Goal: Information Seeking & Learning: Find contact information

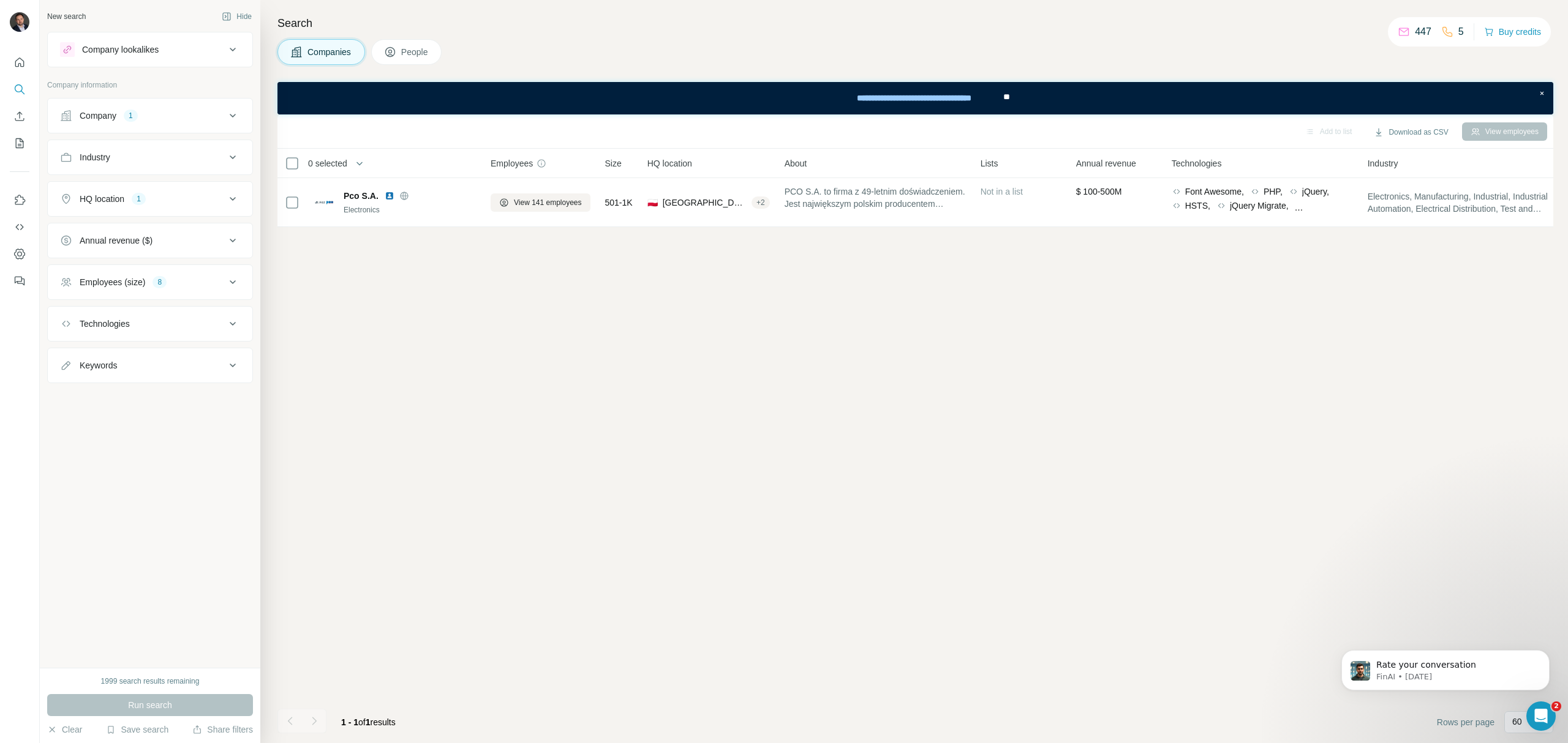
click at [420, 54] on span "People" at bounding box center [415, 51] width 28 height 12
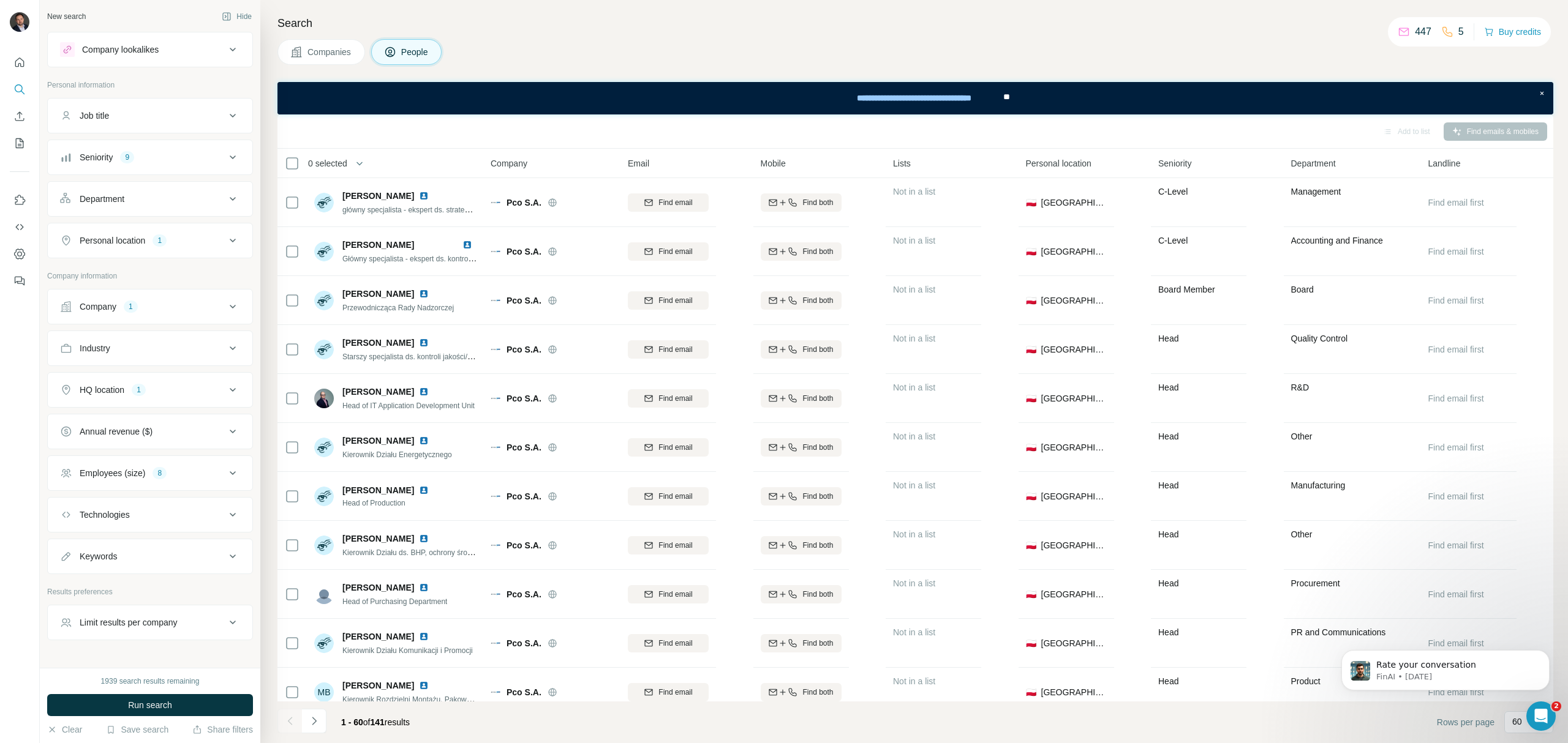
click at [165, 311] on div "Company 1" at bounding box center [143, 306] width 166 height 12
click at [102, 392] on icon "button" at bounding box center [100, 387] width 10 height 10
click at [342, 47] on span "Companies" at bounding box center [330, 51] width 45 height 12
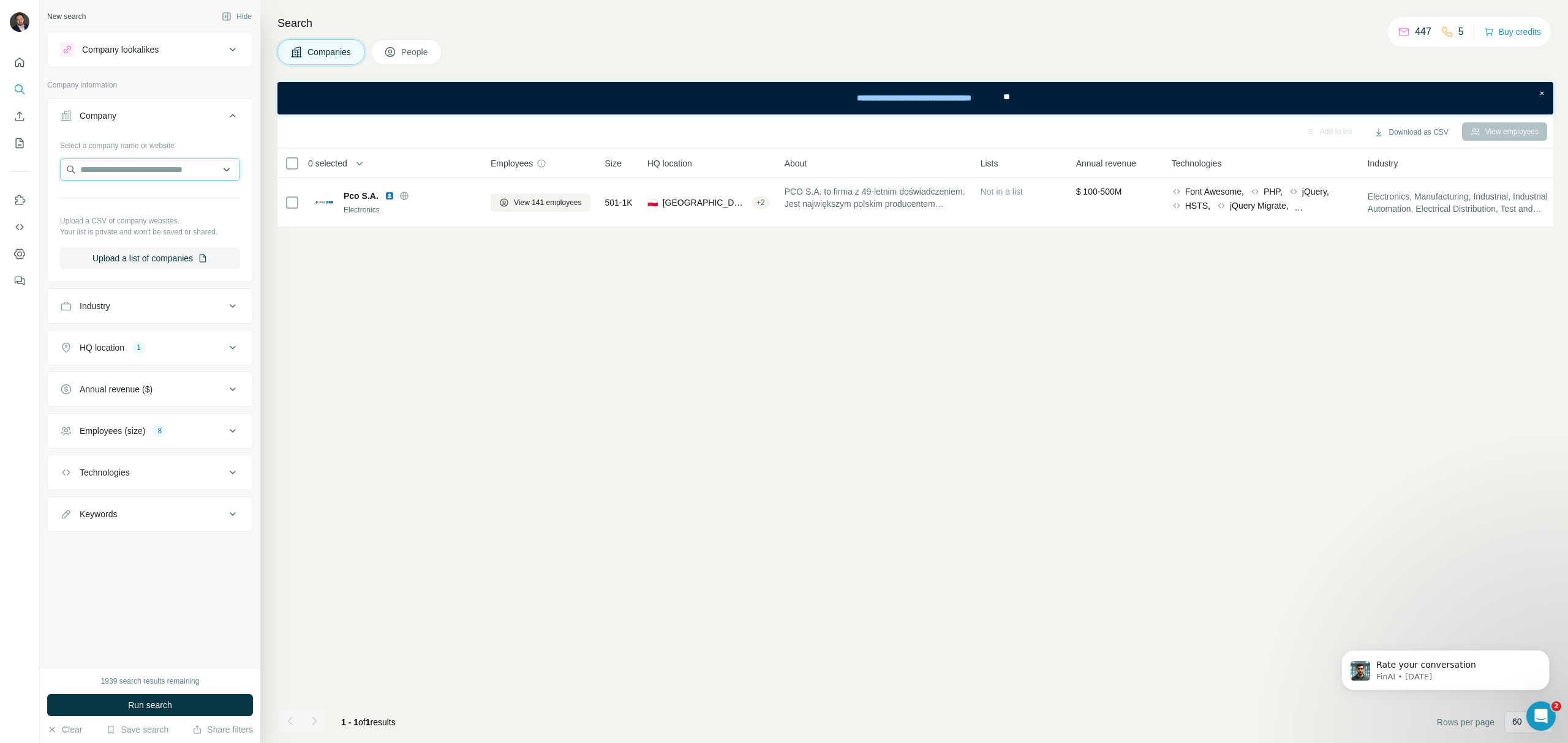
click at [154, 169] on input "text" at bounding box center [150, 169] width 180 height 22
click at [186, 166] on input "text" at bounding box center [150, 169] width 180 height 22
click at [163, 165] on input "text" at bounding box center [150, 169] width 180 height 22
paste input "**********"
type input "**********"
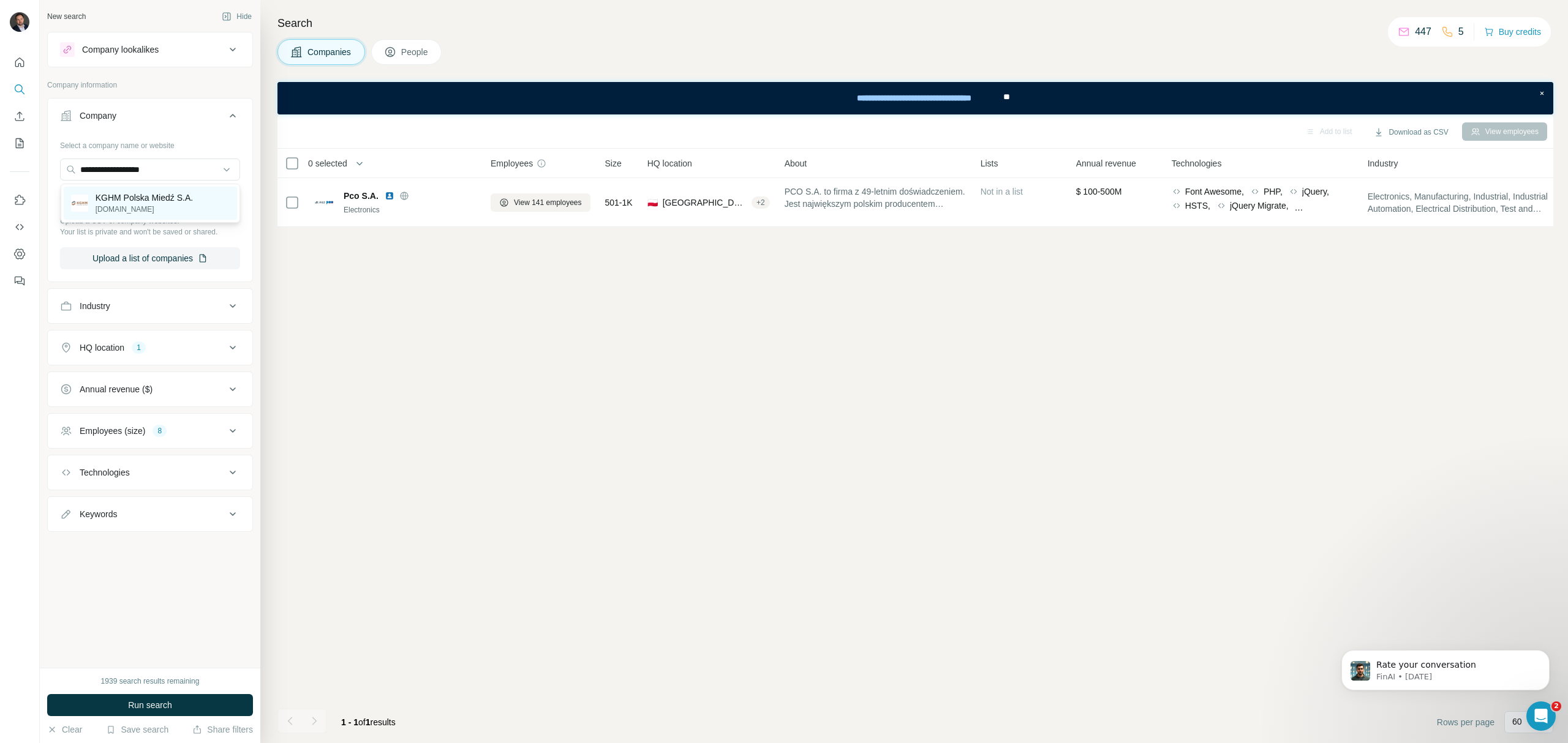
click at [136, 194] on p "KGHM Polska Miedź S.A." at bounding box center [145, 198] width 98 height 12
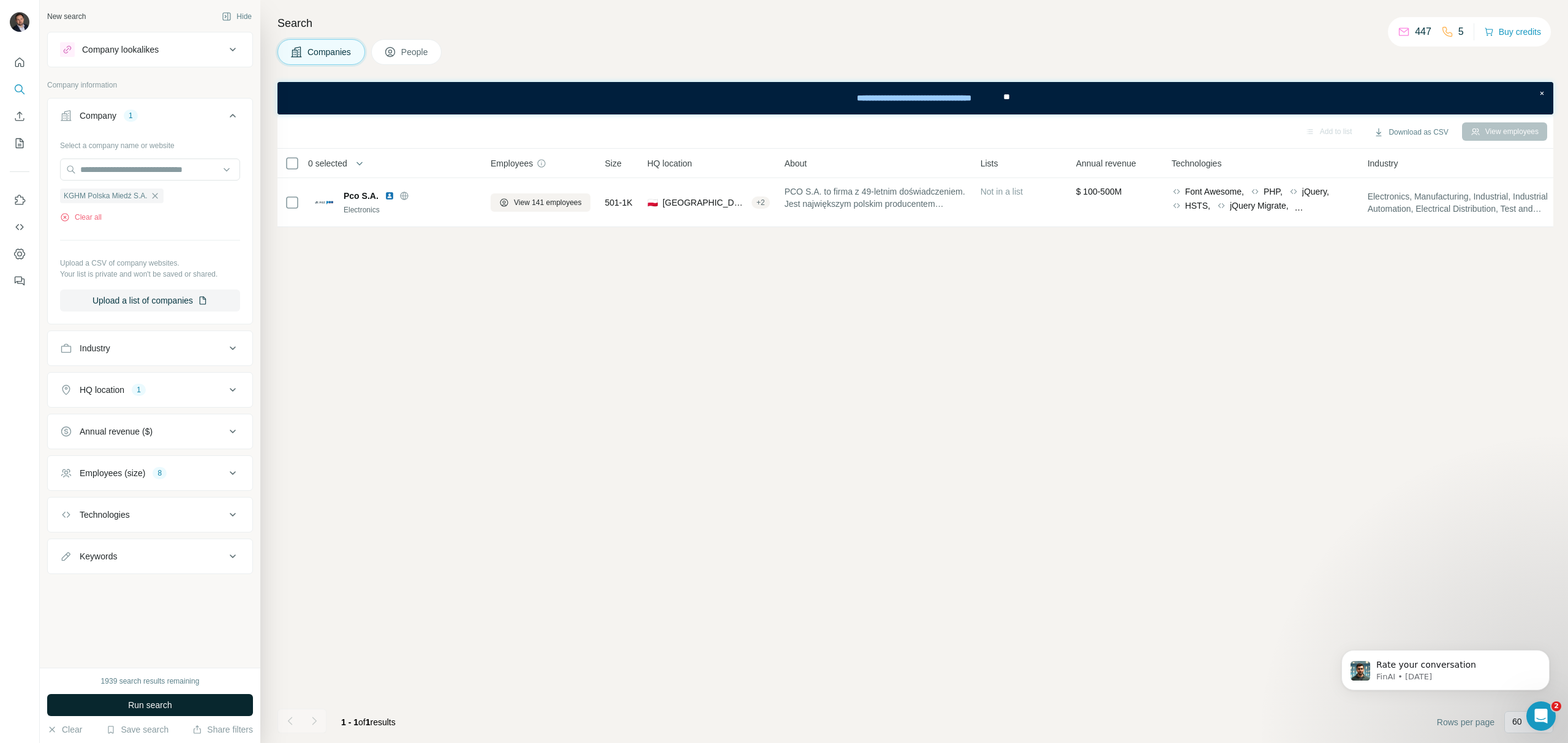
click at [178, 705] on button "Run search" at bounding box center [150, 704] width 206 height 22
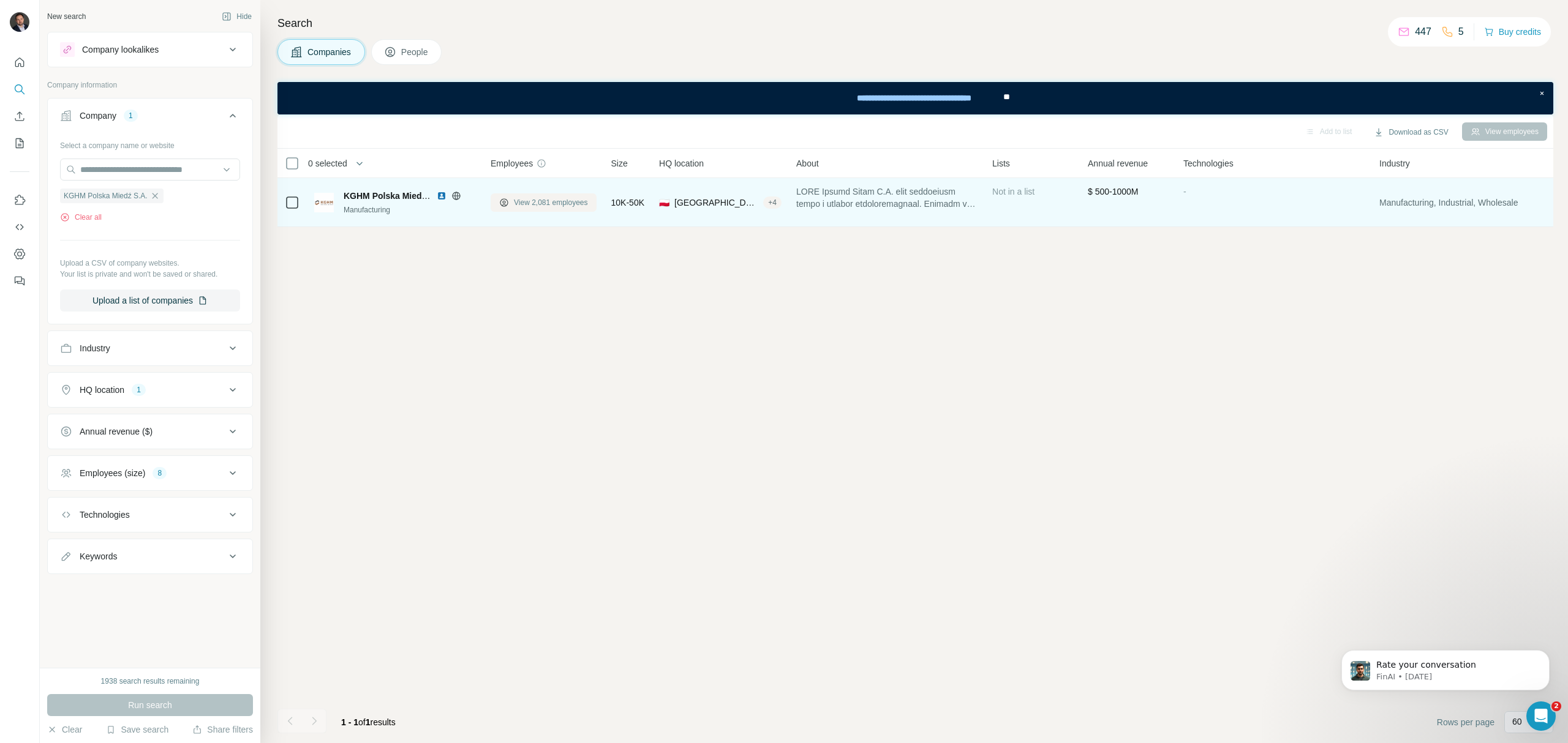
click at [547, 197] on span "View 2,081 employees" at bounding box center [551, 202] width 74 height 11
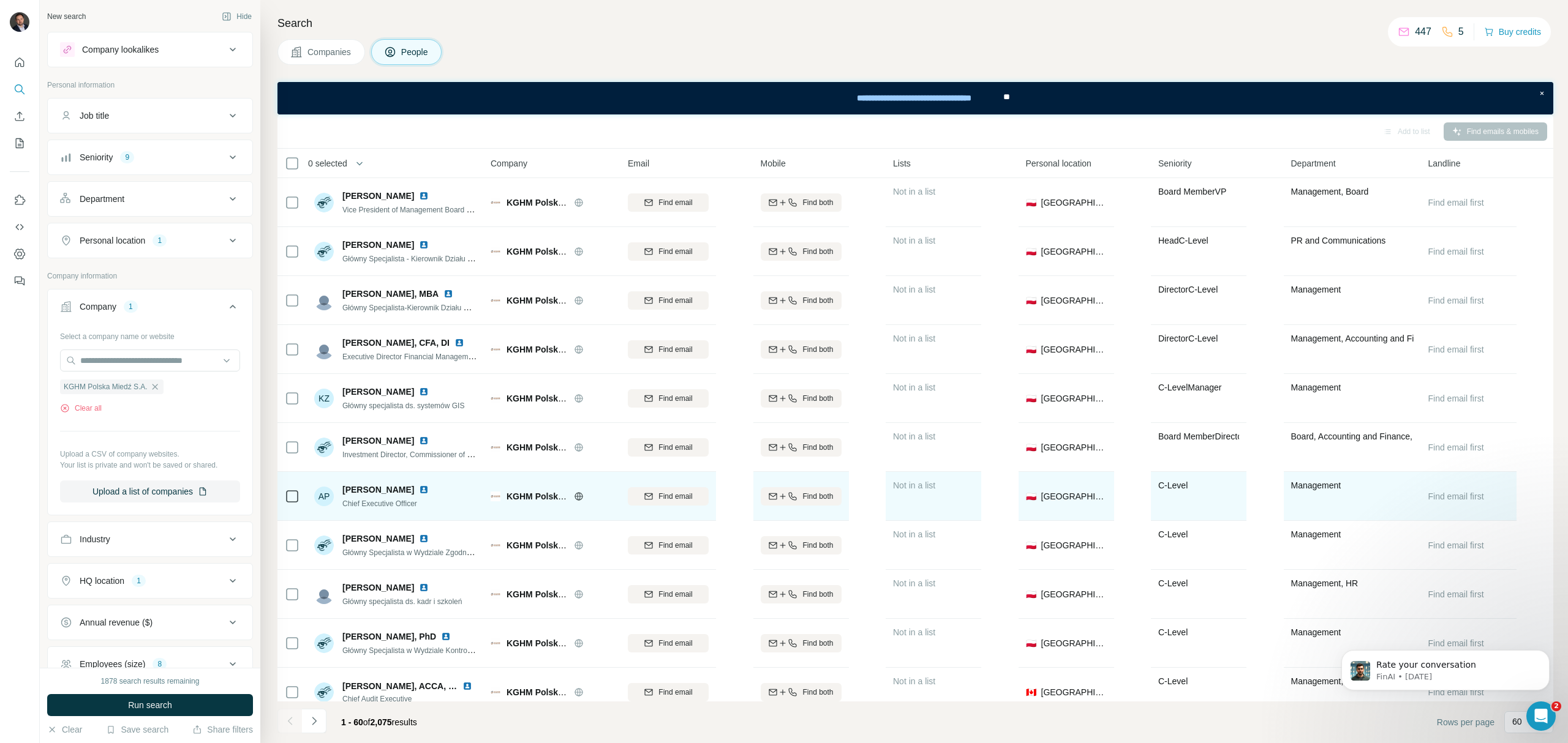
click at [421, 488] on img at bounding box center [424, 490] width 10 height 10
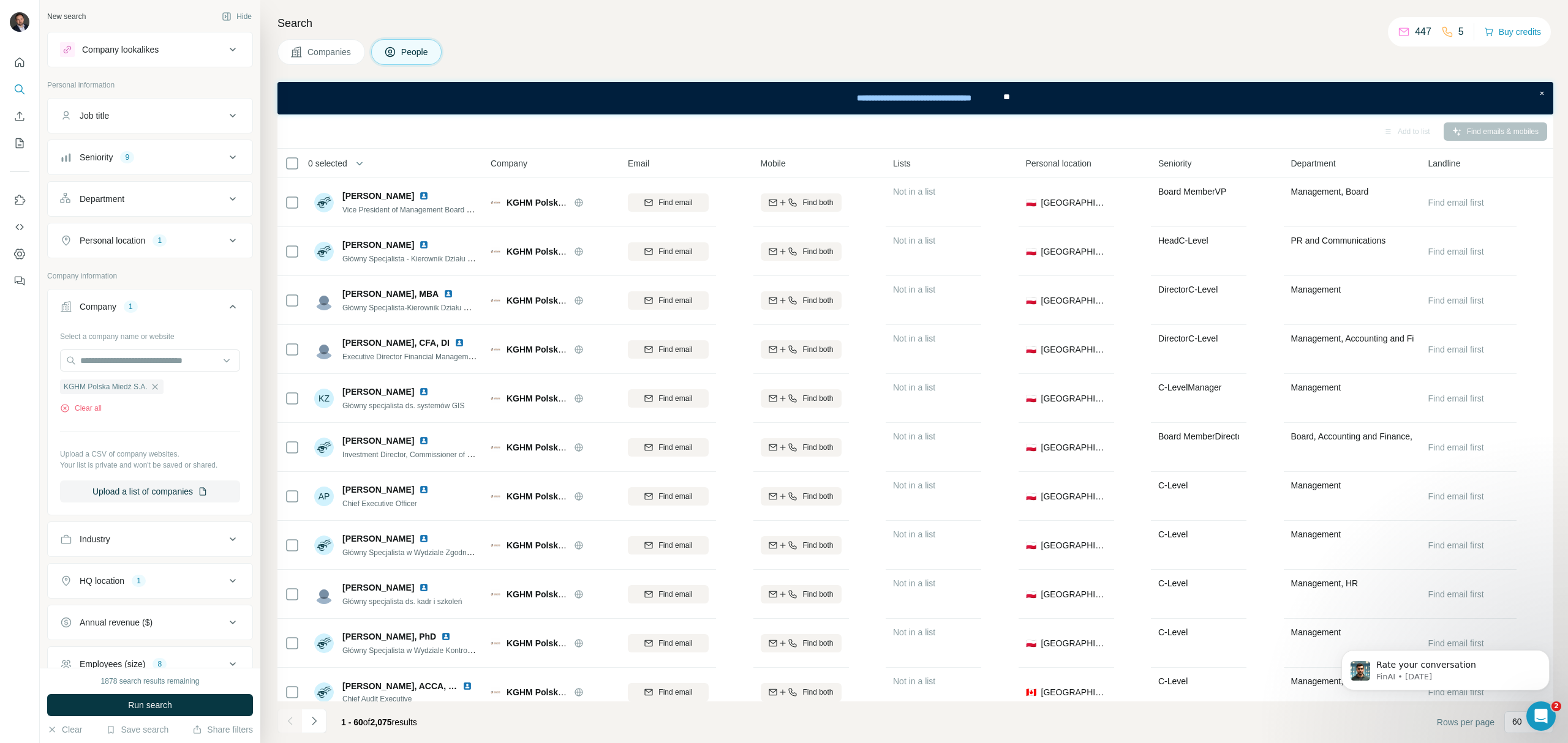
click at [145, 192] on button "Department" at bounding box center [149, 198] width 205 height 30
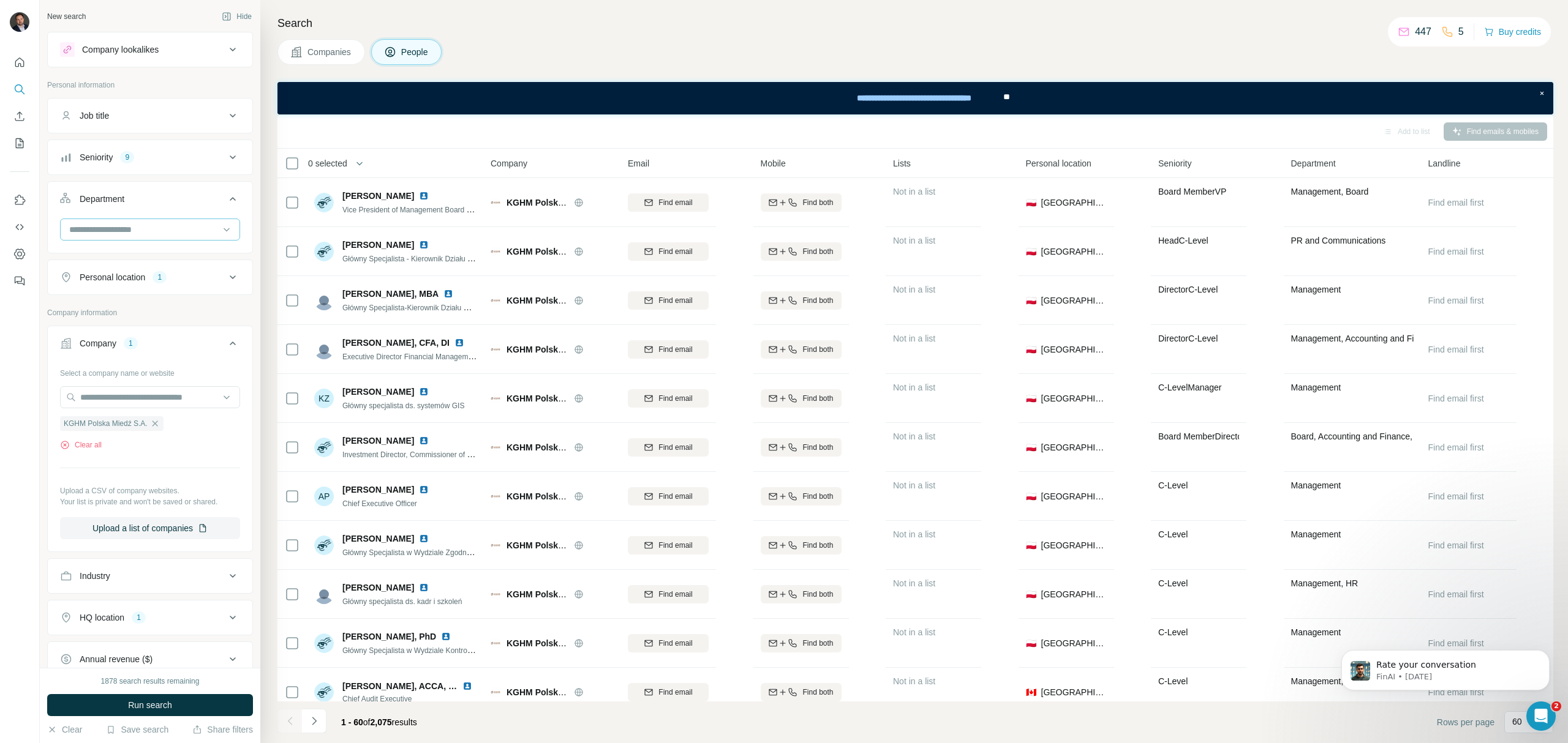
click at [165, 233] on input at bounding box center [144, 229] width 151 height 14
click at [133, 327] on div "HR" at bounding box center [144, 326] width 146 height 12
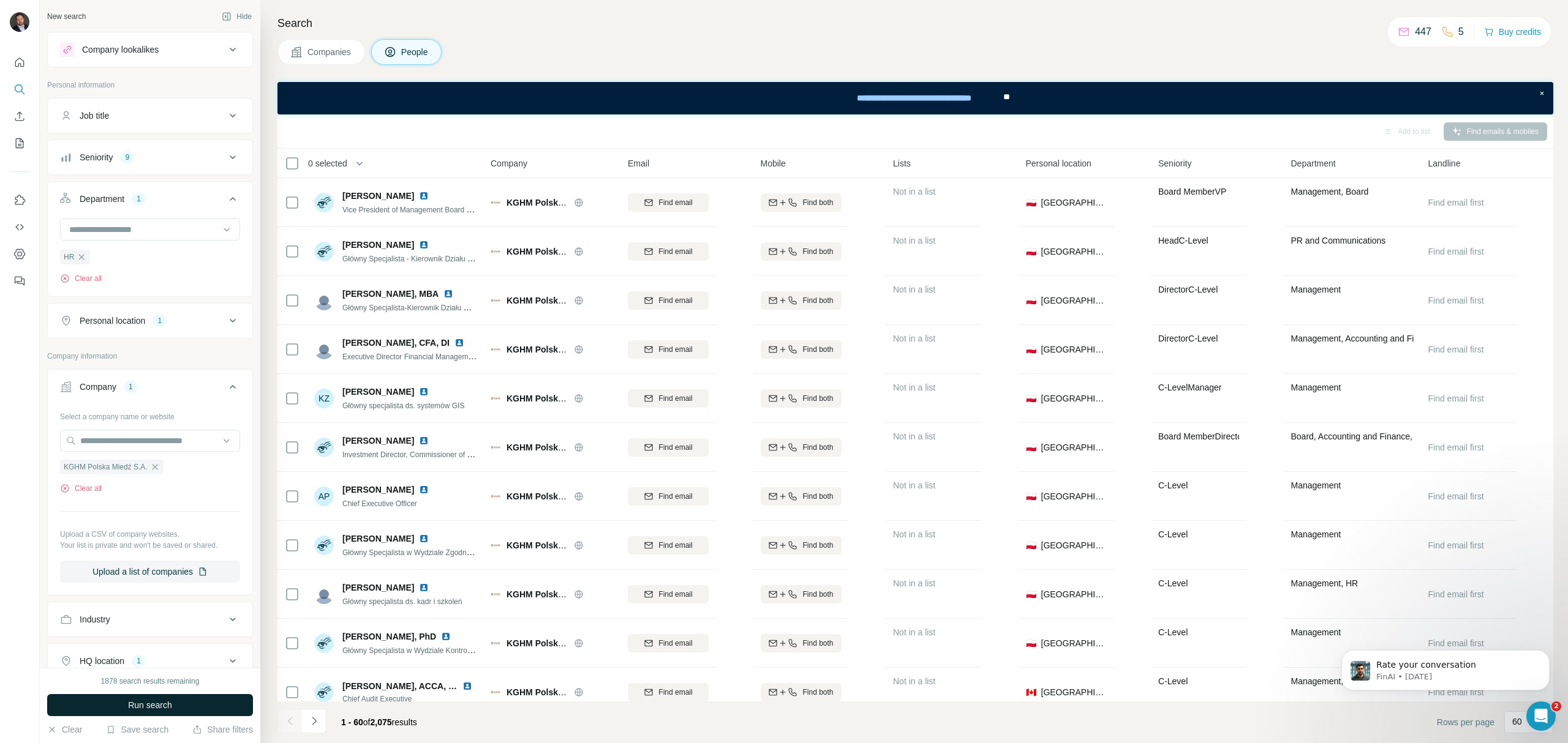
click at [177, 700] on button "Run search" at bounding box center [150, 704] width 206 height 22
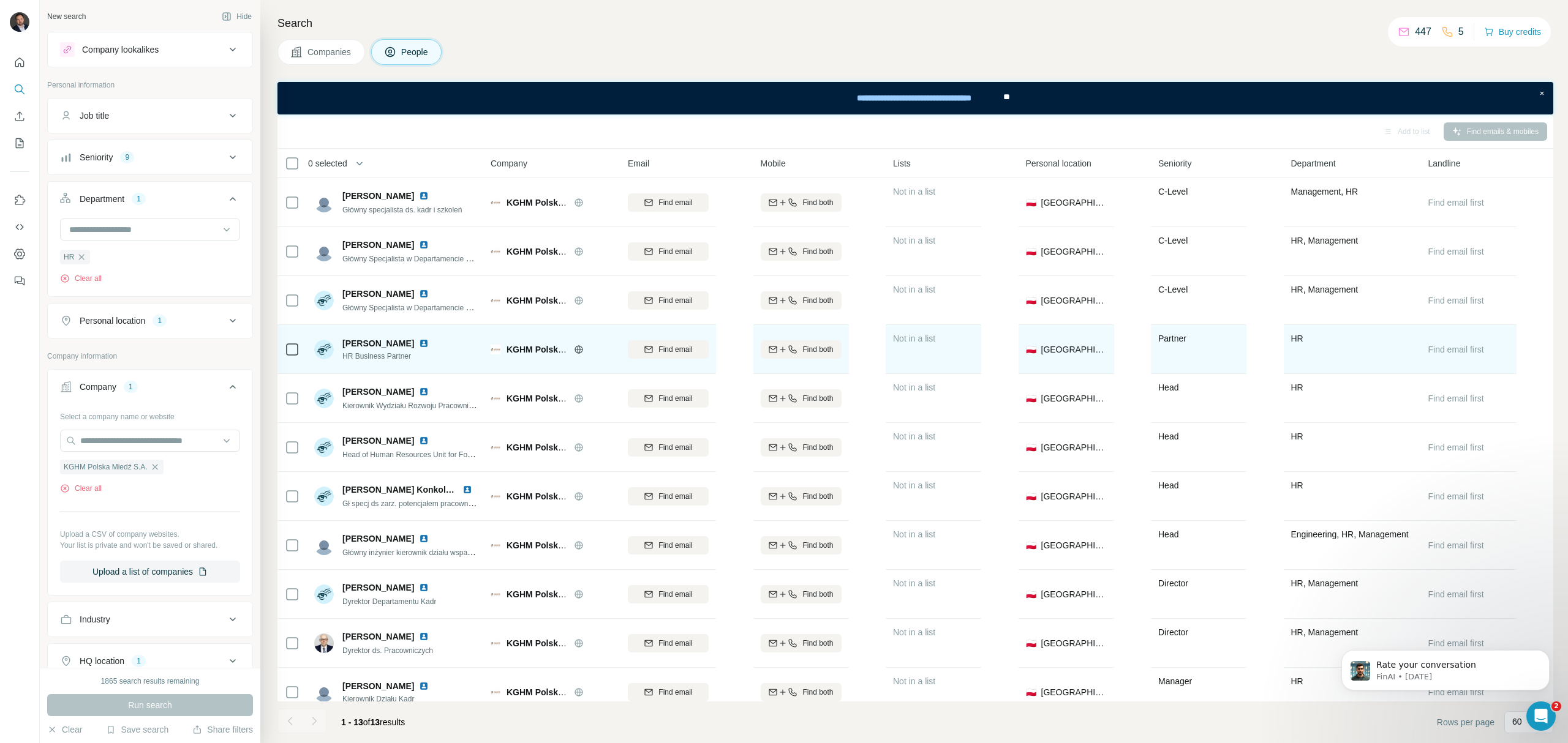
click at [429, 341] on img at bounding box center [424, 344] width 10 height 10
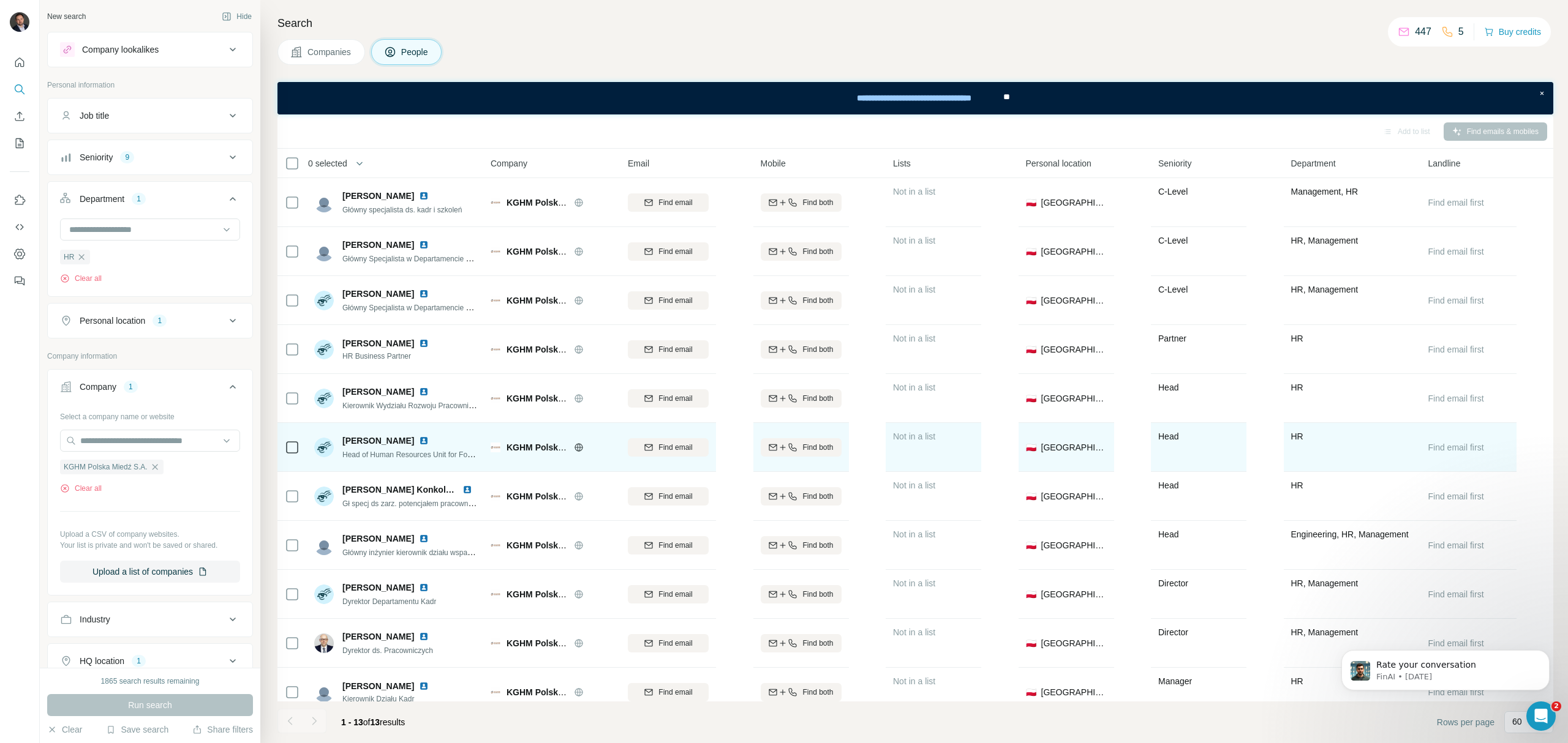
click at [419, 442] on img at bounding box center [424, 441] width 10 height 10
click at [285, 446] on icon at bounding box center [292, 447] width 14 height 14
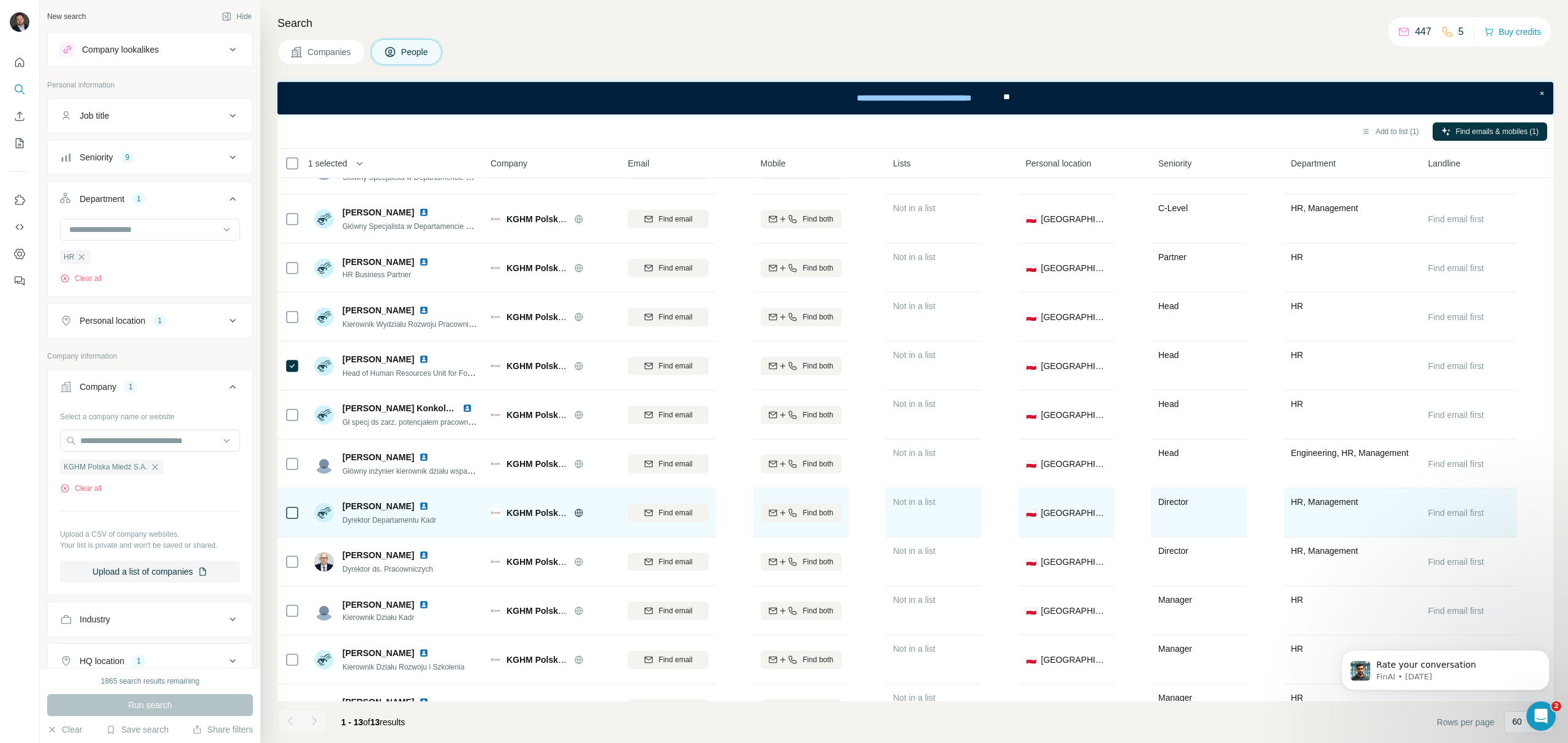
click at [429, 507] on img at bounding box center [424, 506] width 10 height 10
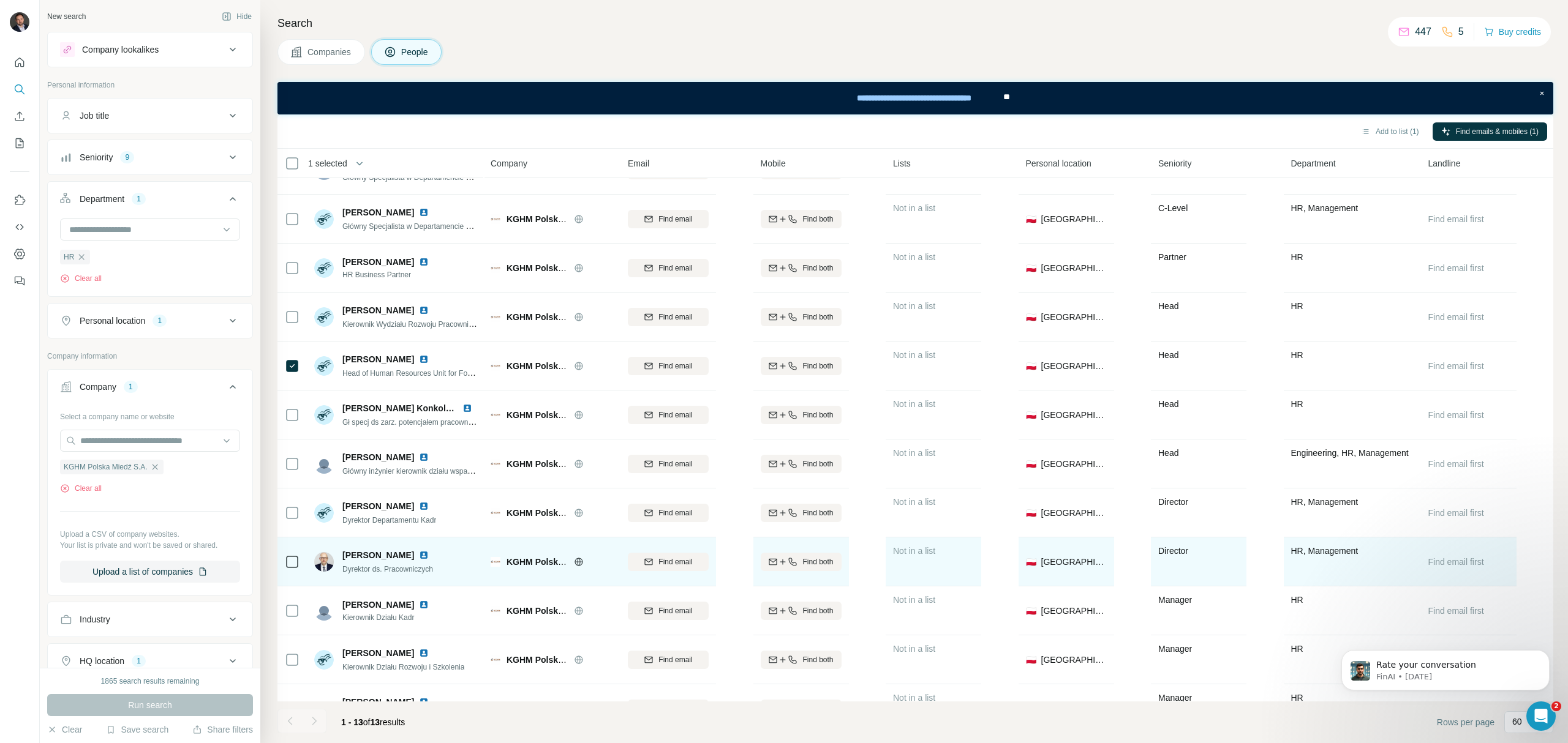
click at [419, 554] on img at bounding box center [424, 555] width 10 height 10
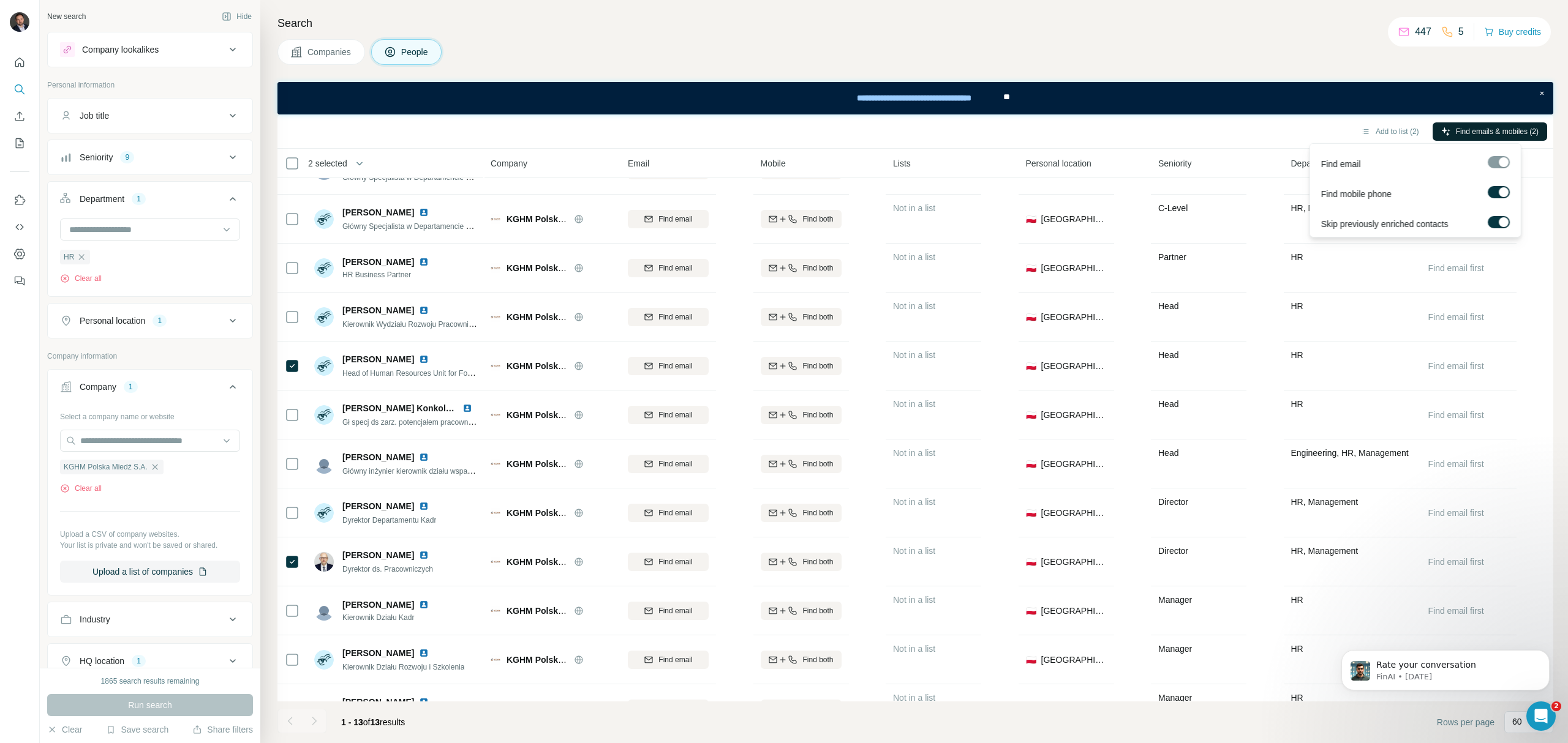
click at [1466, 133] on span "Find emails & mobiles (2)" at bounding box center [1497, 132] width 83 height 11
click at [154, 467] on icon "button" at bounding box center [155, 467] width 10 height 10
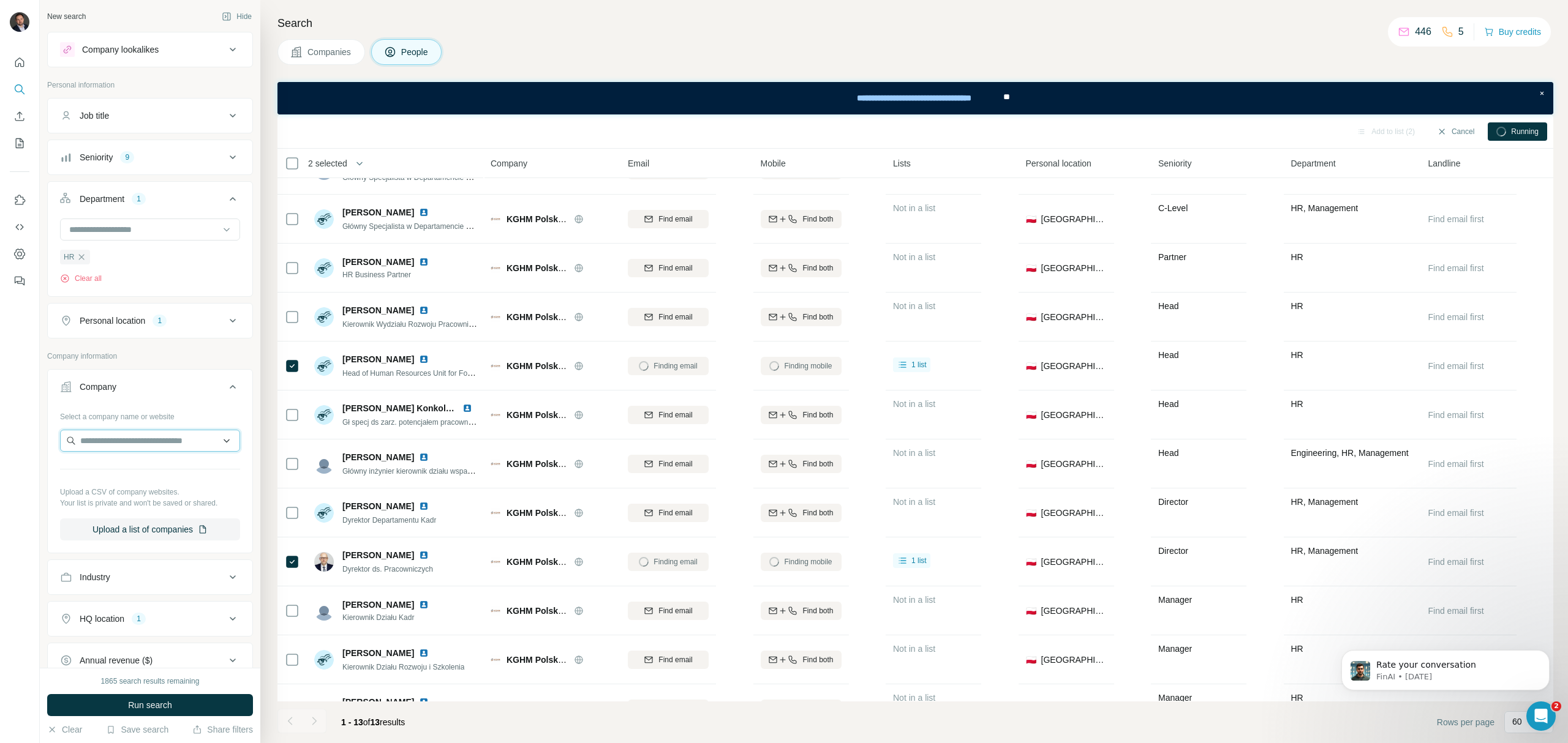
click at [116, 441] on input "text" at bounding box center [150, 440] width 180 height 22
paste input "**********"
drag, startPoint x: 128, startPoint y: 444, endPoint x: 27, endPoint y: 443, distance: 101.0
click at [27, 443] on div "**********" at bounding box center [784, 371] width 1568 height 743
paste input "*****"
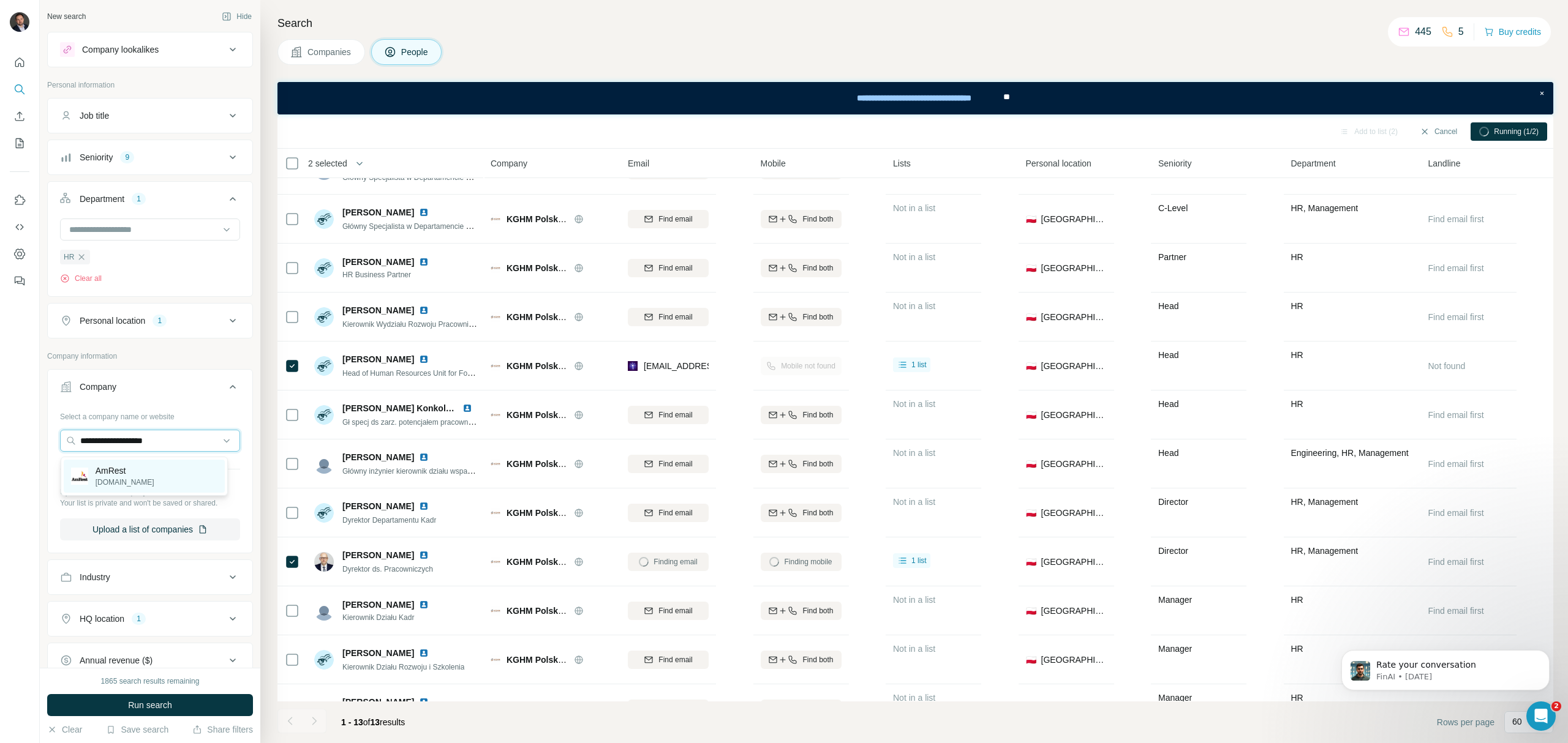
type input "**********"
click at [161, 472] on div "AmRest [DOMAIN_NAME]" at bounding box center [144, 476] width 161 height 33
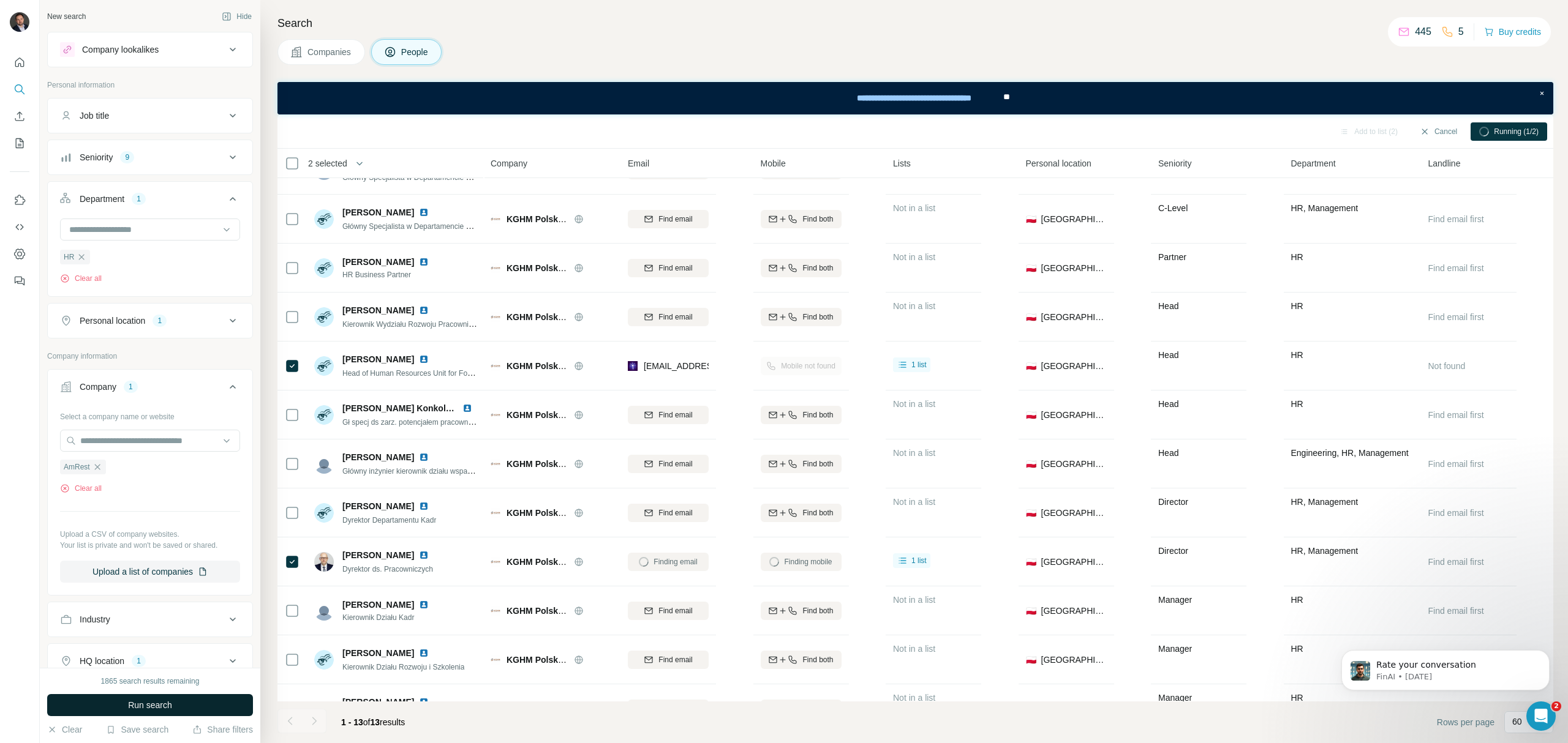
click at [165, 712] on button "Run search" at bounding box center [150, 704] width 206 height 22
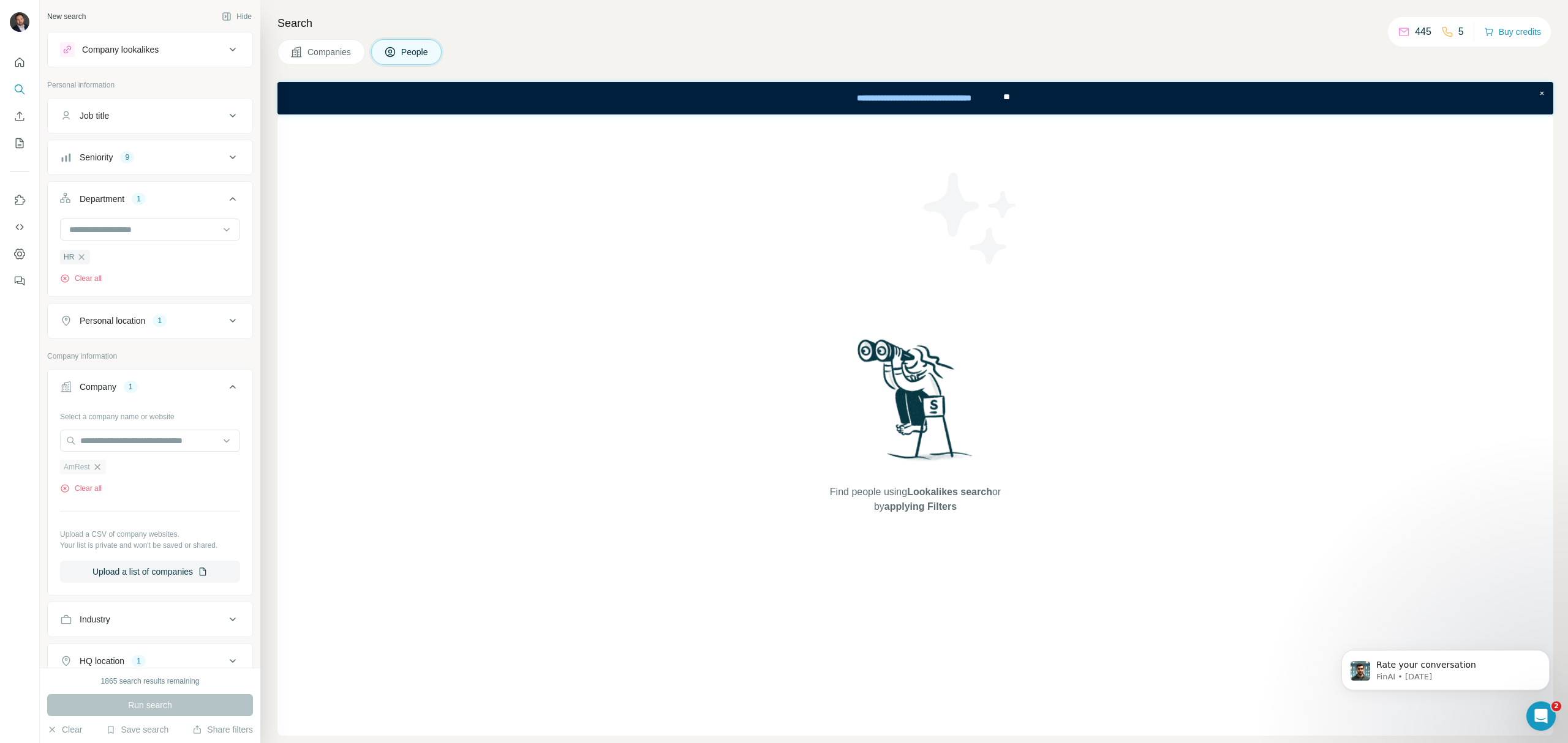
click at [96, 471] on icon "button" at bounding box center [97, 467] width 10 height 10
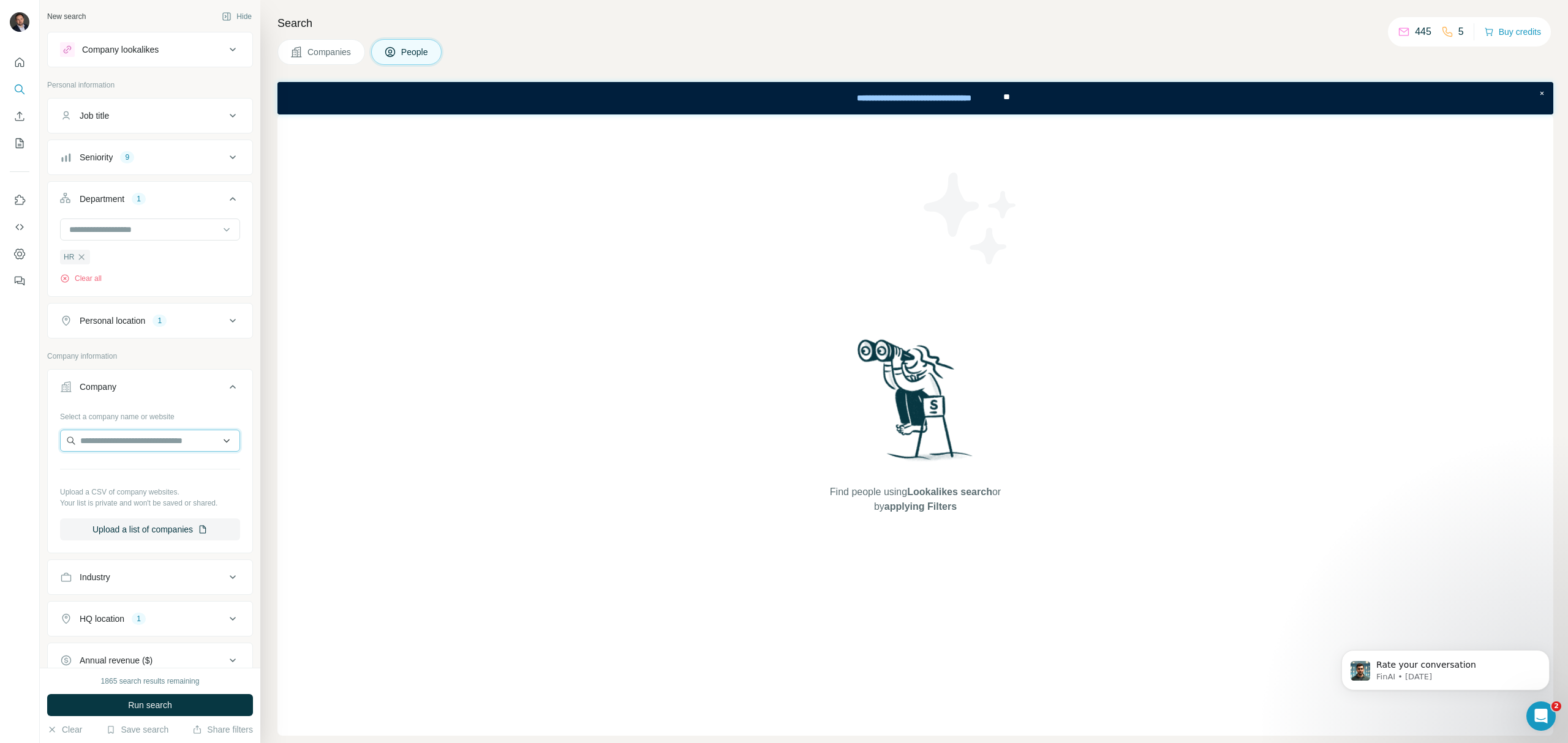
click at [107, 444] on input "text" at bounding box center [150, 440] width 180 height 22
type input "*********"
click at [164, 471] on div "AmRest [DOMAIN_NAME]" at bounding box center [144, 476] width 161 height 33
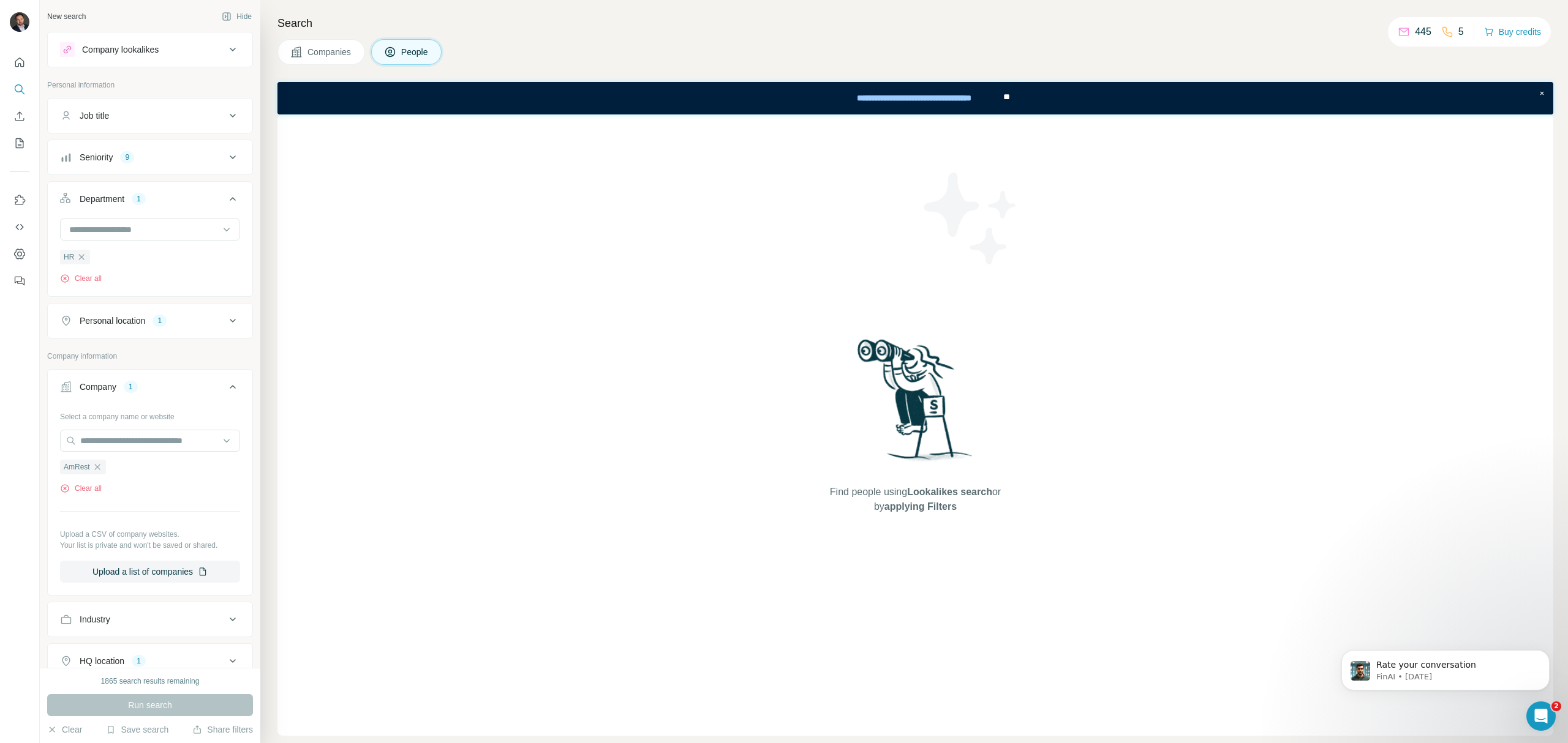
click at [123, 635] on button "Industry" at bounding box center [149, 619] width 205 height 30
click at [130, 626] on div "Industry" at bounding box center [143, 619] width 166 height 12
click at [156, 705] on div "Run search" at bounding box center [150, 704] width 206 height 22
click at [152, 320] on div "Personal location 1" at bounding box center [143, 320] width 166 height 12
click at [81, 257] on icon "button" at bounding box center [81, 257] width 10 height 10
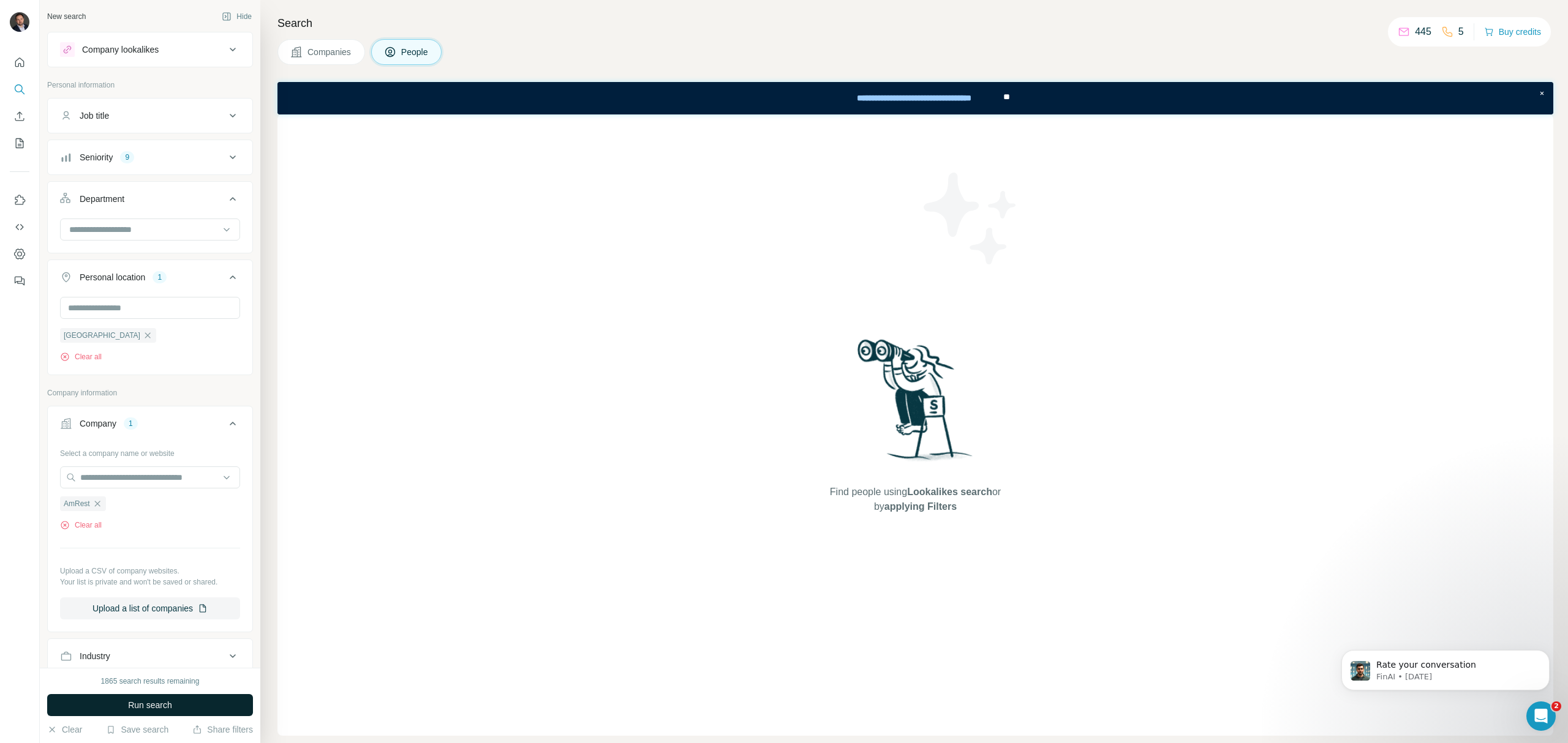
click at [161, 708] on span "Run search" at bounding box center [149, 704] width 44 height 12
click at [331, 47] on span "Companies" at bounding box center [330, 51] width 45 height 12
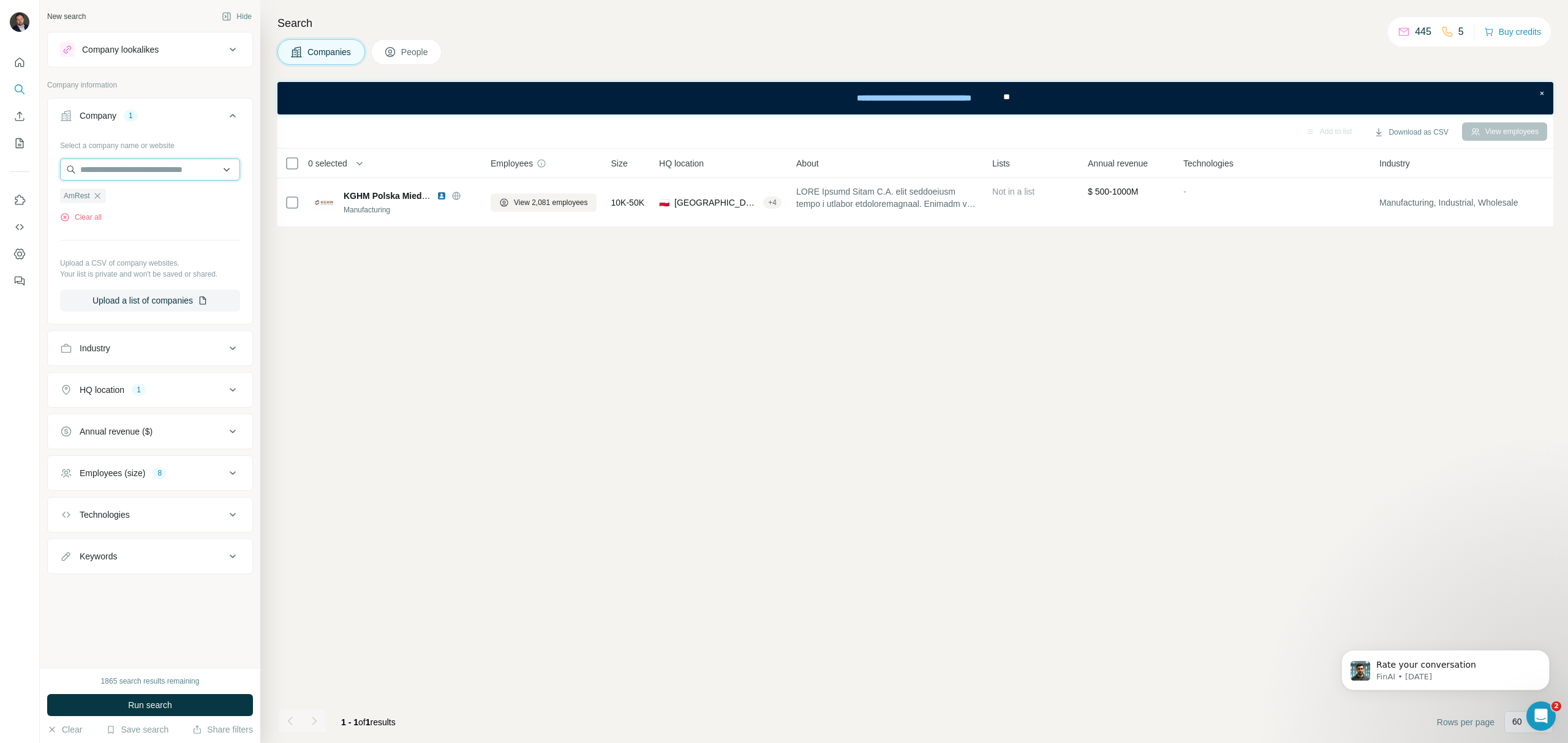
click at [162, 171] on input "text" at bounding box center [150, 169] width 180 height 22
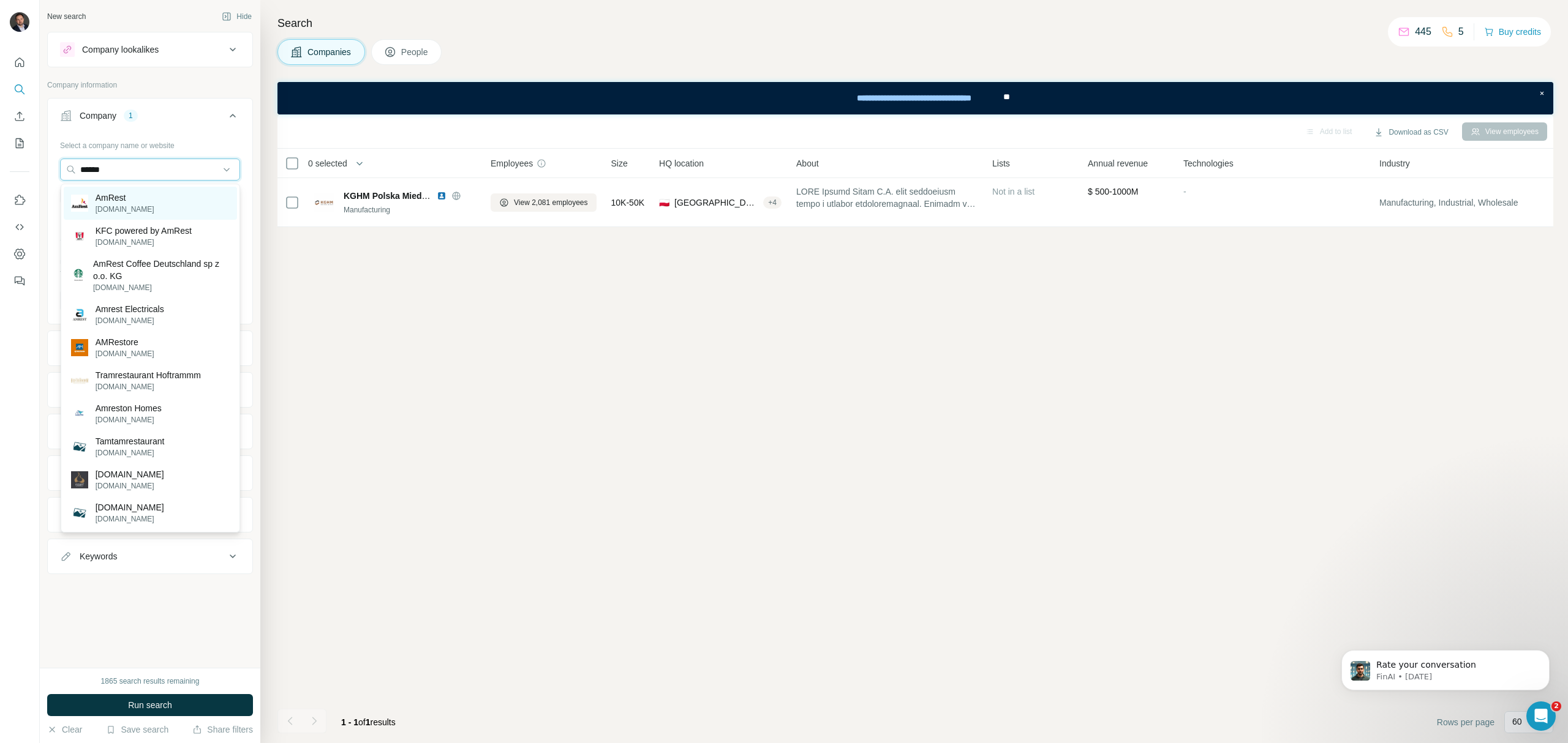
type input "******"
click at [165, 192] on div "AmRest [DOMAIN_NAME]" at bounding box center [150, 202] width 174 height 33
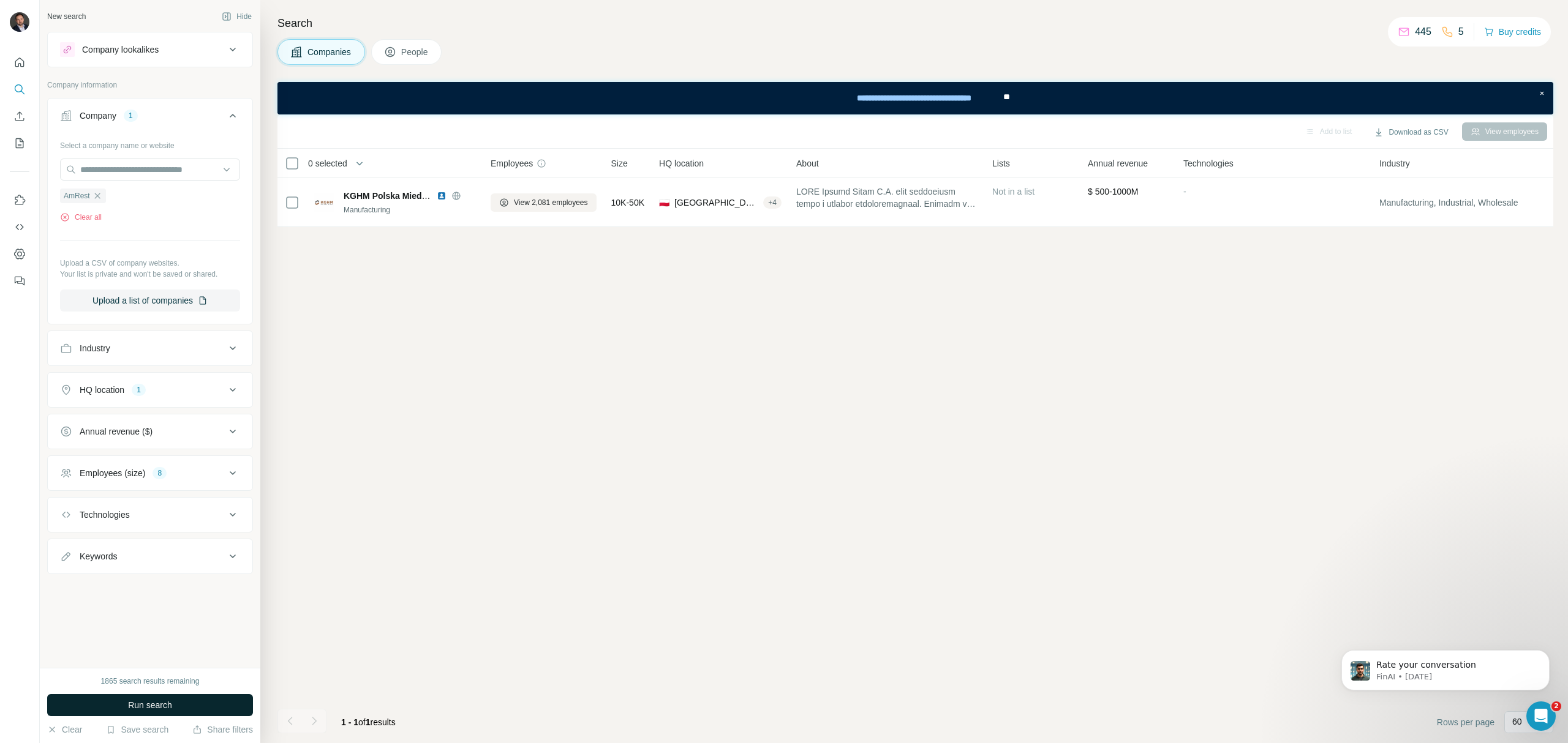
click at [180, 709] on button "Run search" at bounding box center [150, 704] width 206 height 22
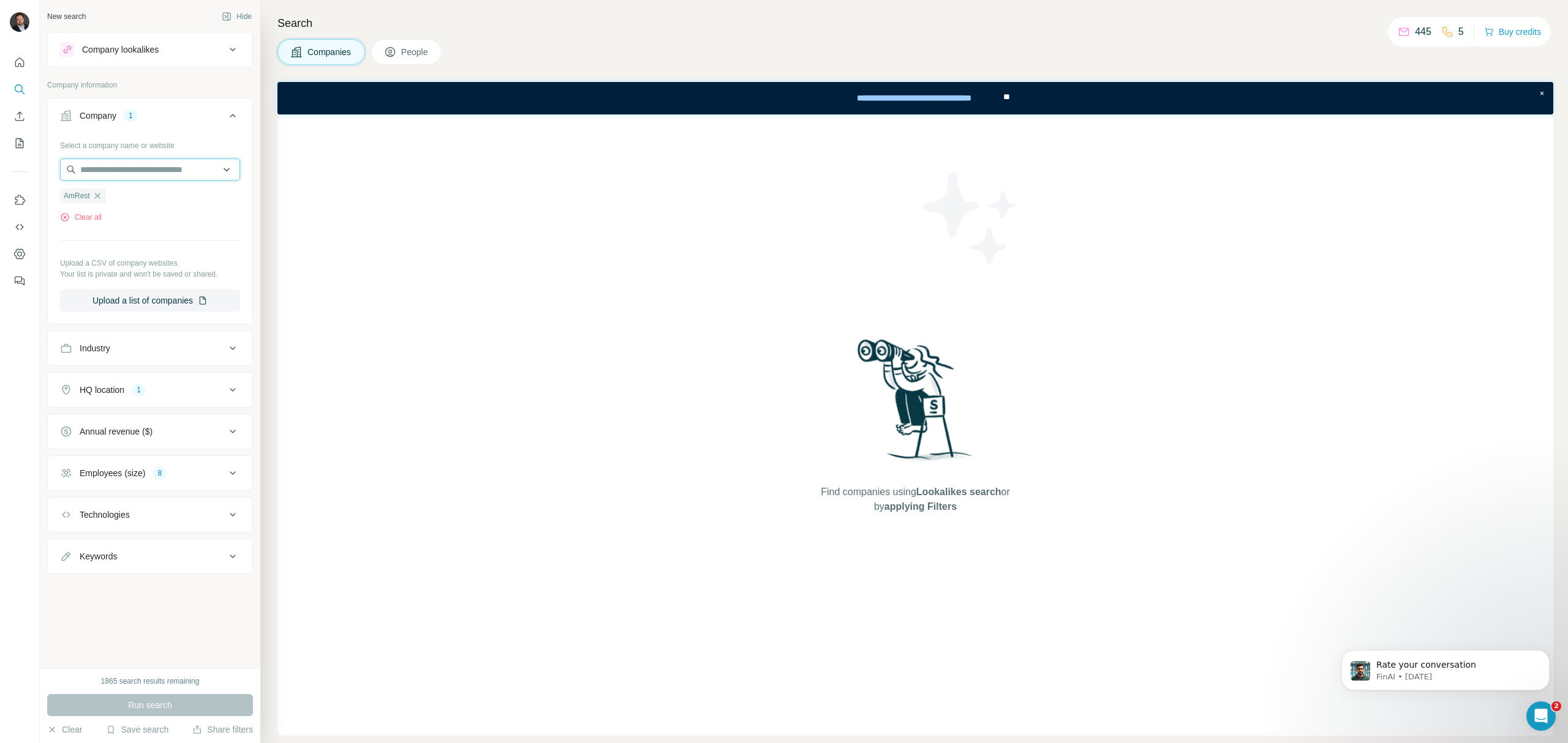
click at [117, 172] on input "text" at bounding box center [150, 169] width 180 height 22
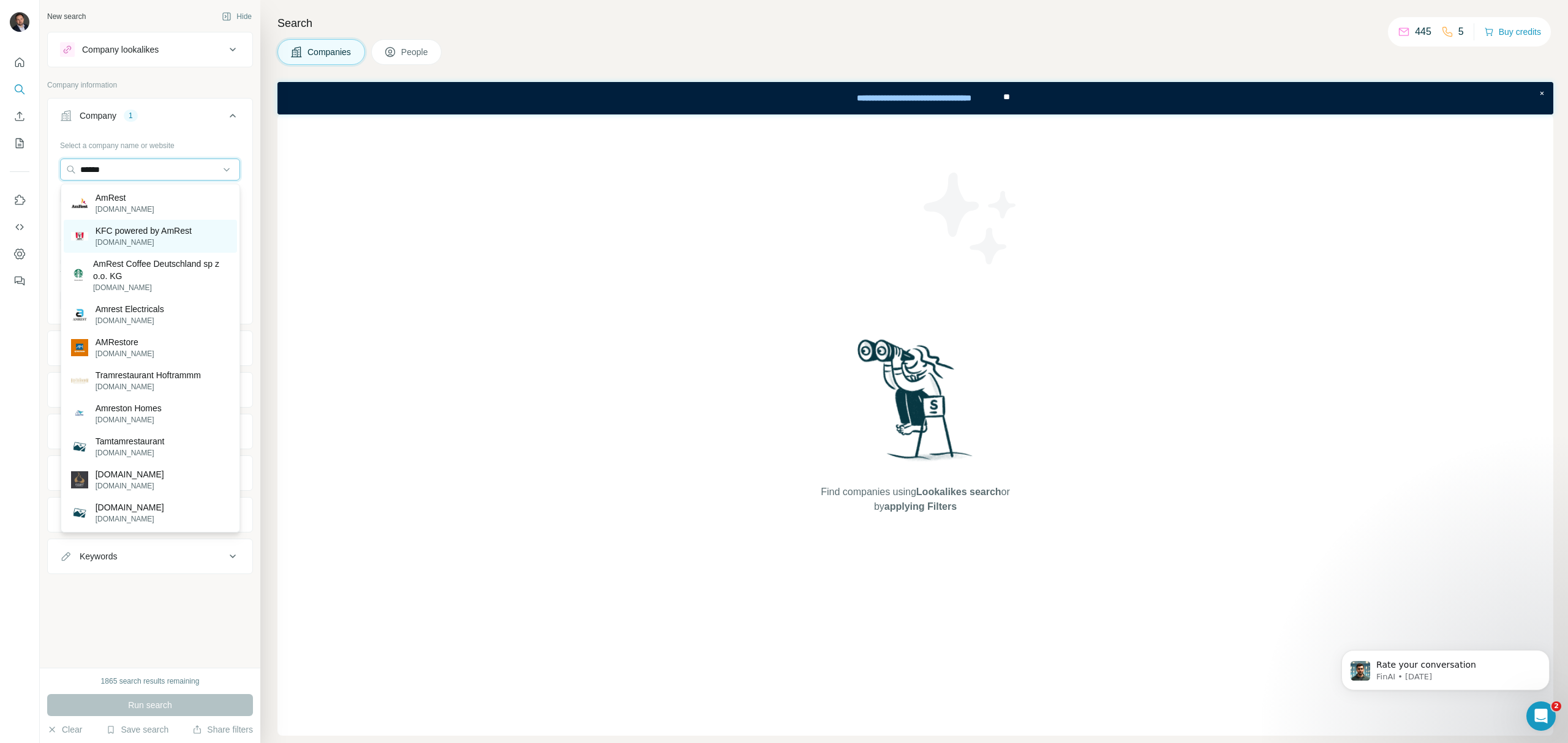
type input "******"
click at [180, 228] on p "KFC powered by AmRest" at bounding box center [144, 231] width 96 height 12
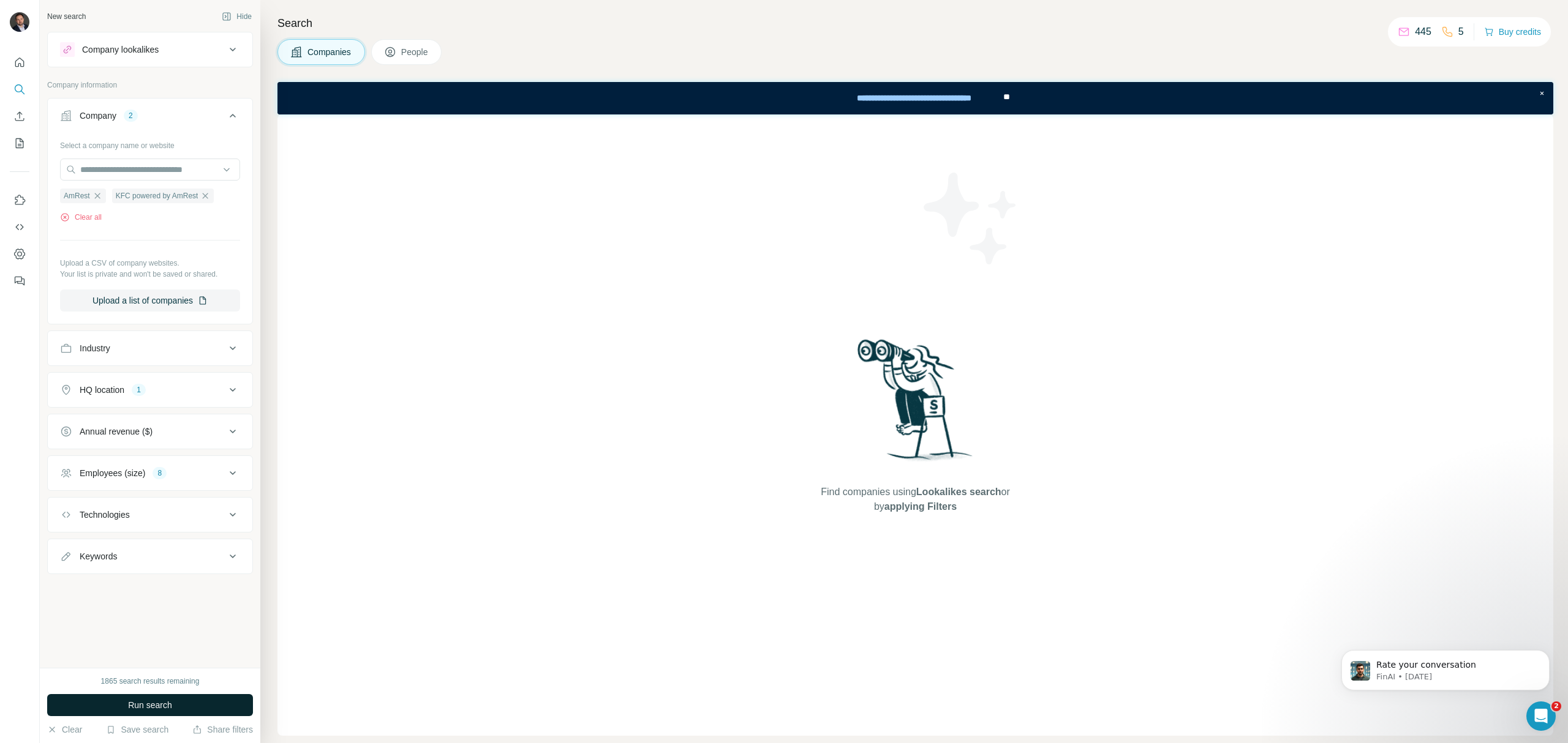
click at [190, 708] on button "Run search" at bounding box center [150, 704] width 206 height 22
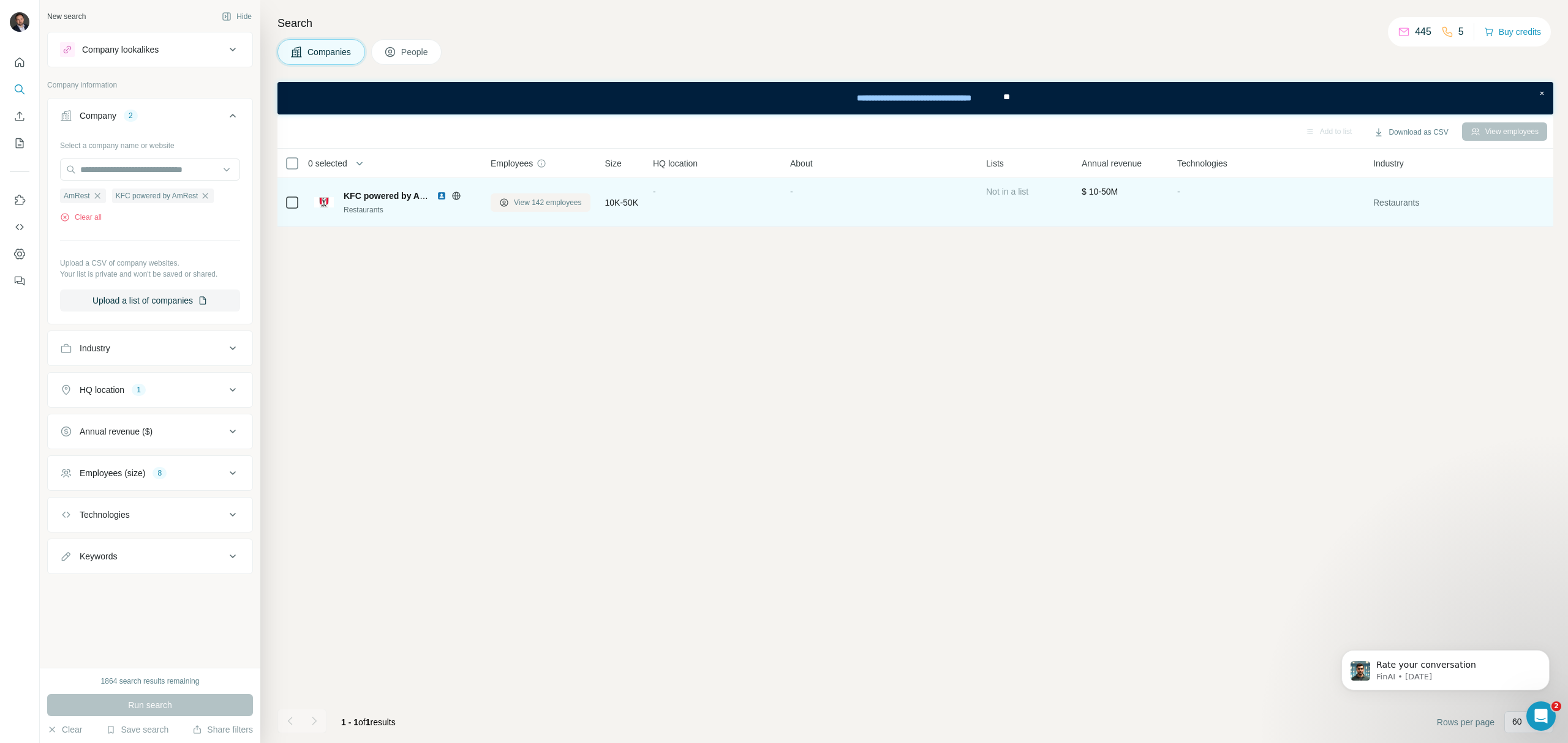
click at [555, 206] on span "View 142 employees" at bounding box center [547, 202] width 68 height 11
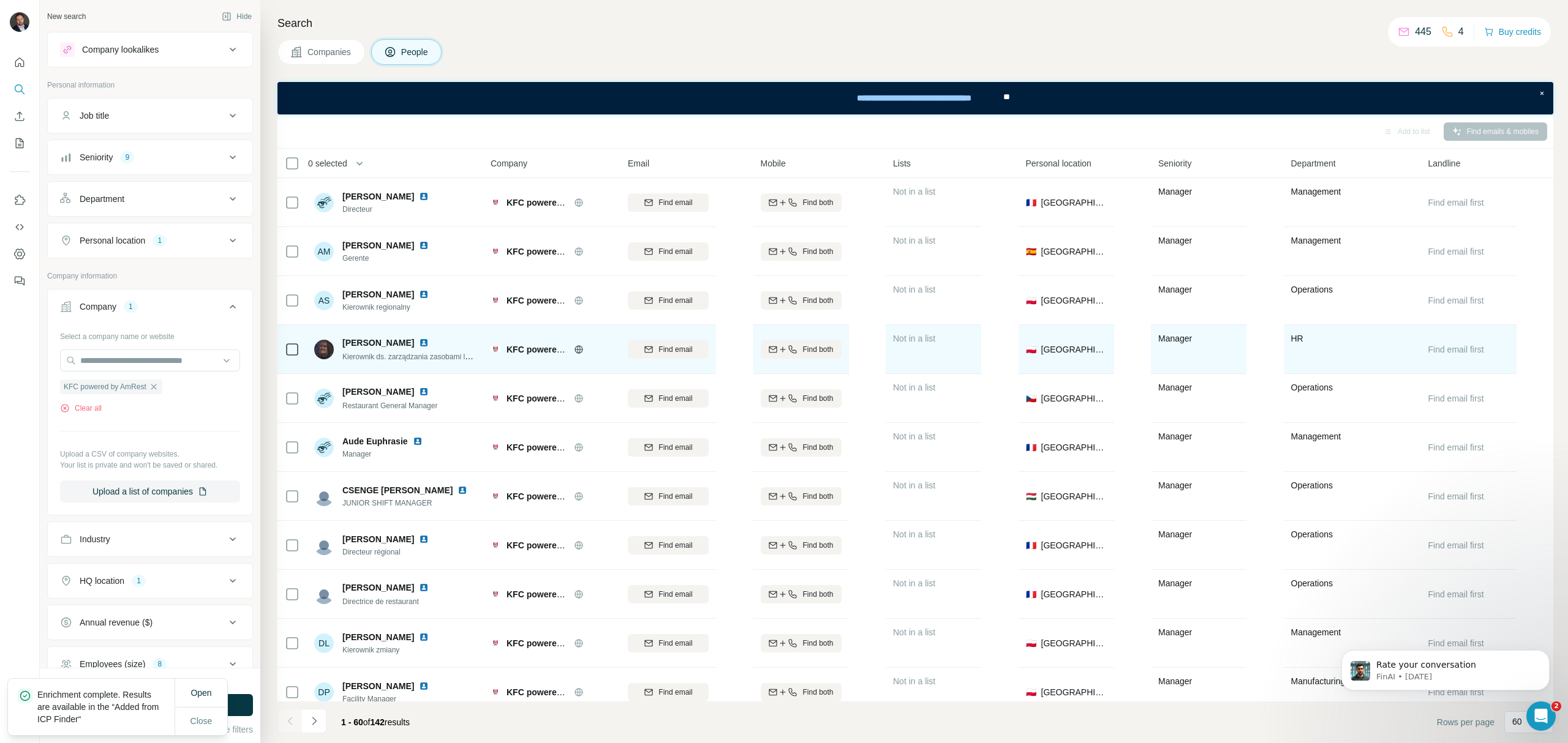
click at [429, 338] on img at bounding box center [424, 343] width 10 height 10
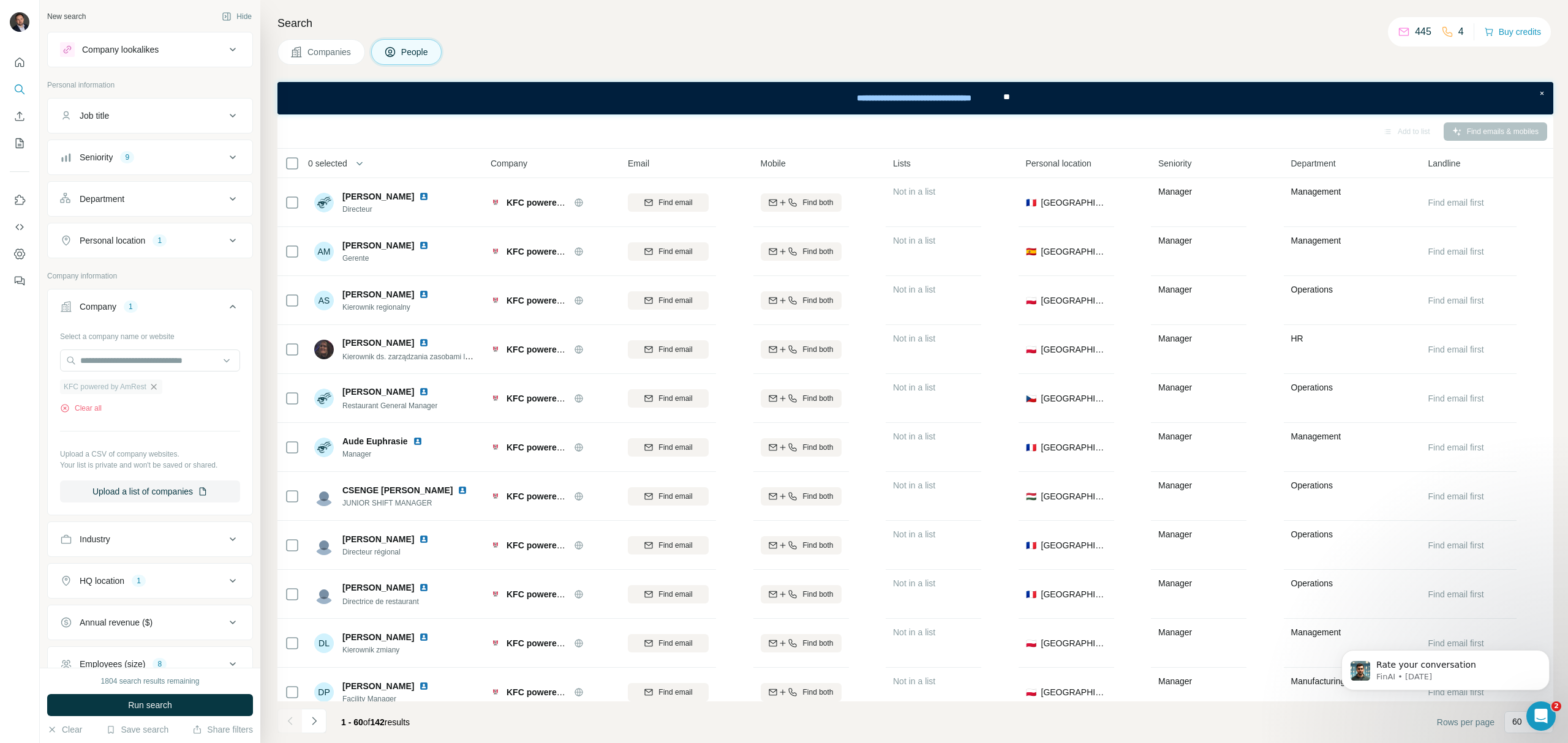
click at [158, 388] on icon "button" at bounding box center [154, 387] width 10 height 10
click at [162, 361] on input "text" at bounding box center [150, 360] width 180 height 22
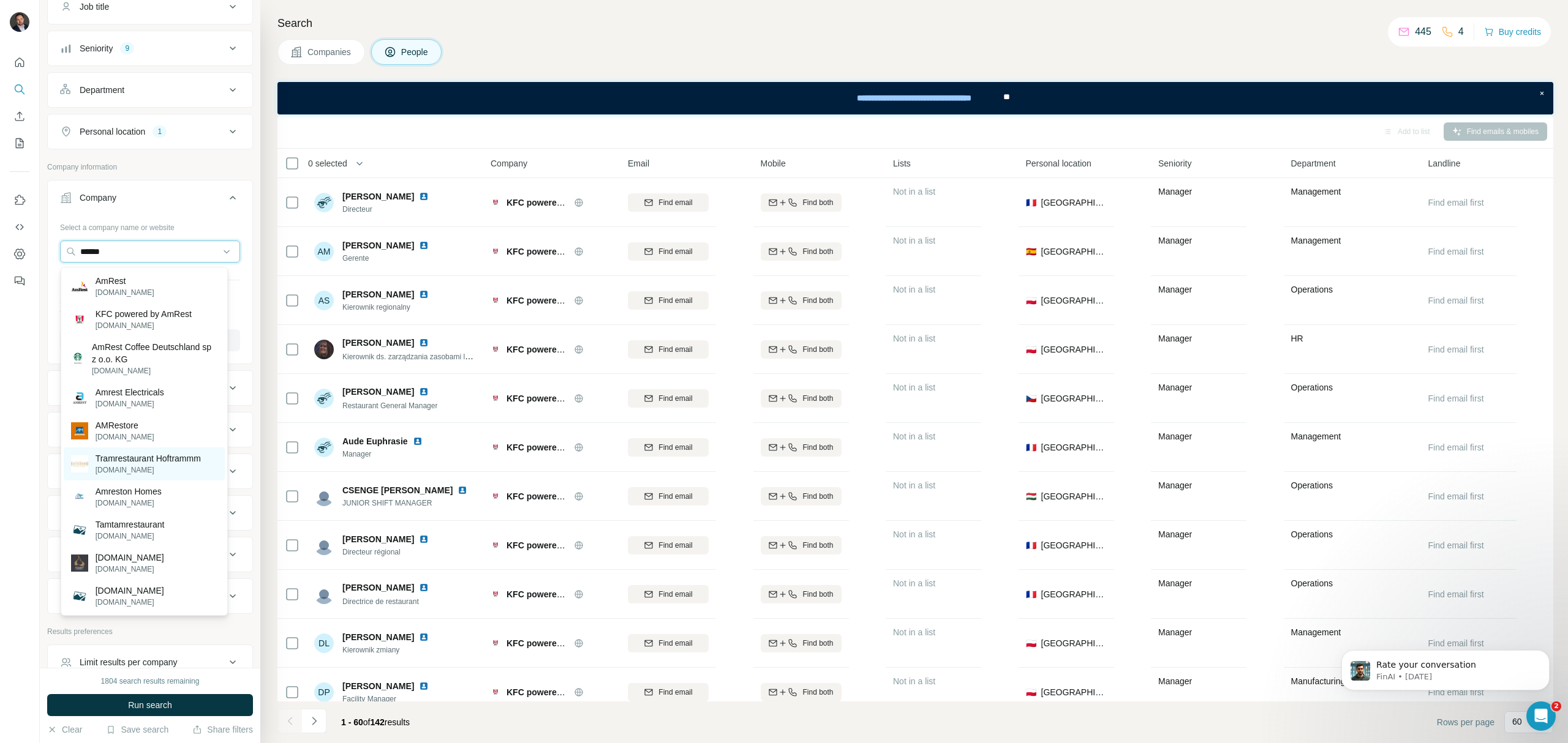
scroll to position [81, 0]
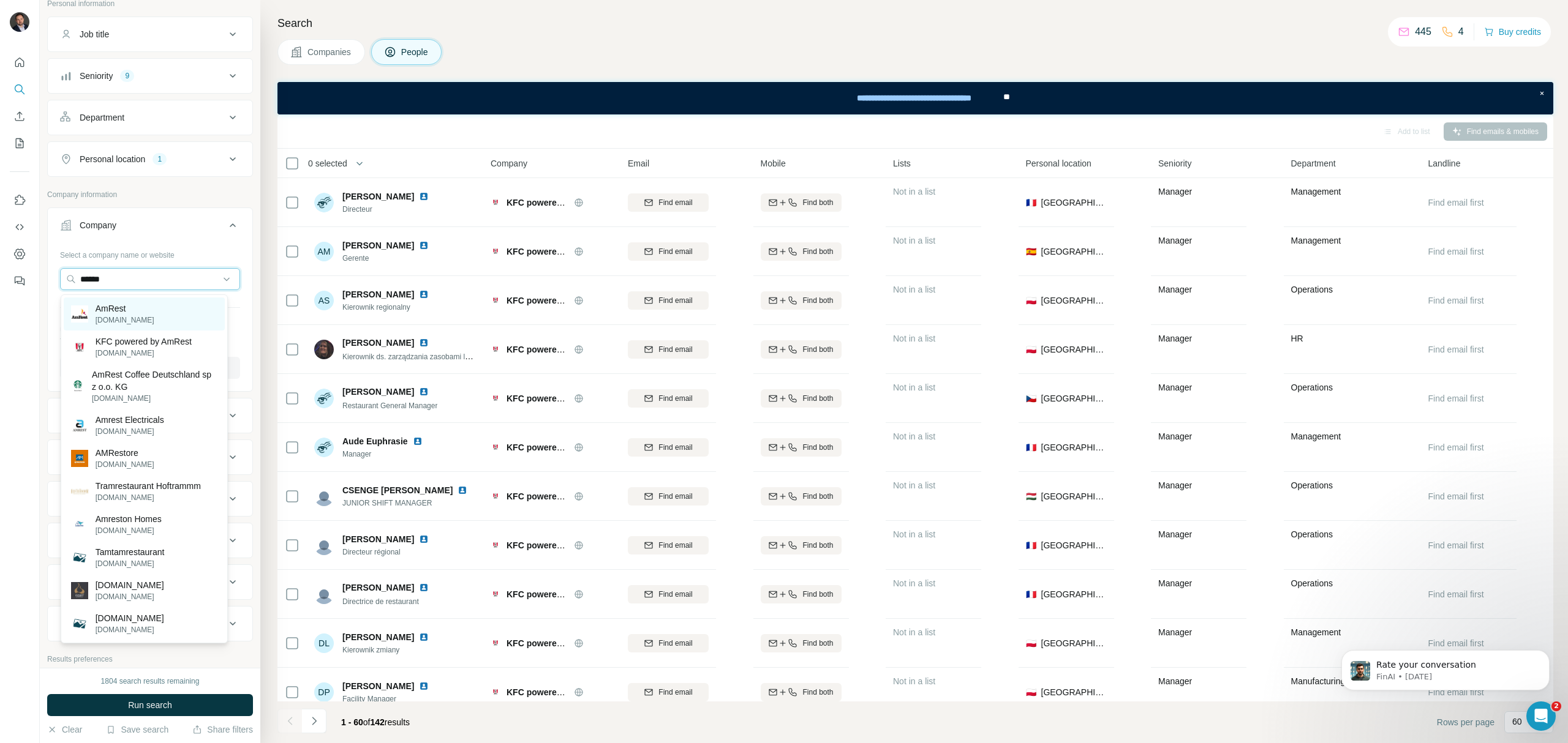
type input "******"
click at [141, 312] on div "AmRest [DOMAIN_NAME]" at bounding box center [144, 313] width 161 height 33
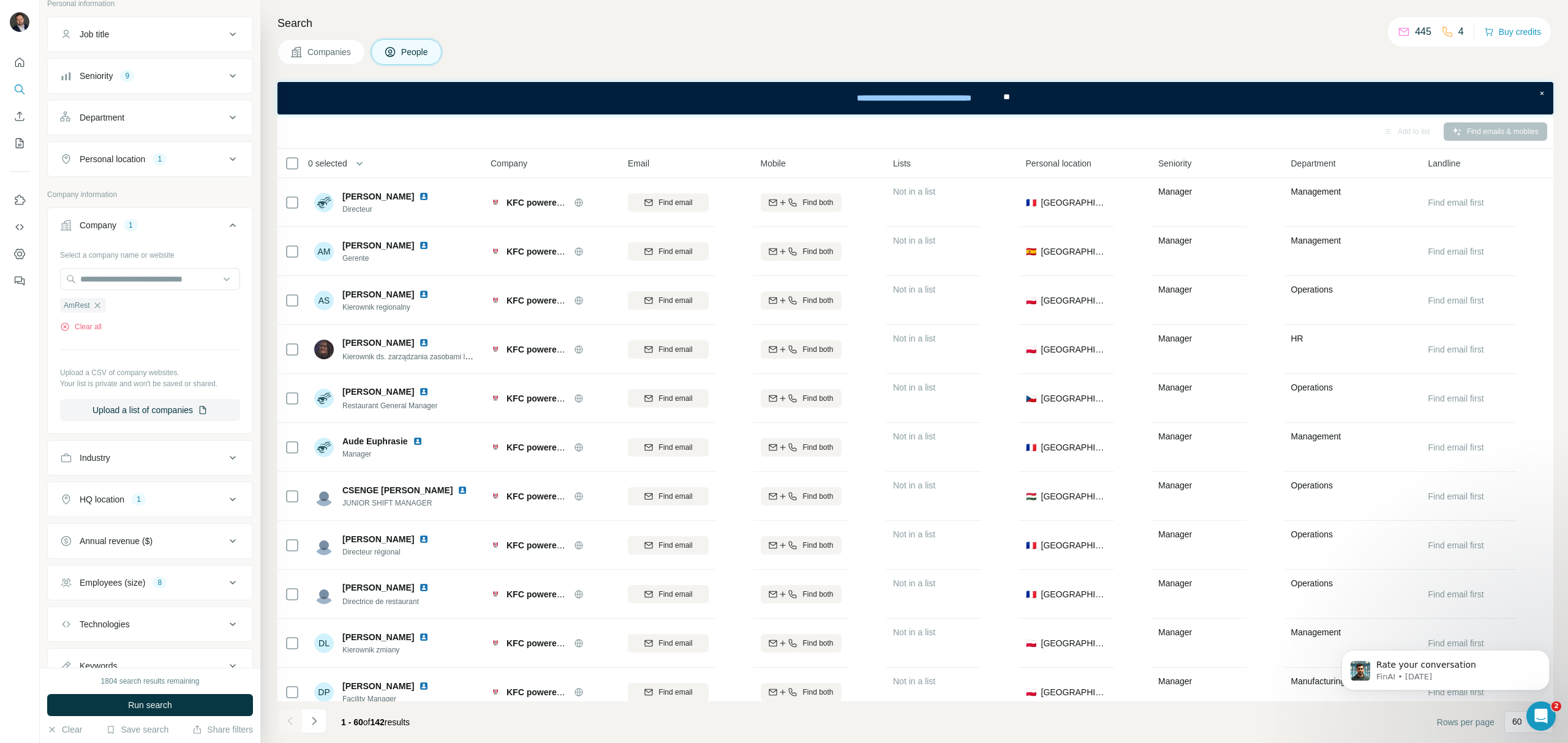
click at [166, 506] on div "HQ location 1" at bounding box center [143, 499] width 166 height 12
click at [143, 562] on icon "button" at bounding box center [148, 557] width 10 height 10
click at [166, 712] on button "Run search" at bounding box center [150, 704] width 206 height 22
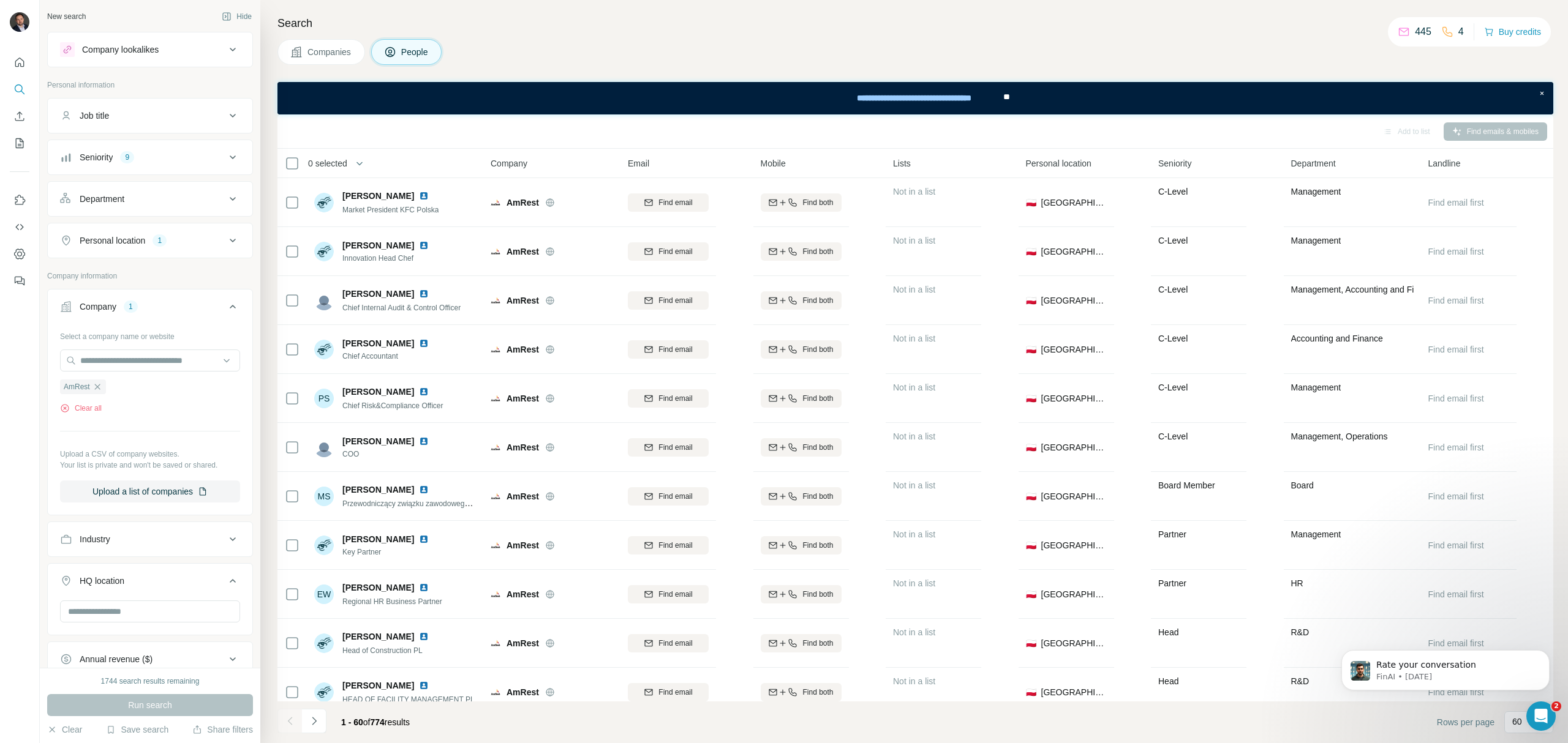
click at [148, 202] on div "Department" at bounding box center [143, 198] width 166 height 12
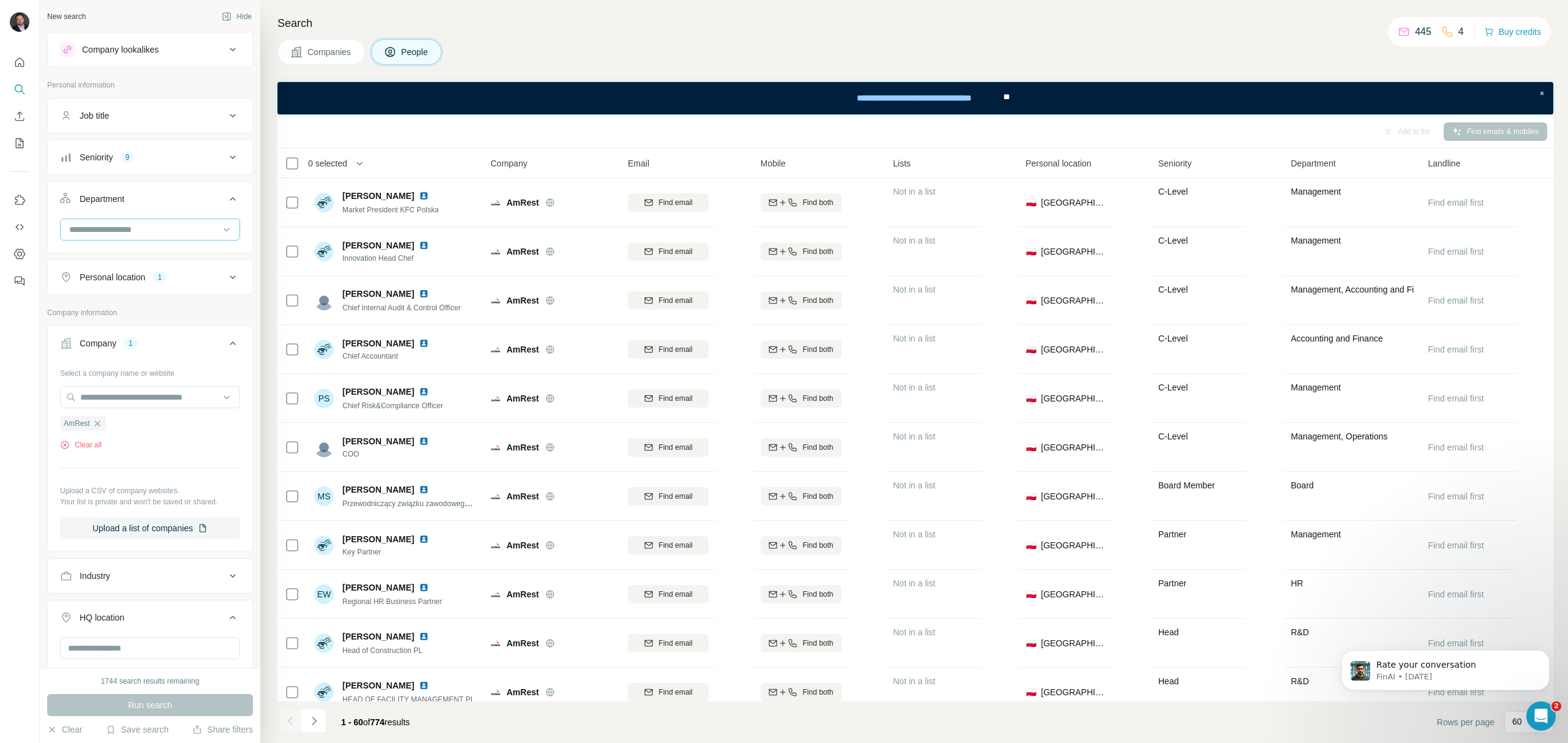
click at [194, 235] on input at bounding box center [144, 229] width 151 height 14
click at [111, 296] on div "HR" at bounding box center [144, 294] width 146 height 12
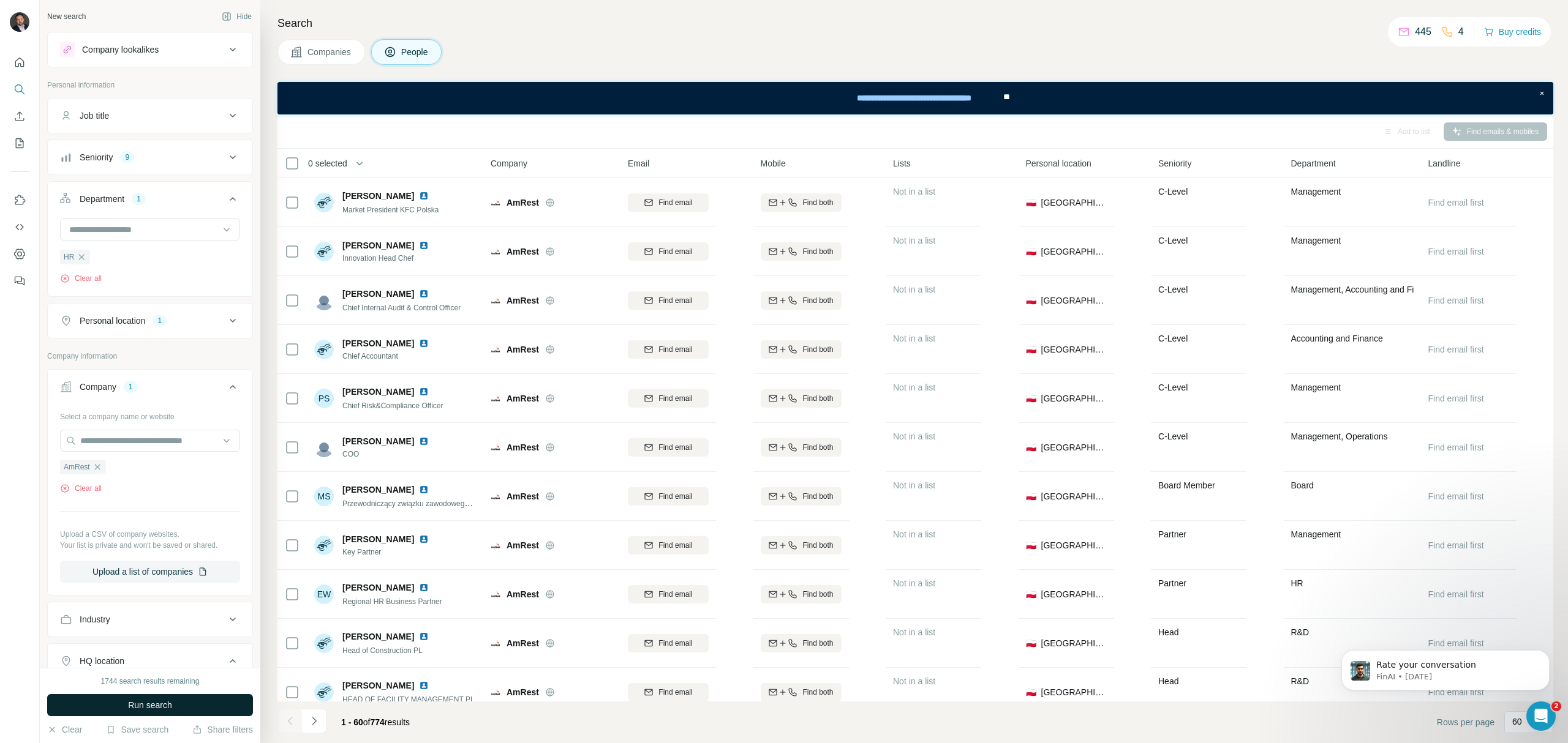
click at [192, 706] on button "Run search" at bounding box center [150, 704] width 206 height 22
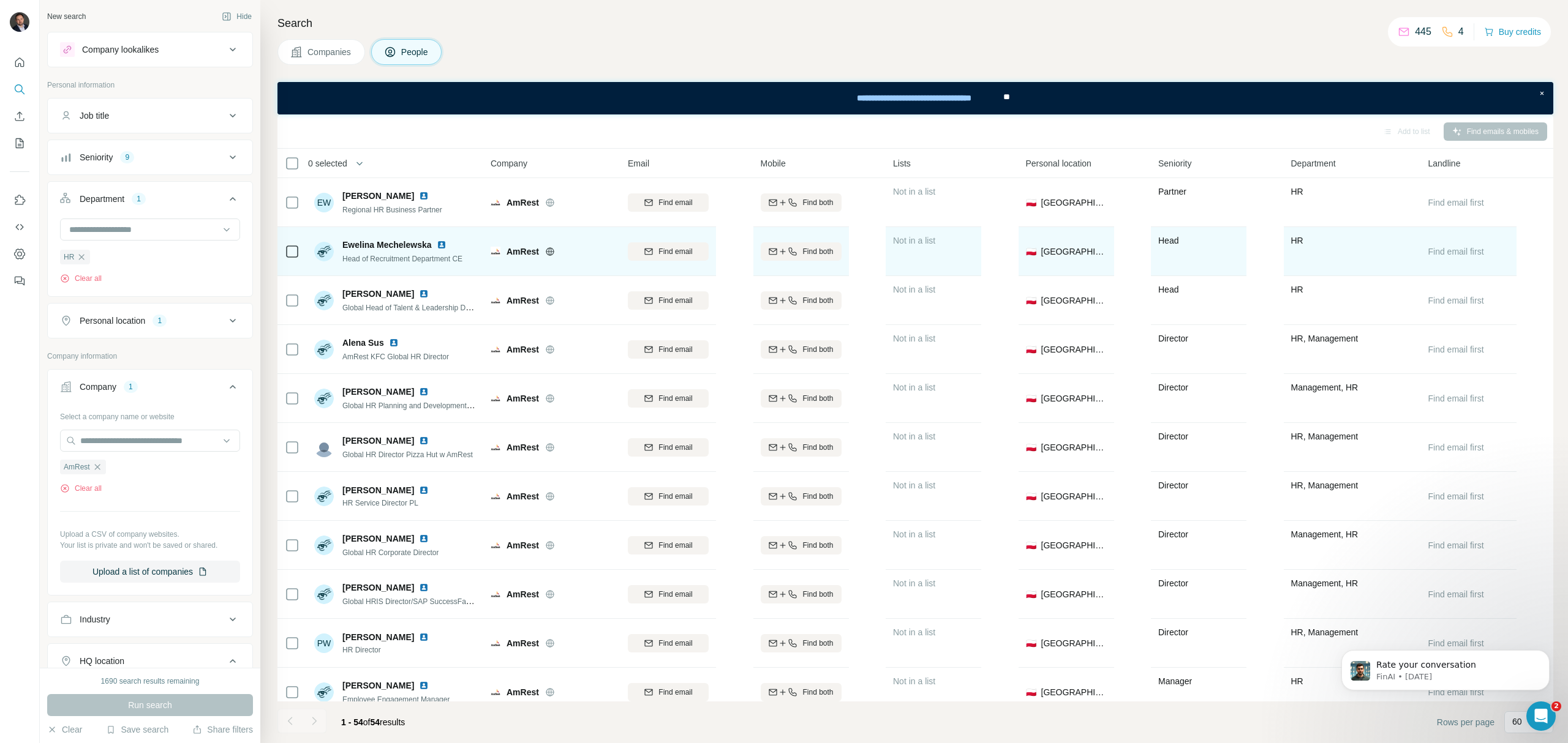
click at [442, 243] on img at bounding box center [441, 245] width 10 height 10
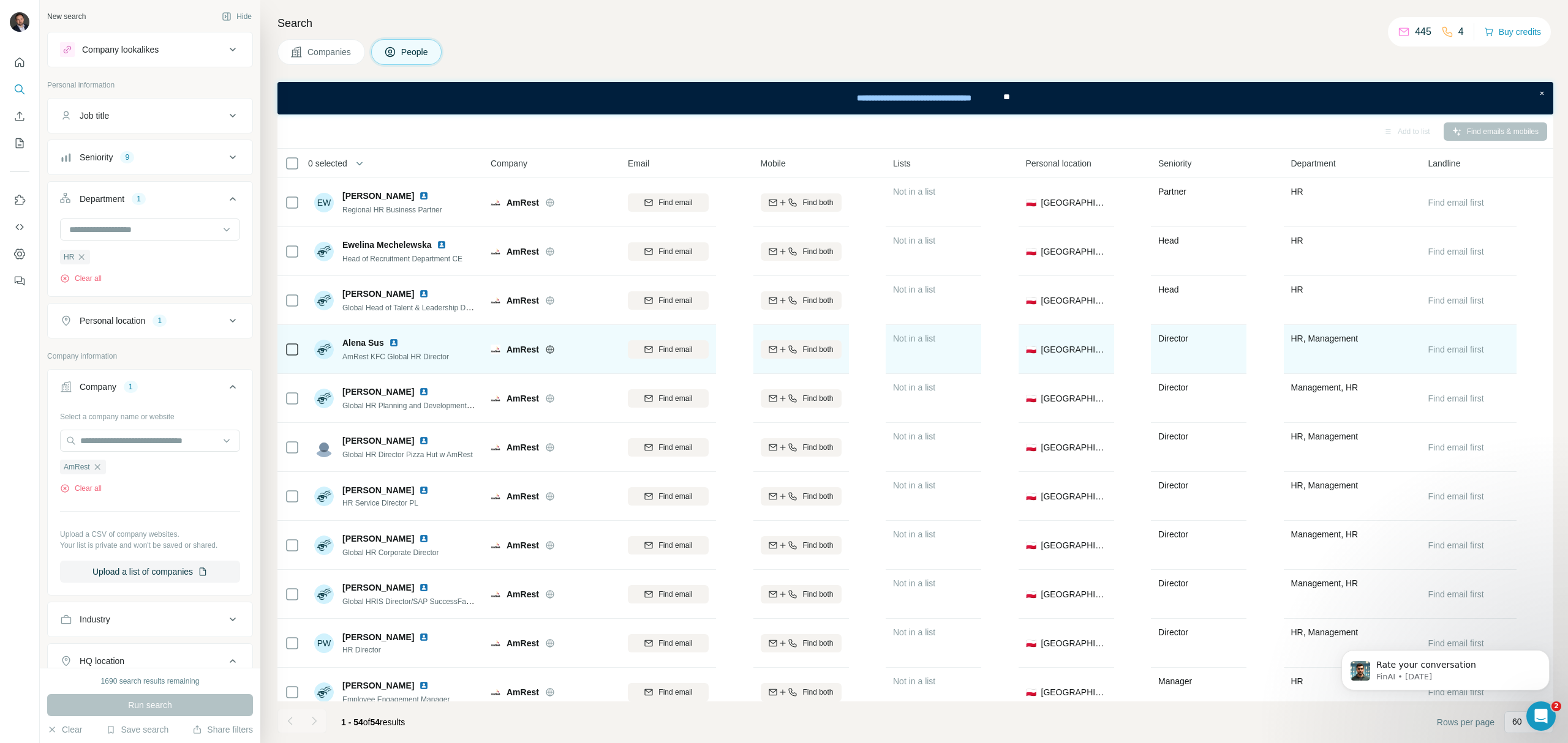
click at [395, 341] on img at bounding box center [394, 343] width 10 height 10
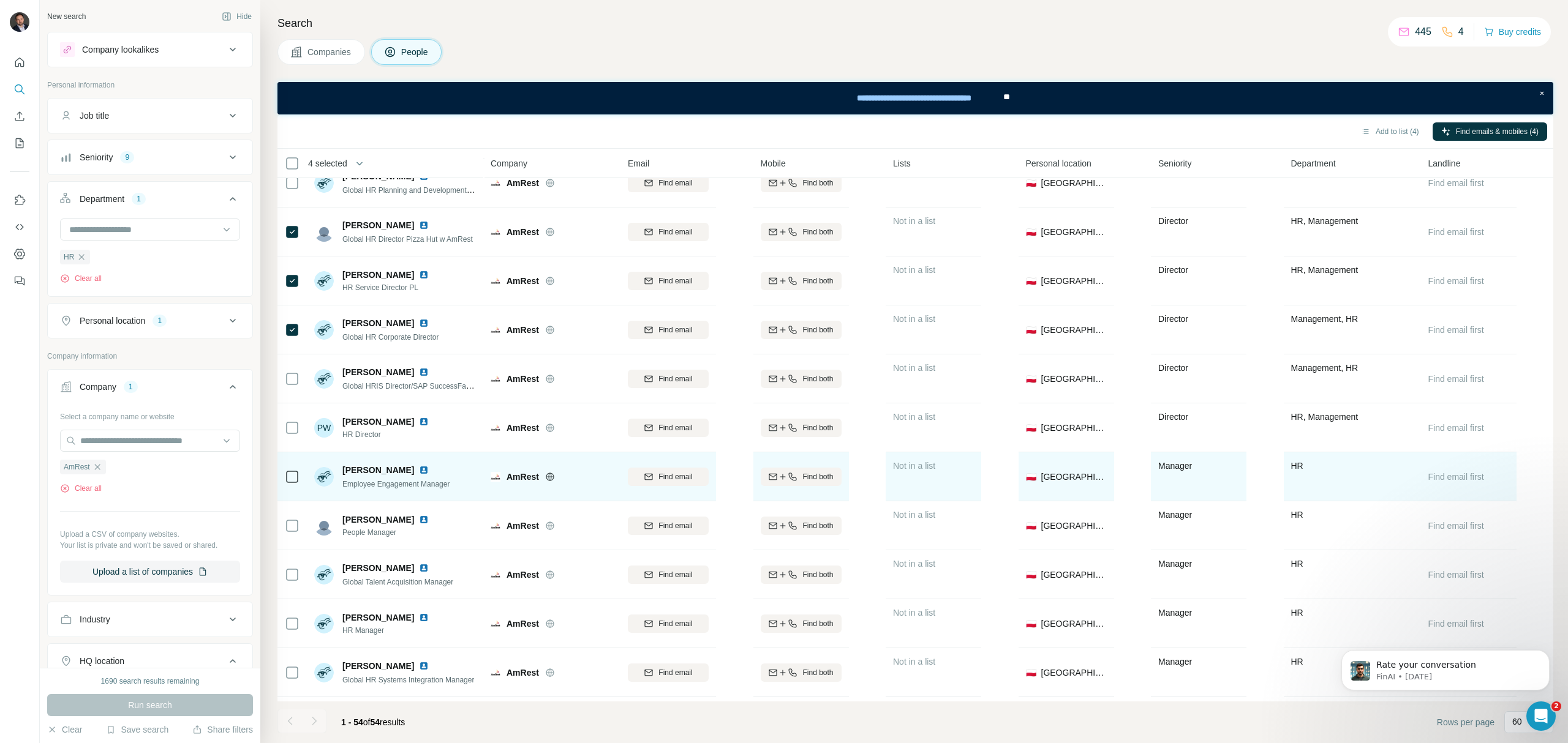
scroll to position [245, 0]
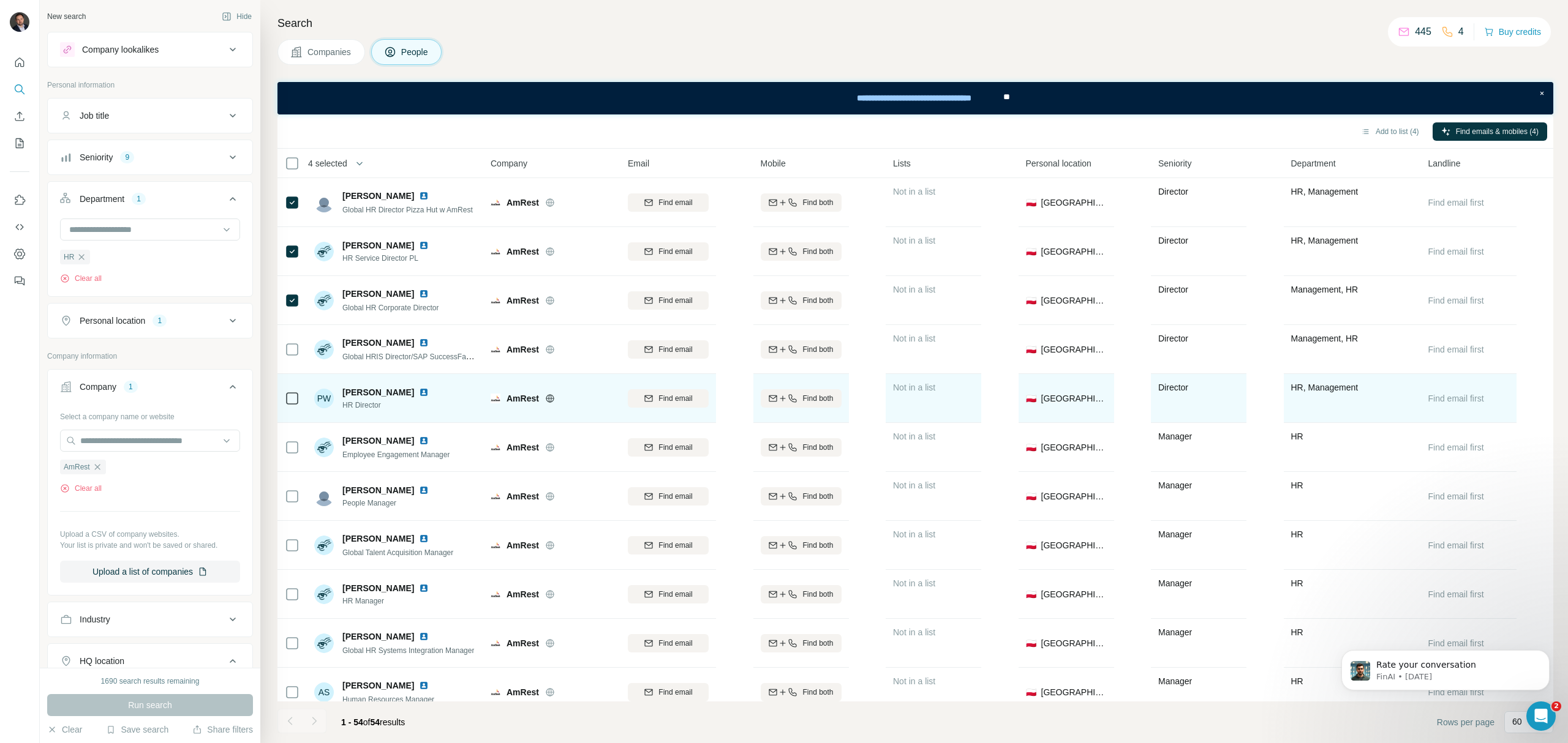
click at [429, 390] on img at bounding box center [424, 392] width 10 height 10
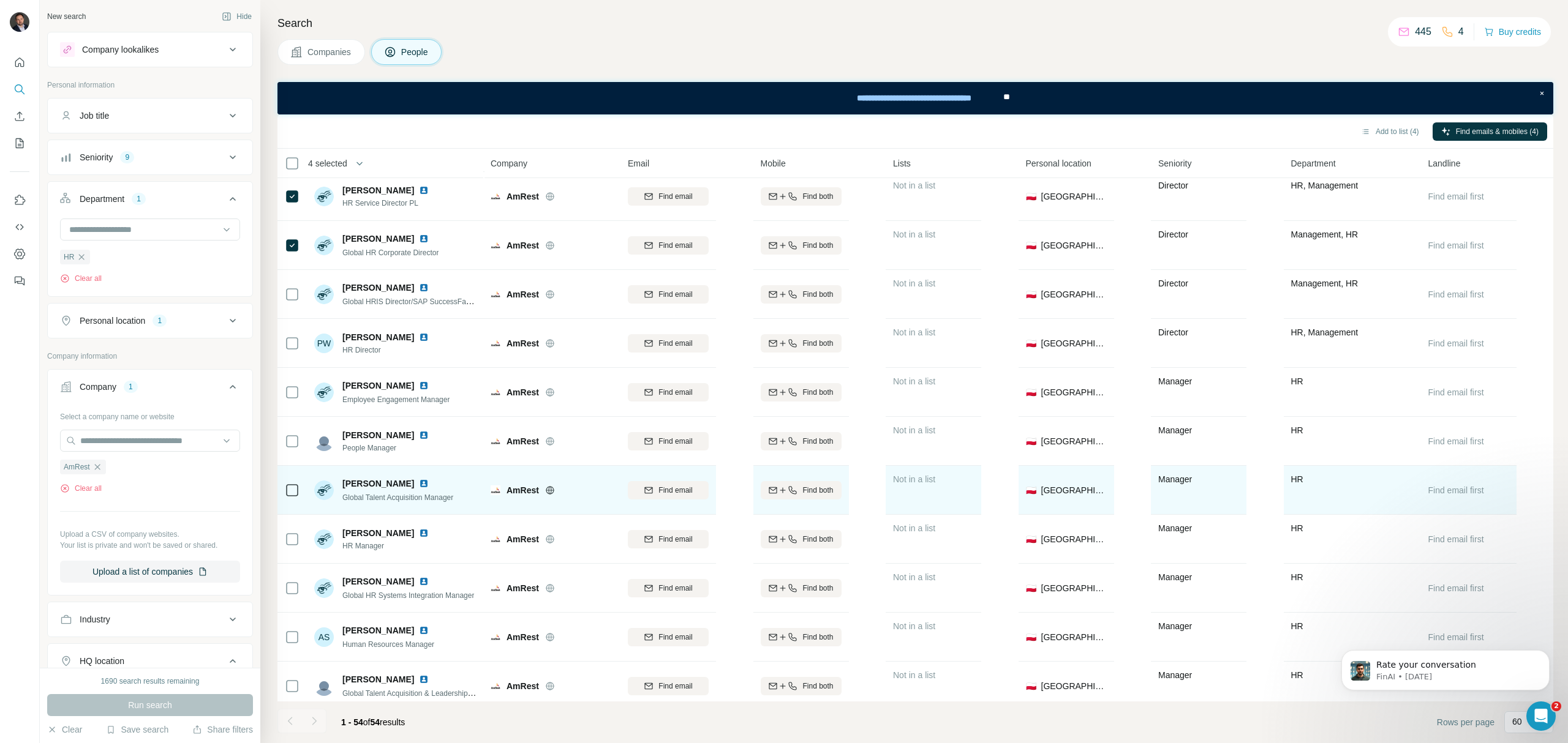
scroll to position [326, 0]
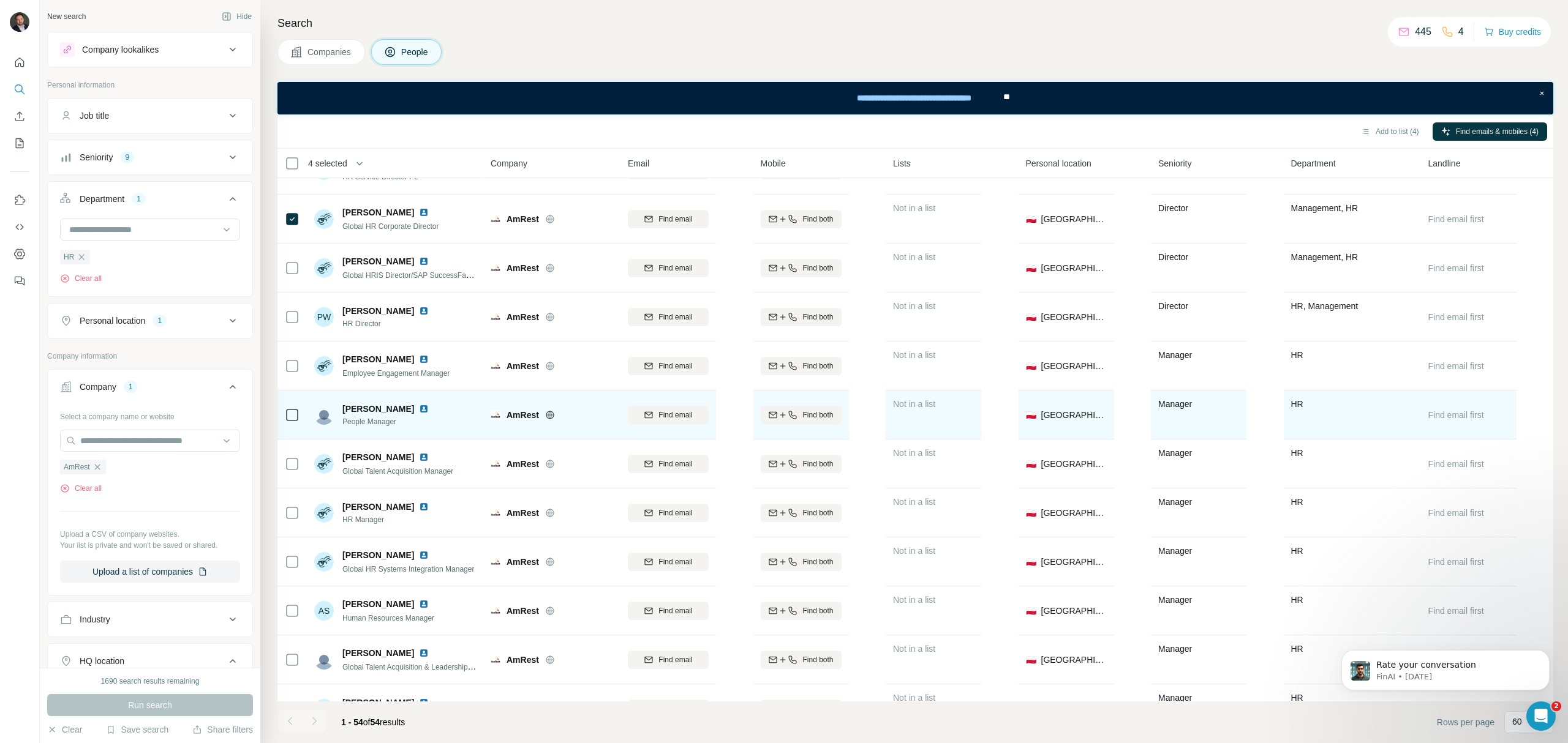
click at [422, 410] on img at bounding box center [424, 409] width 10 height 10
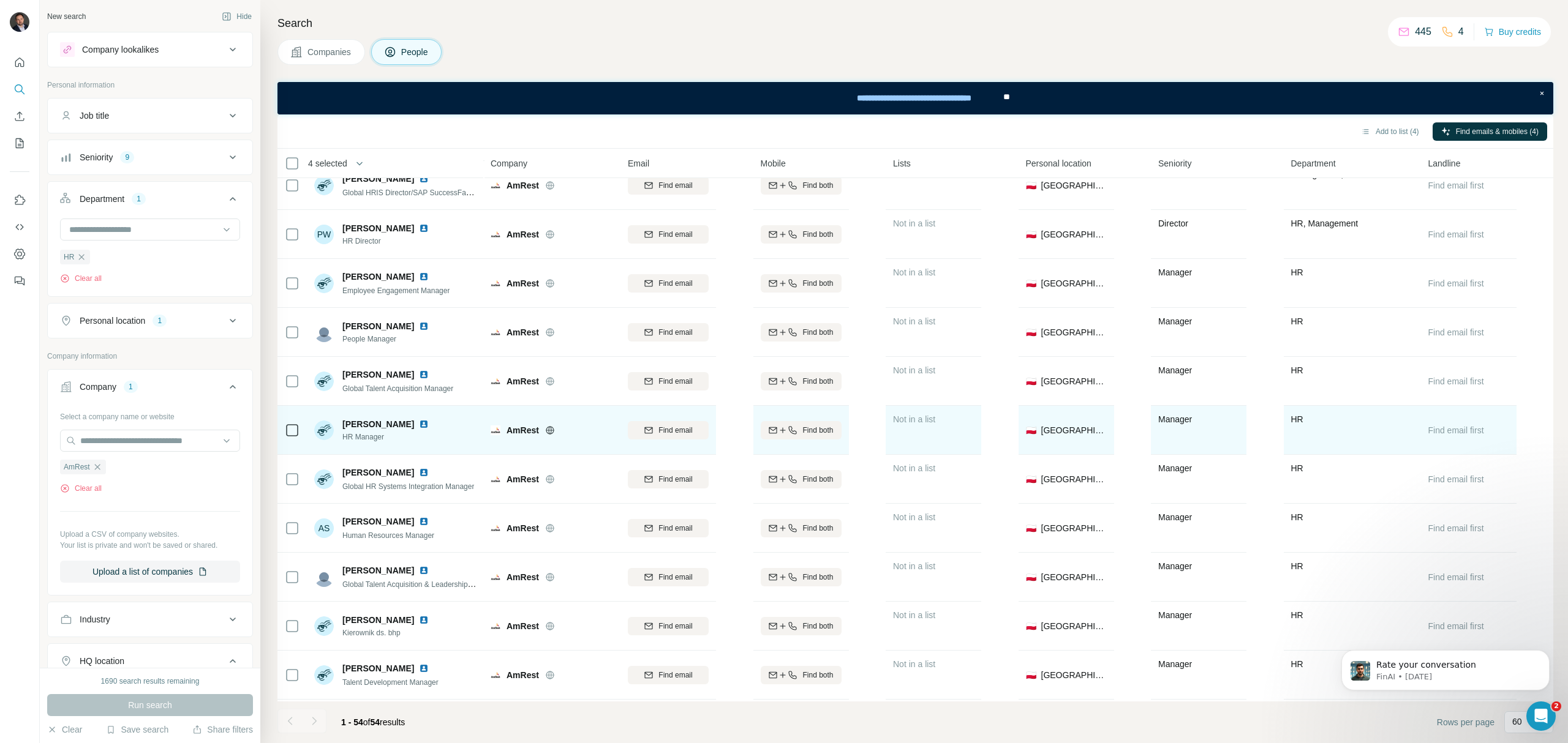
scroll to position [408, 0]
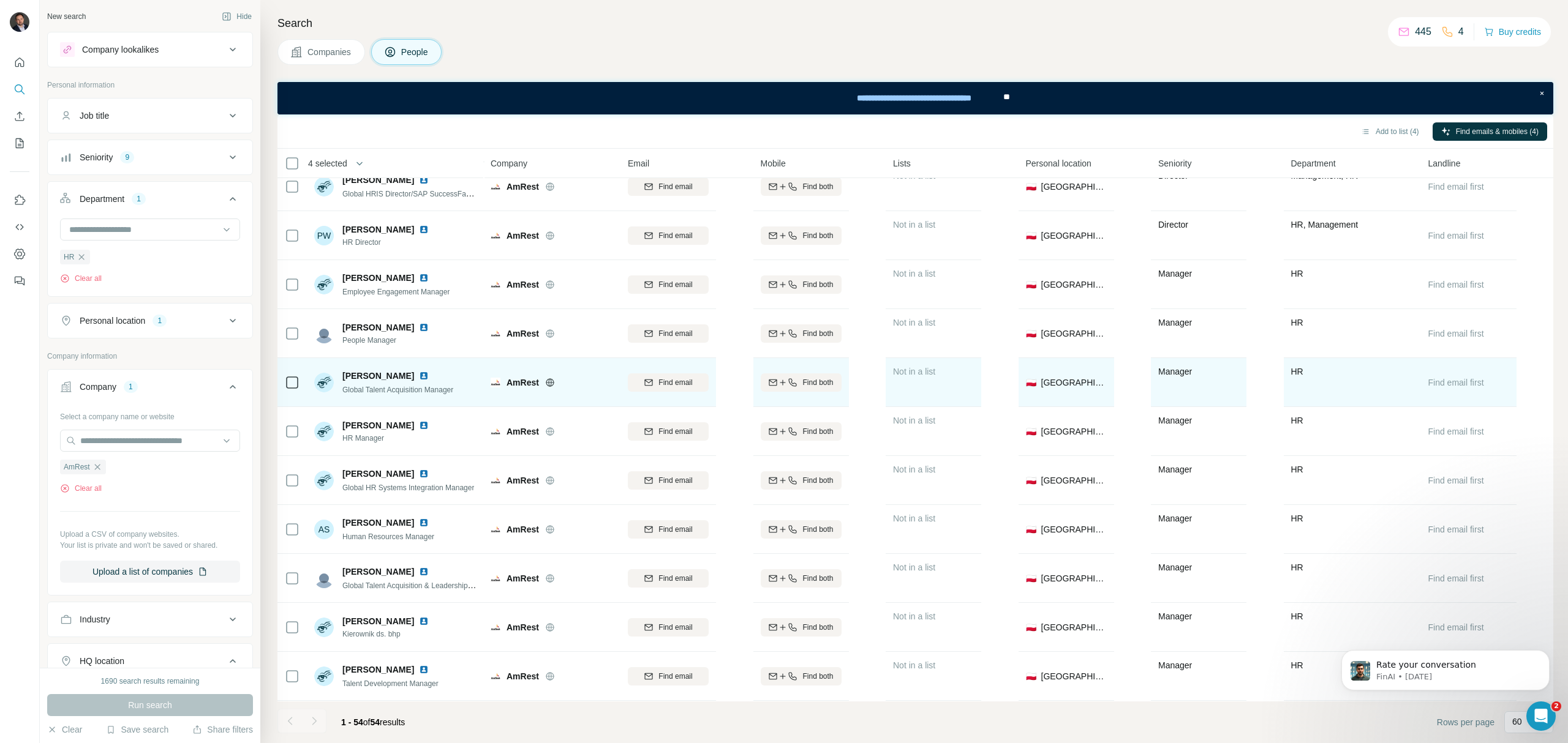
click at [429, 378] on img at bounding box center [424, 376] width 10 height 10
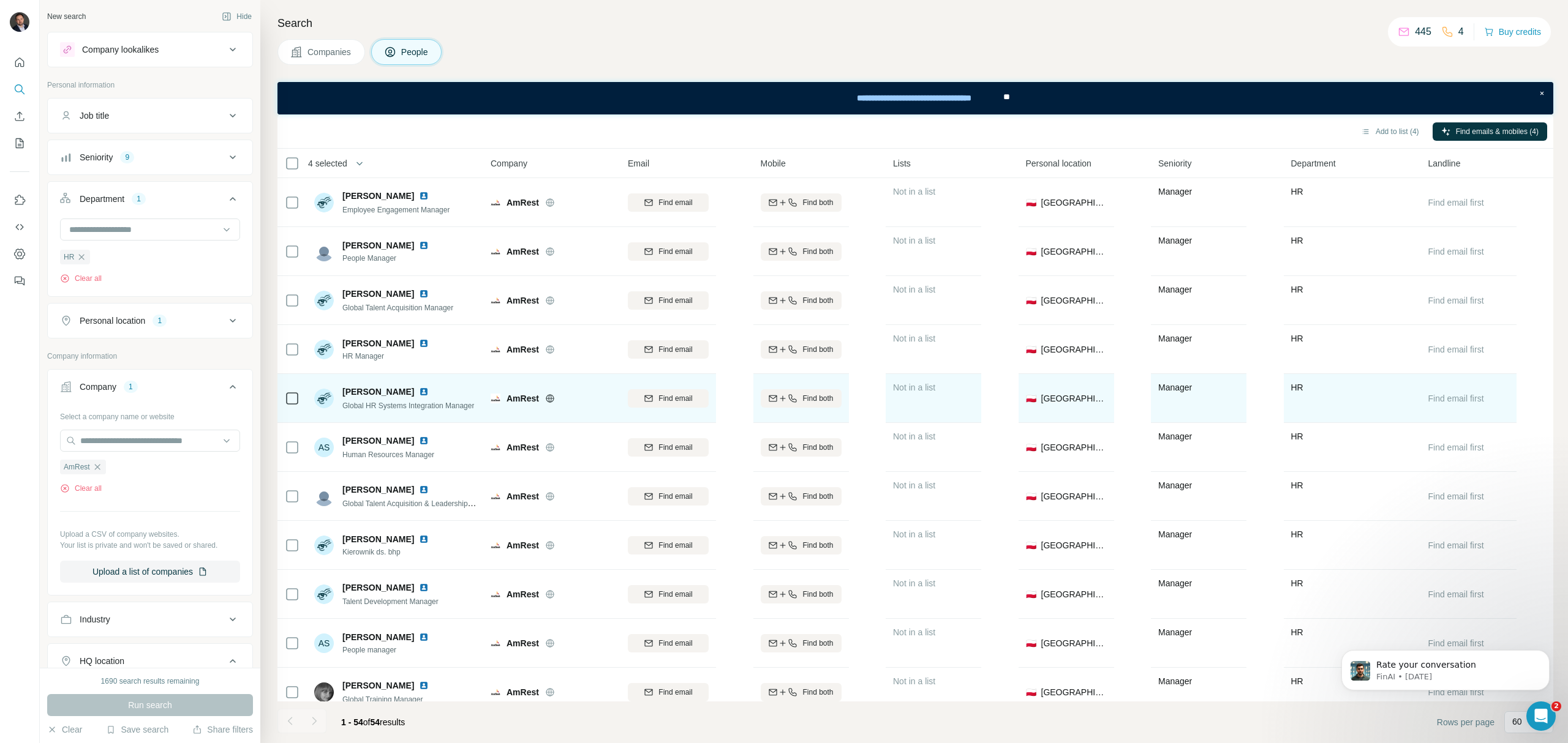
scroll to position [571, 0]
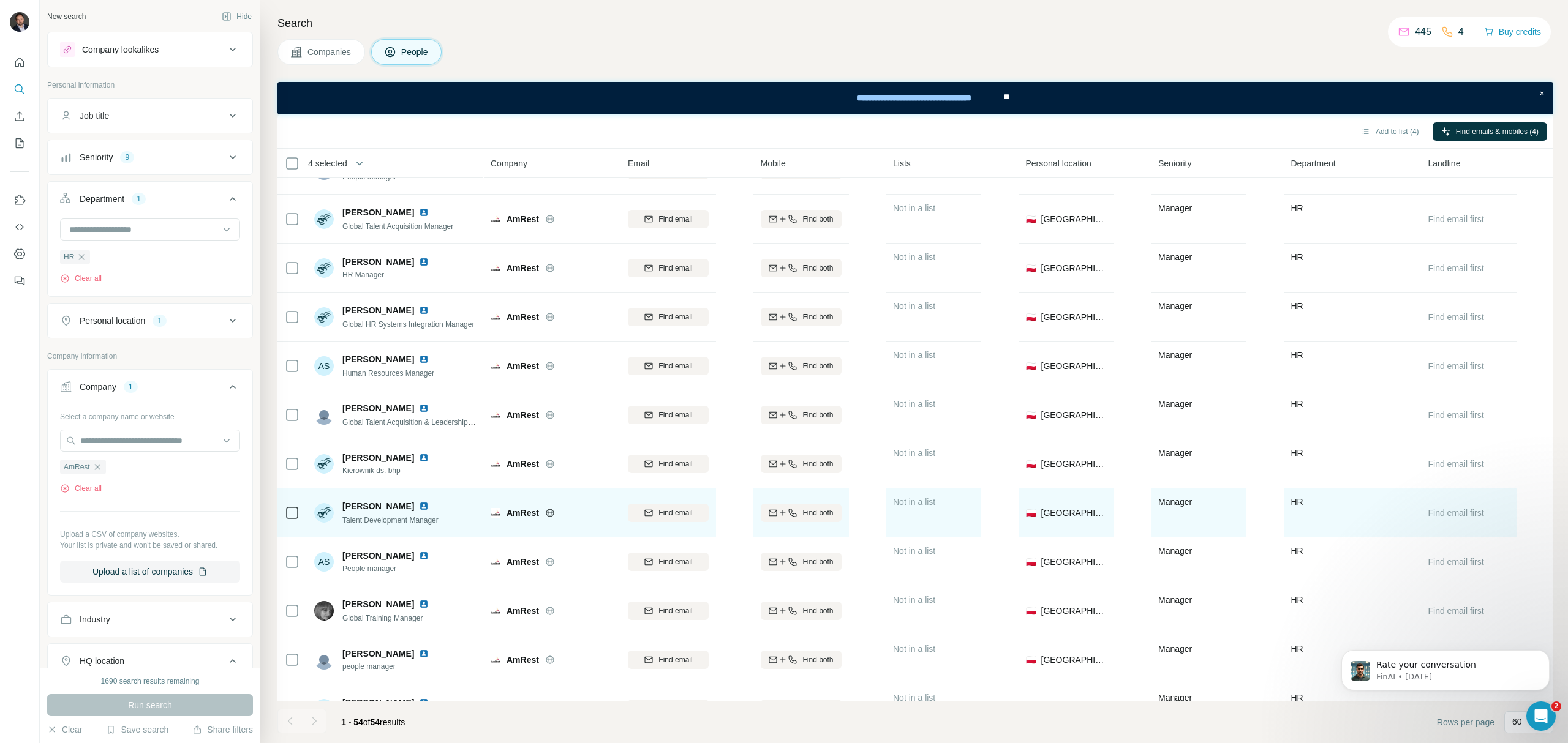
click at [419, 506] on img at bounding box center [424, 506] width 10 height 10
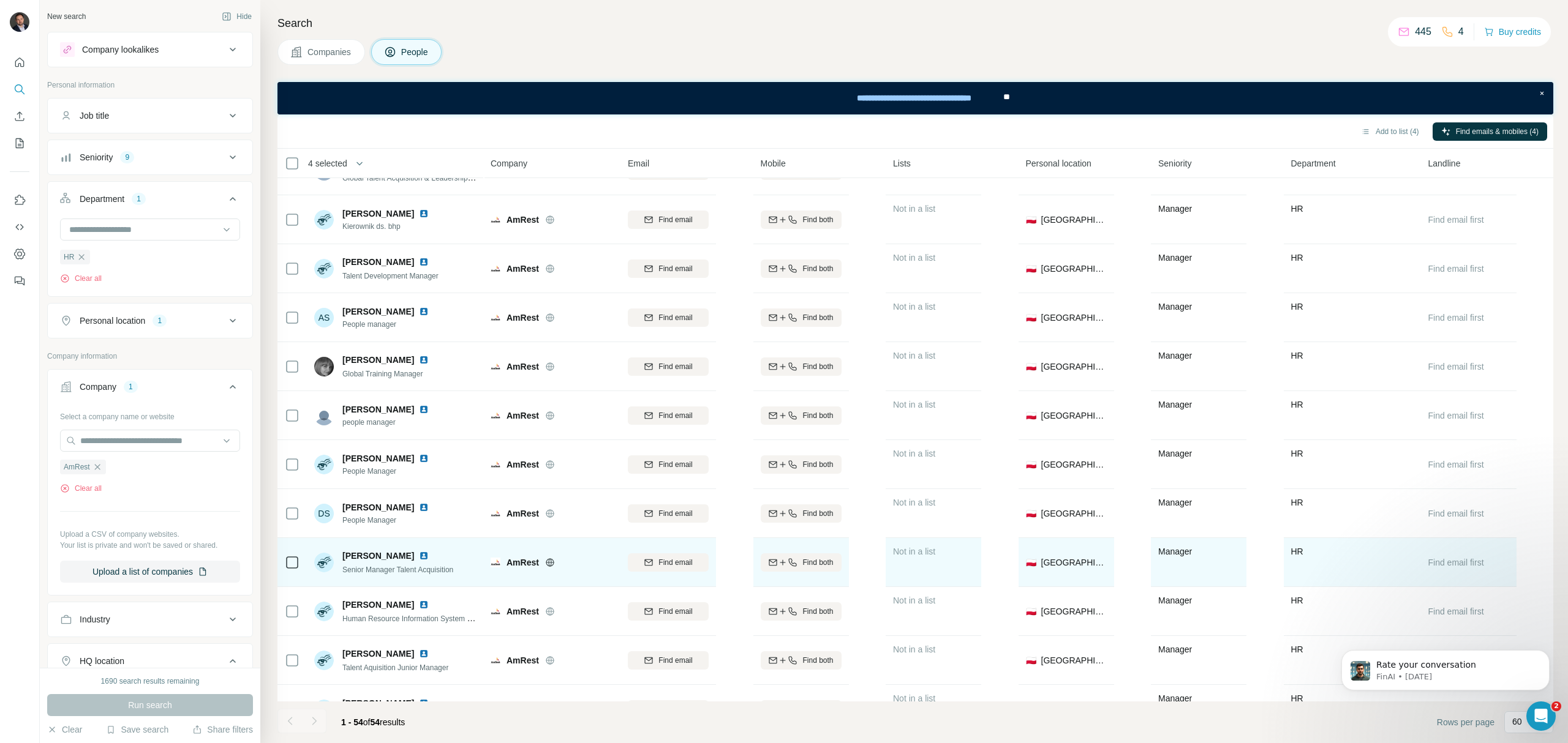
scroll to position [816, 0]
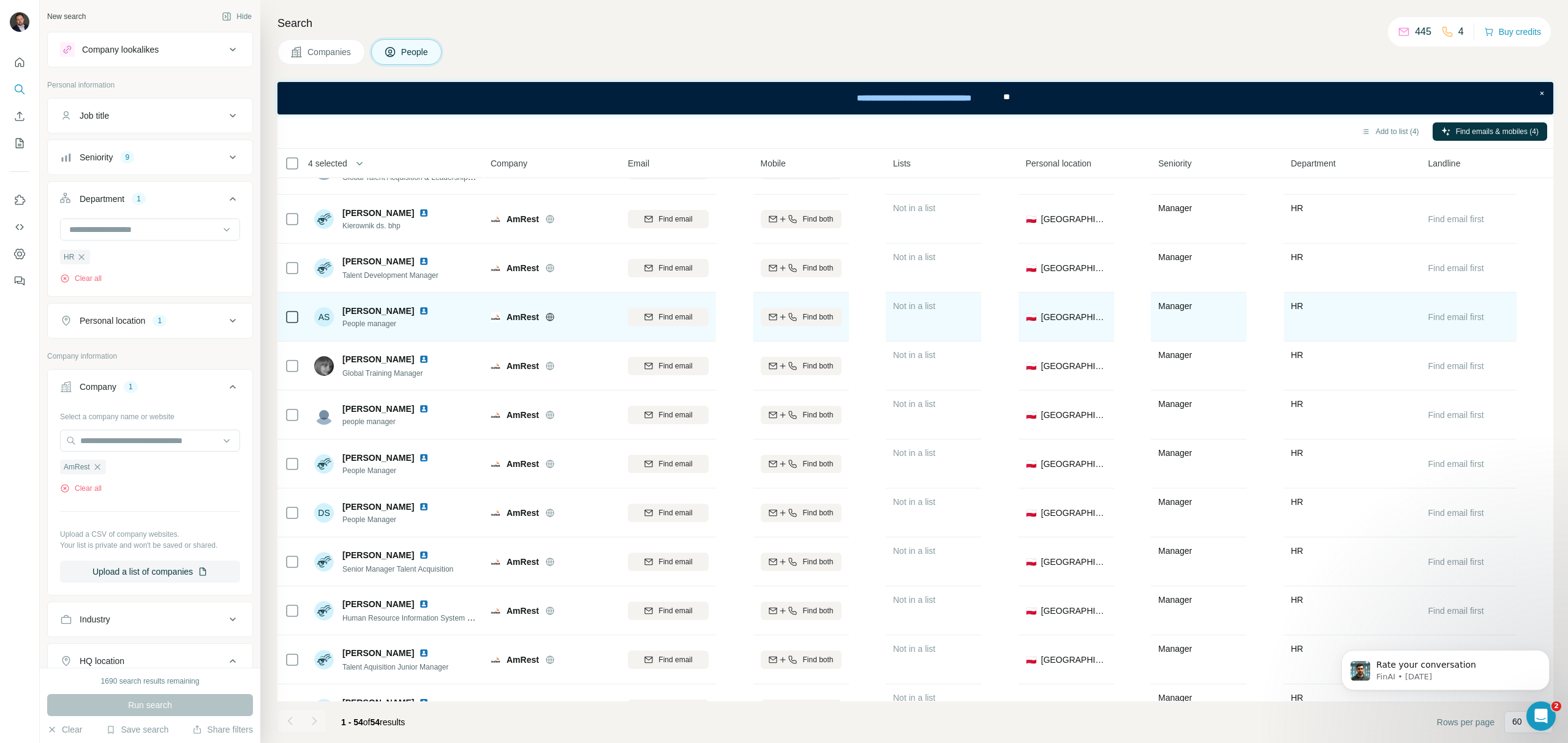
click at [429, 310] on img at bounding box center [424, 311] width 10 height 10
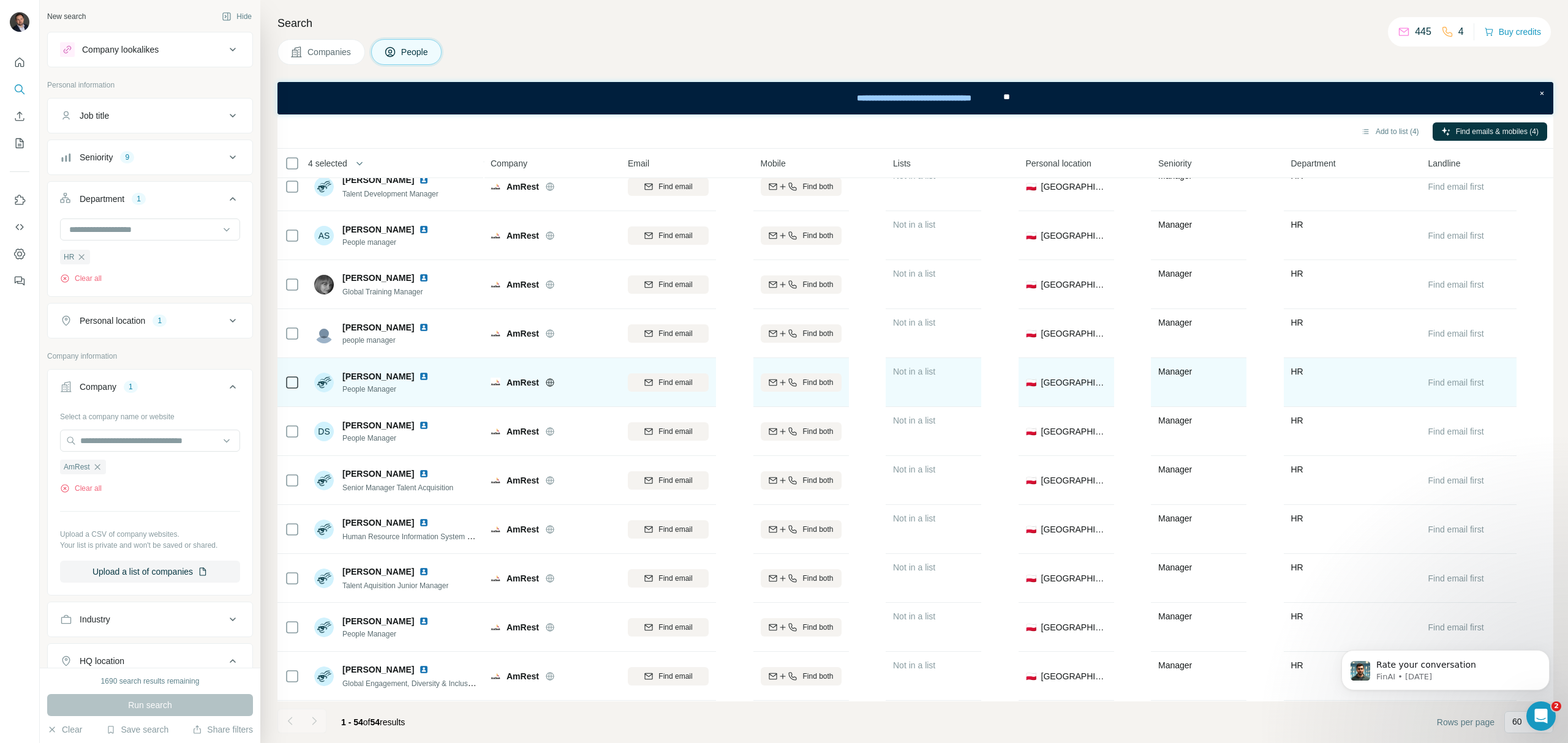
scroll to position [980, 0]
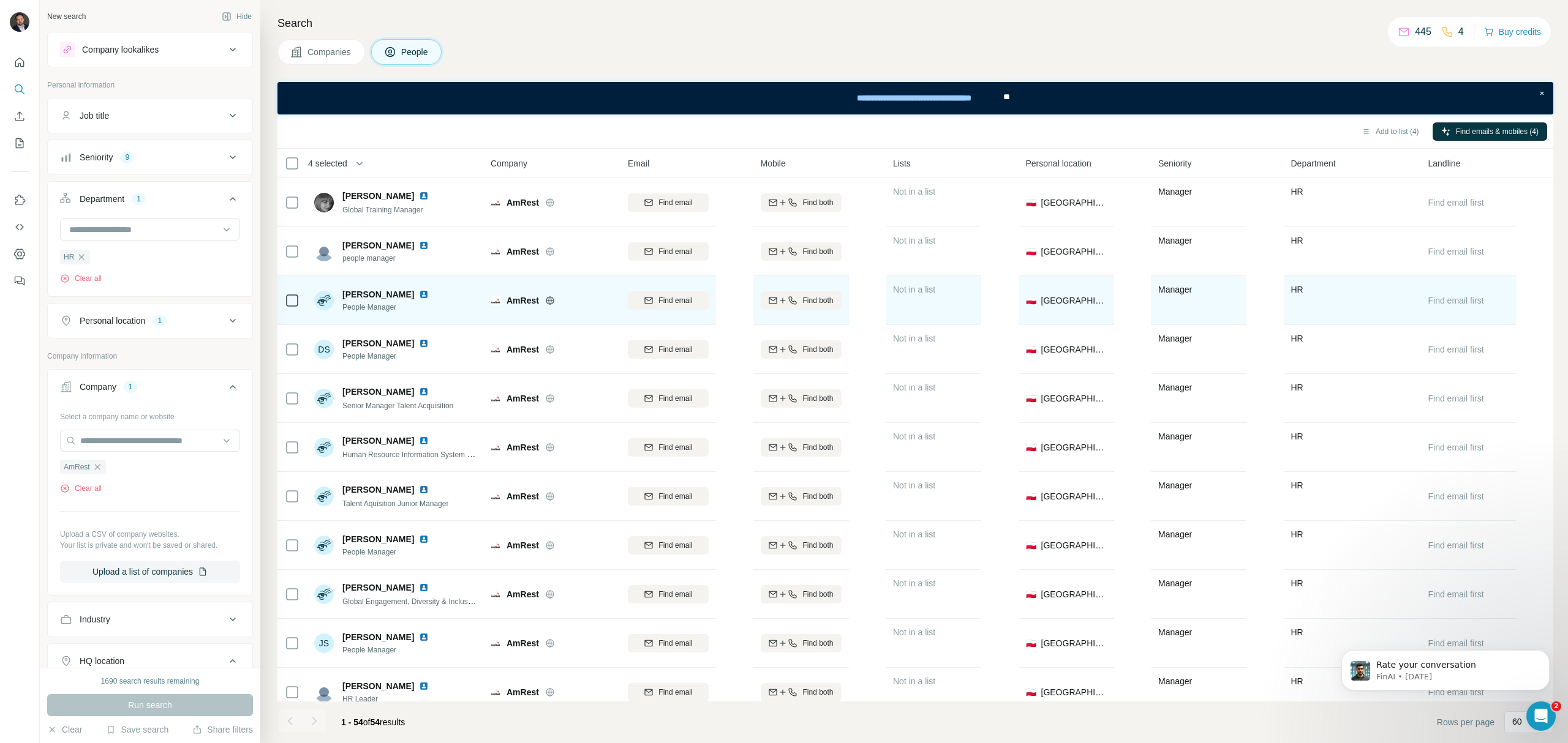
click at [419, 294] on img at bounding box center [424, 295] width 10 height 10
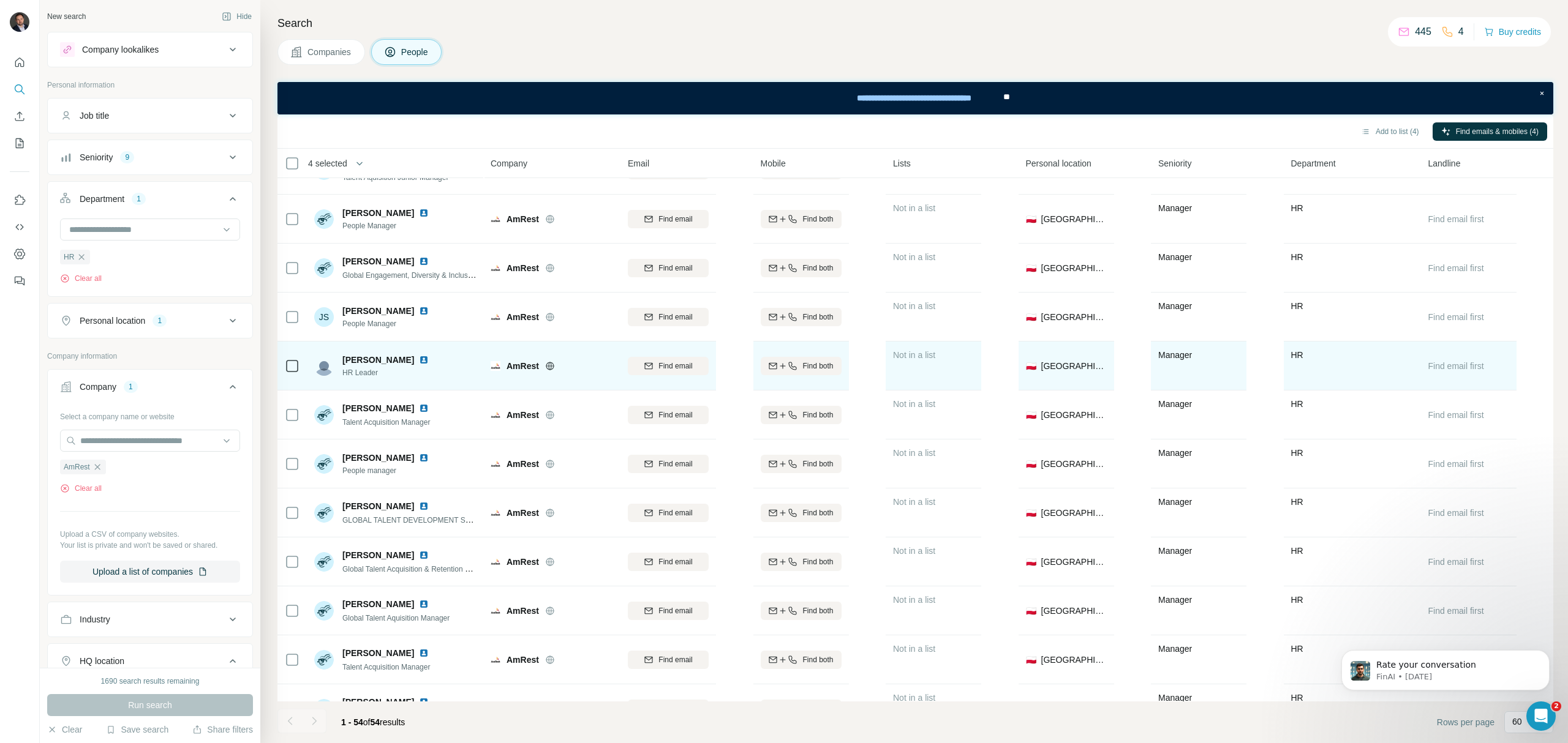
click at [429, 361] on img at bounding box center [424, 360] width 10 height 10
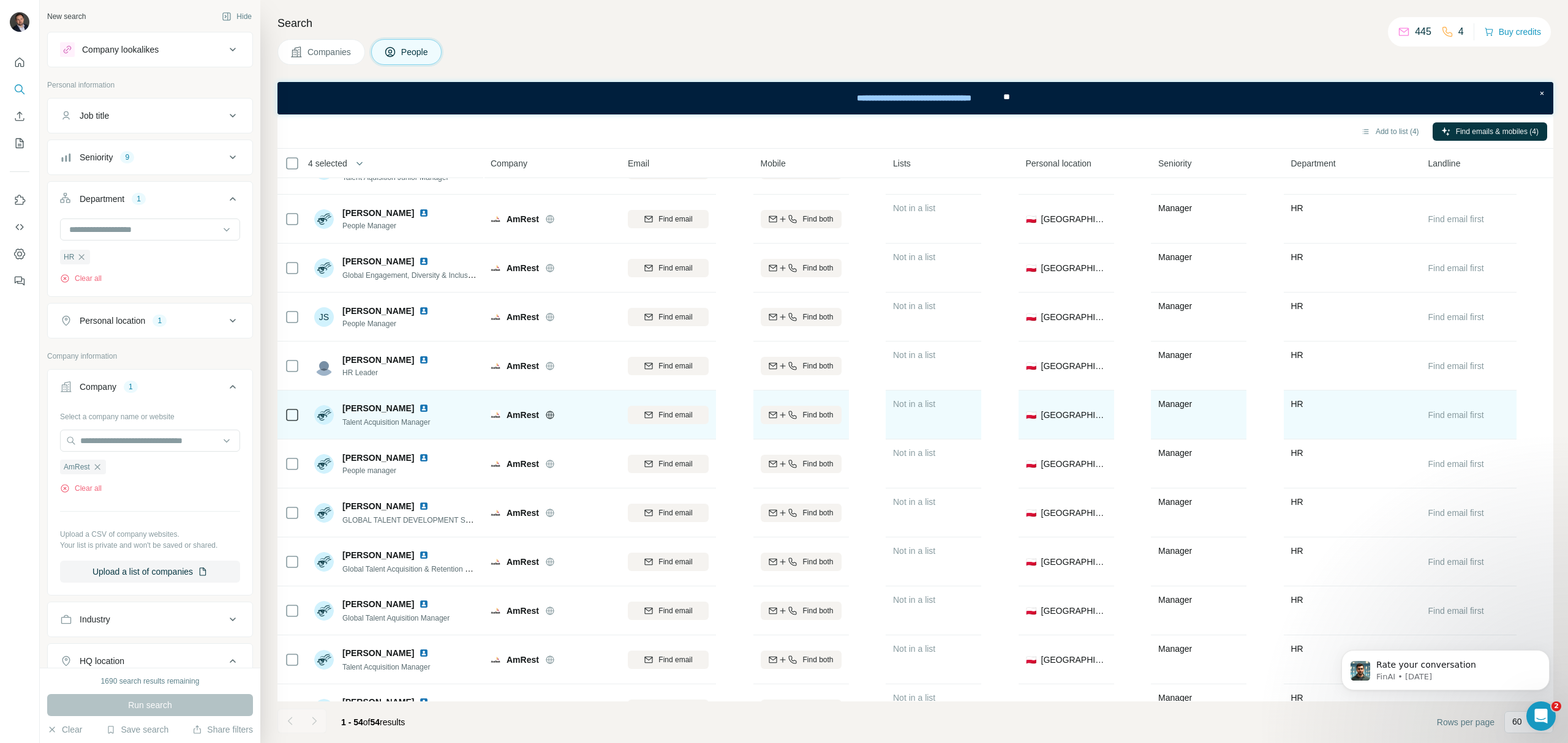
click at [429, 412] on img at bounding box center [424, 408] width 10 height 10
click at [825, 418] on span "Find both" at bounding box center [817, 415] width 31 height 11
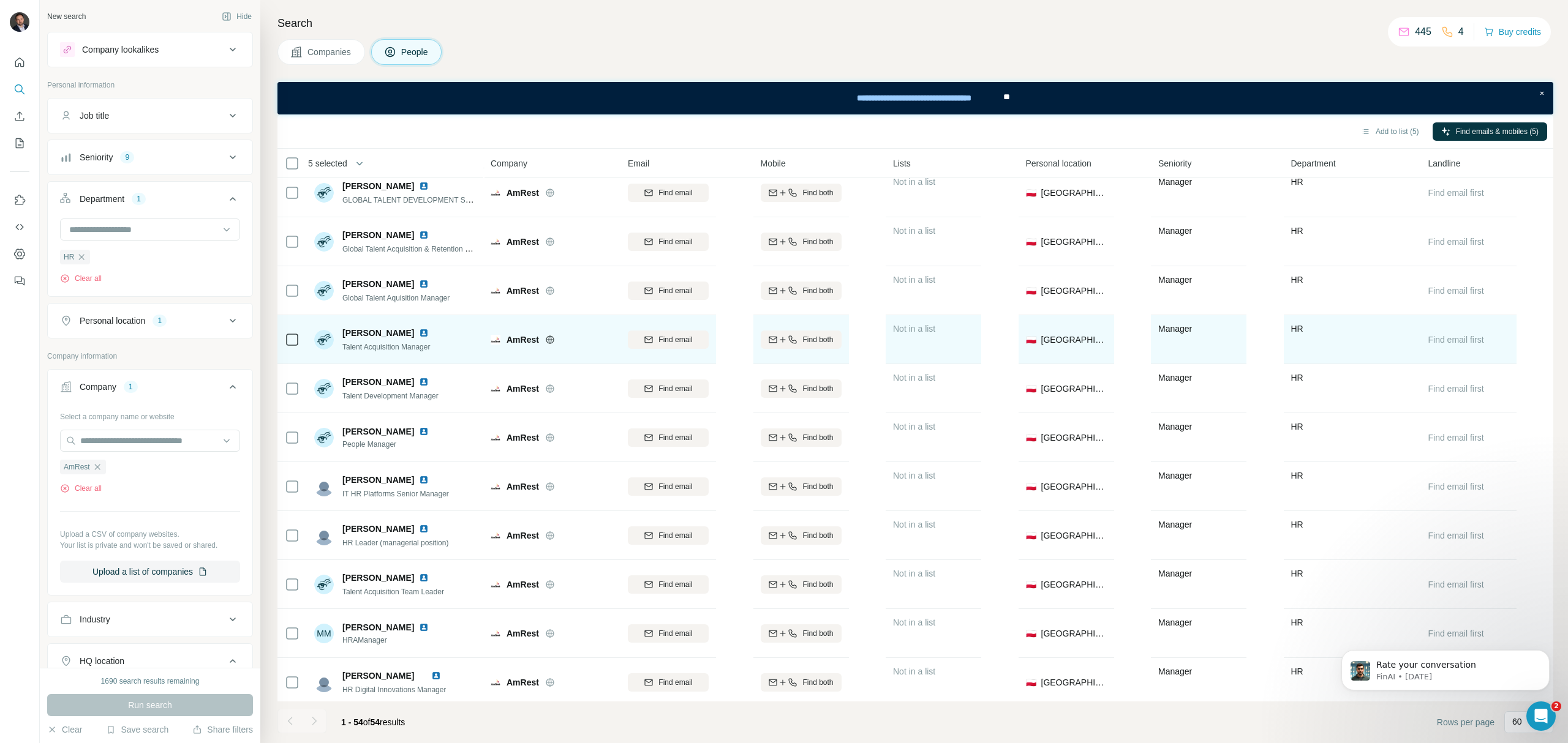
scroll to position [1632, 0]
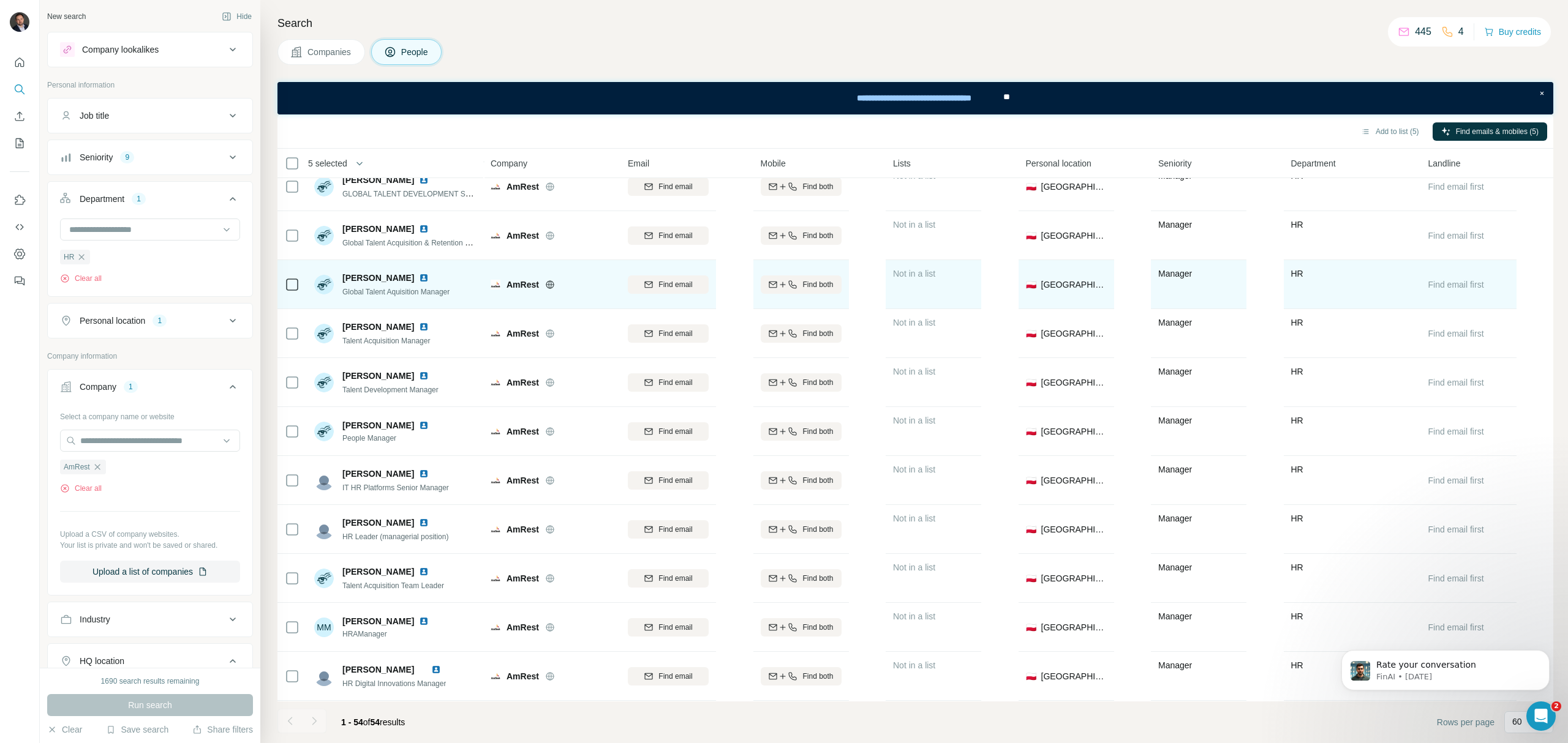
click at [427, 277] on img at bounding box center [424, 278] width 10 height 10
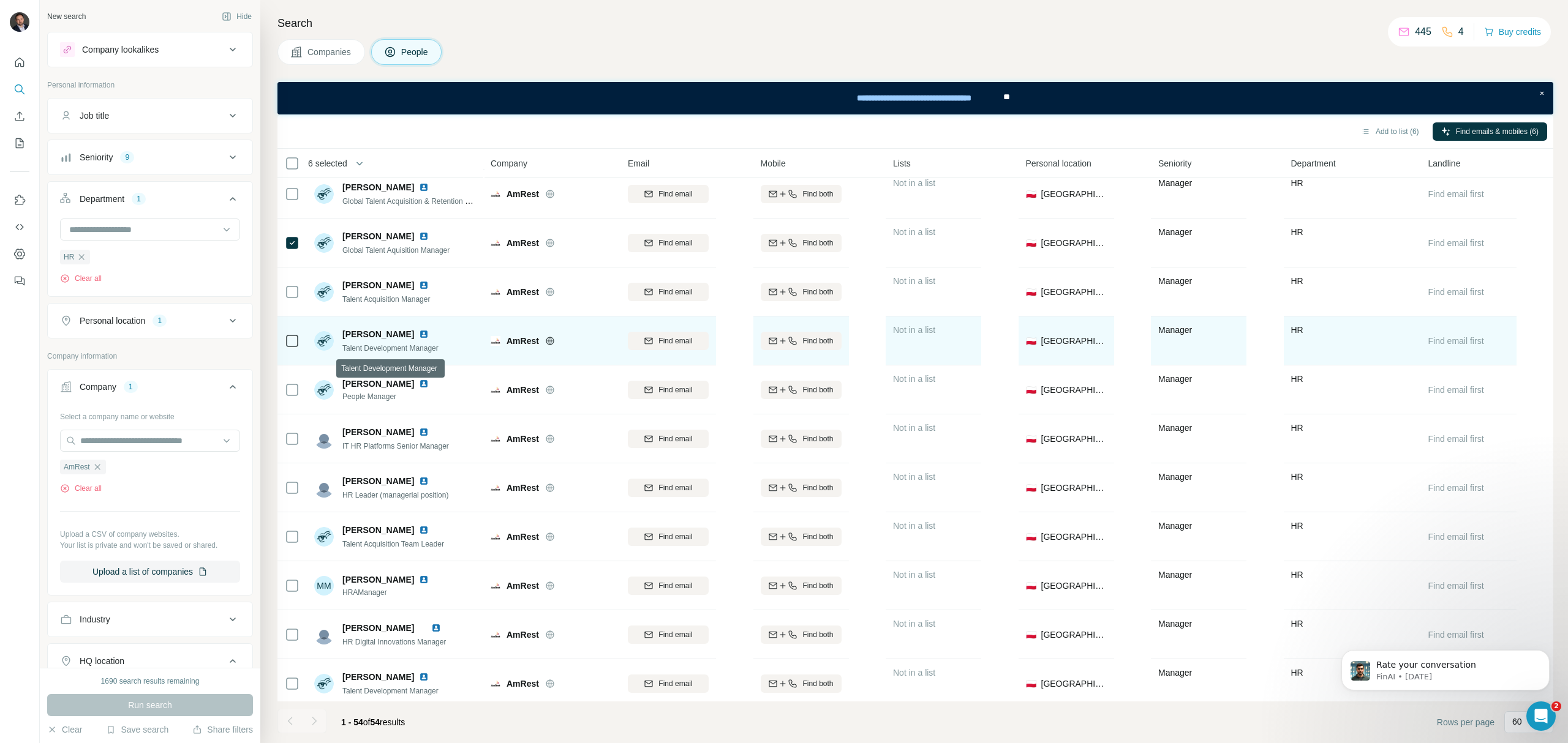
scroll to position [1714, 0]
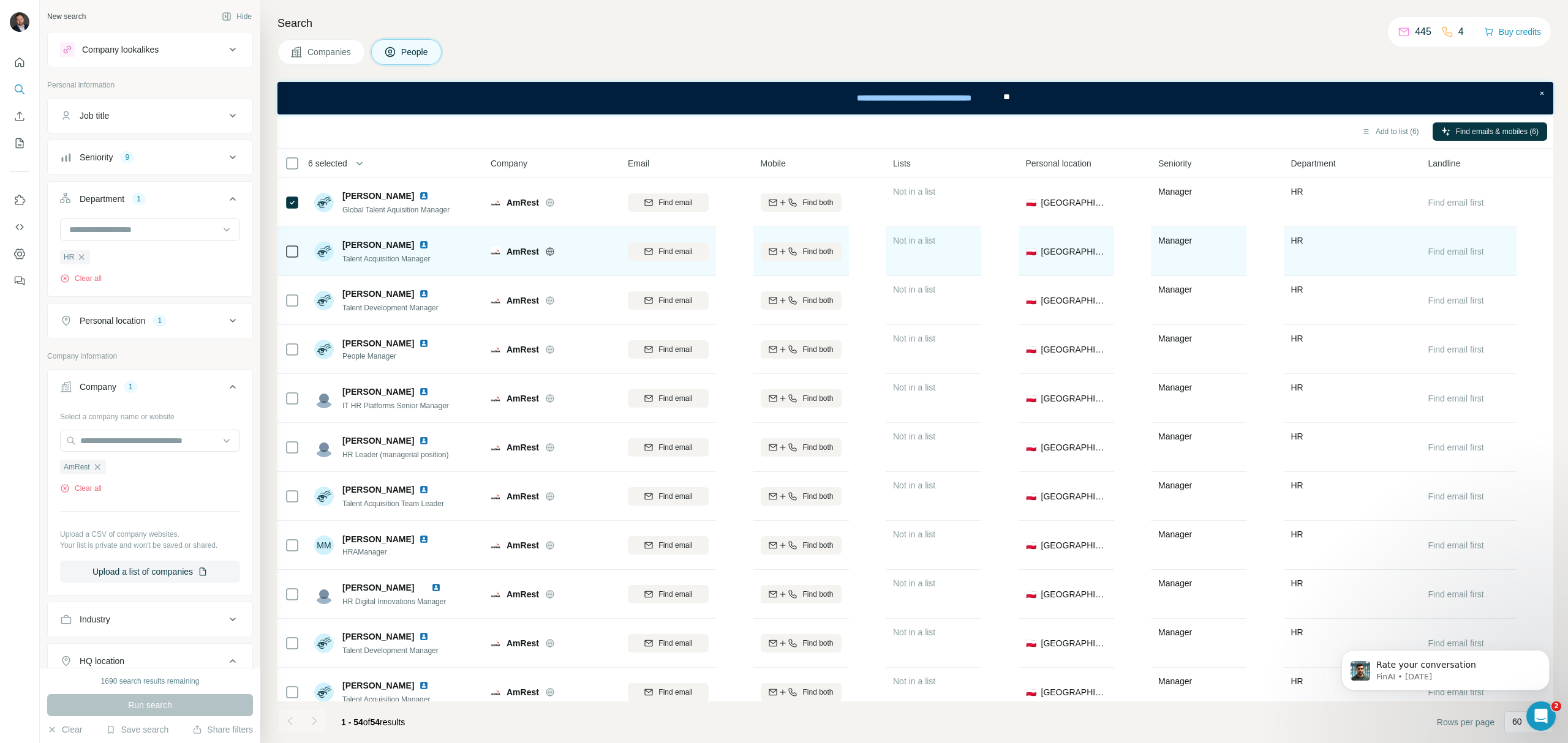
click at [429, 243] on img at bounding box center [424, 245] width 10 height 10
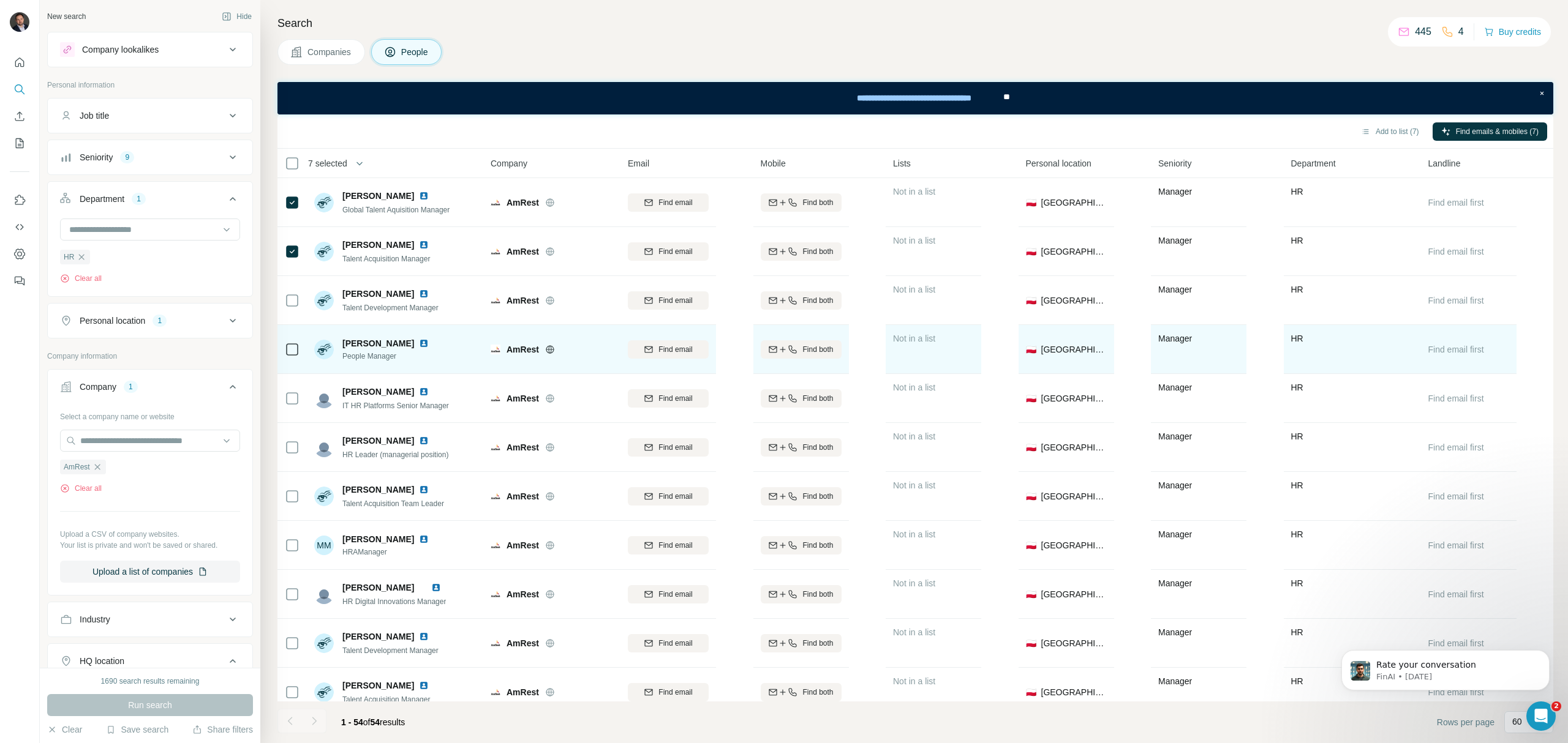
click at [421, 343] on img at bounding box center [424, 344] width 10 height 10
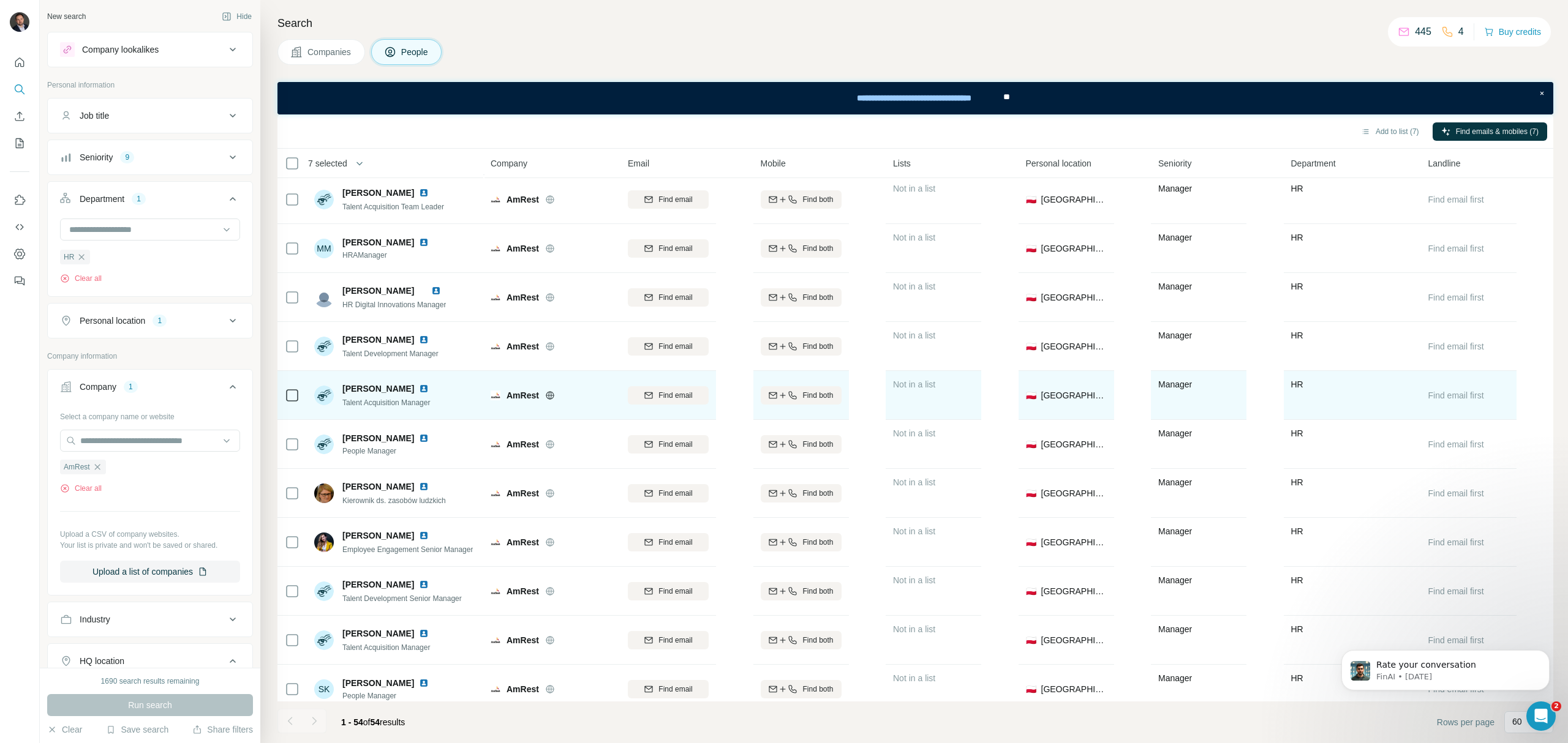
scroll to position [2040, 0]
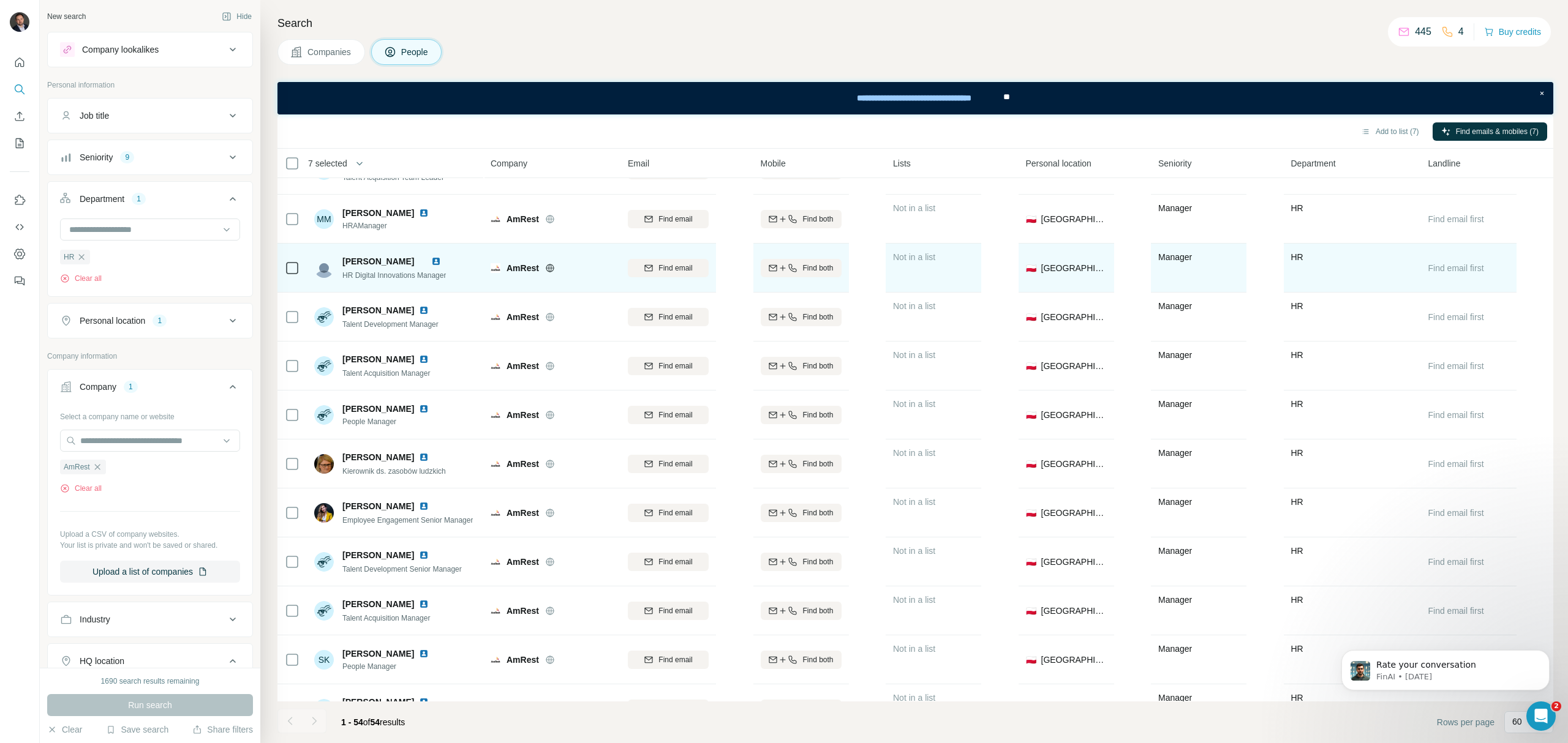
click at [441, 263] on img at bounding box center [436, 261] width 10 height 10
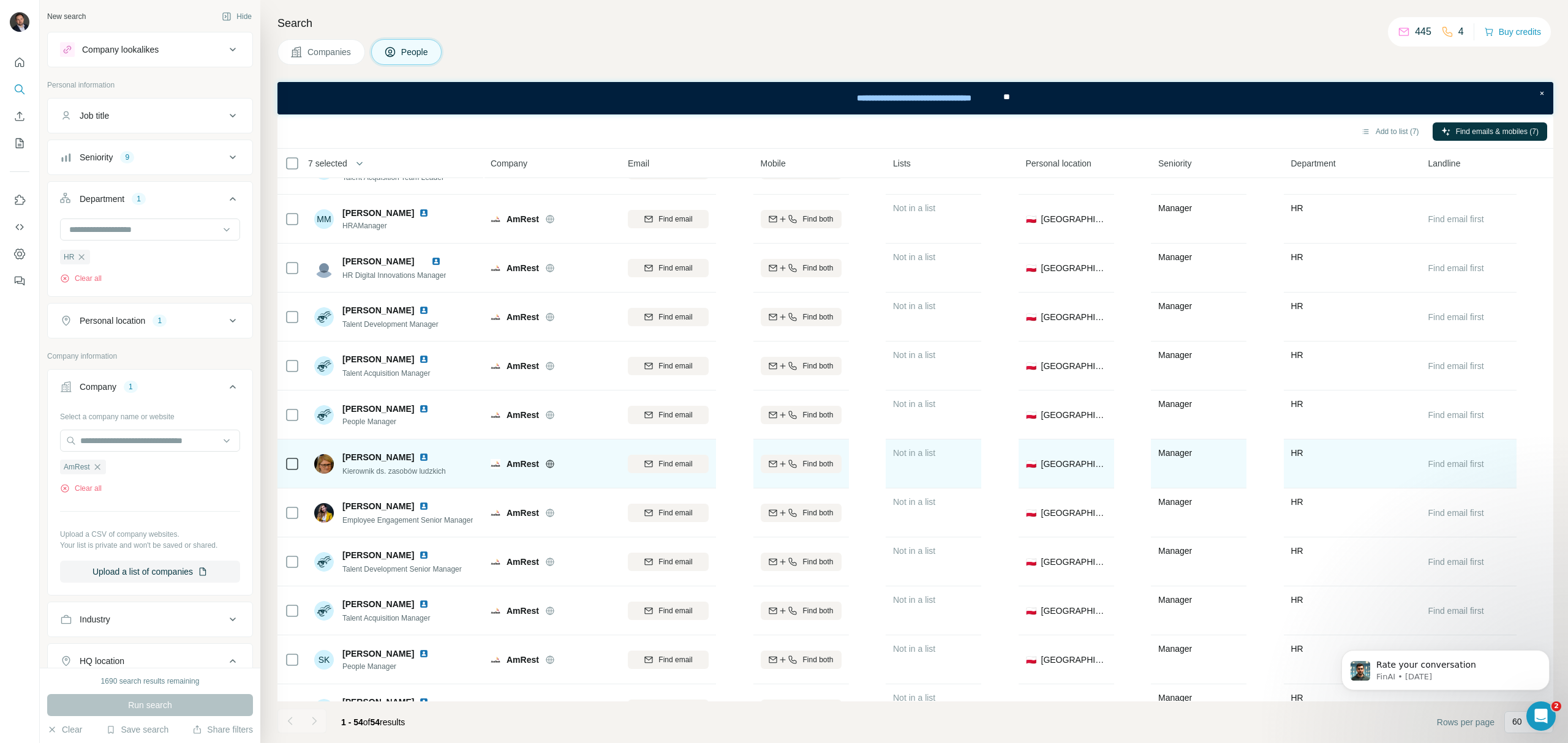
scroll to position [2122, 0]
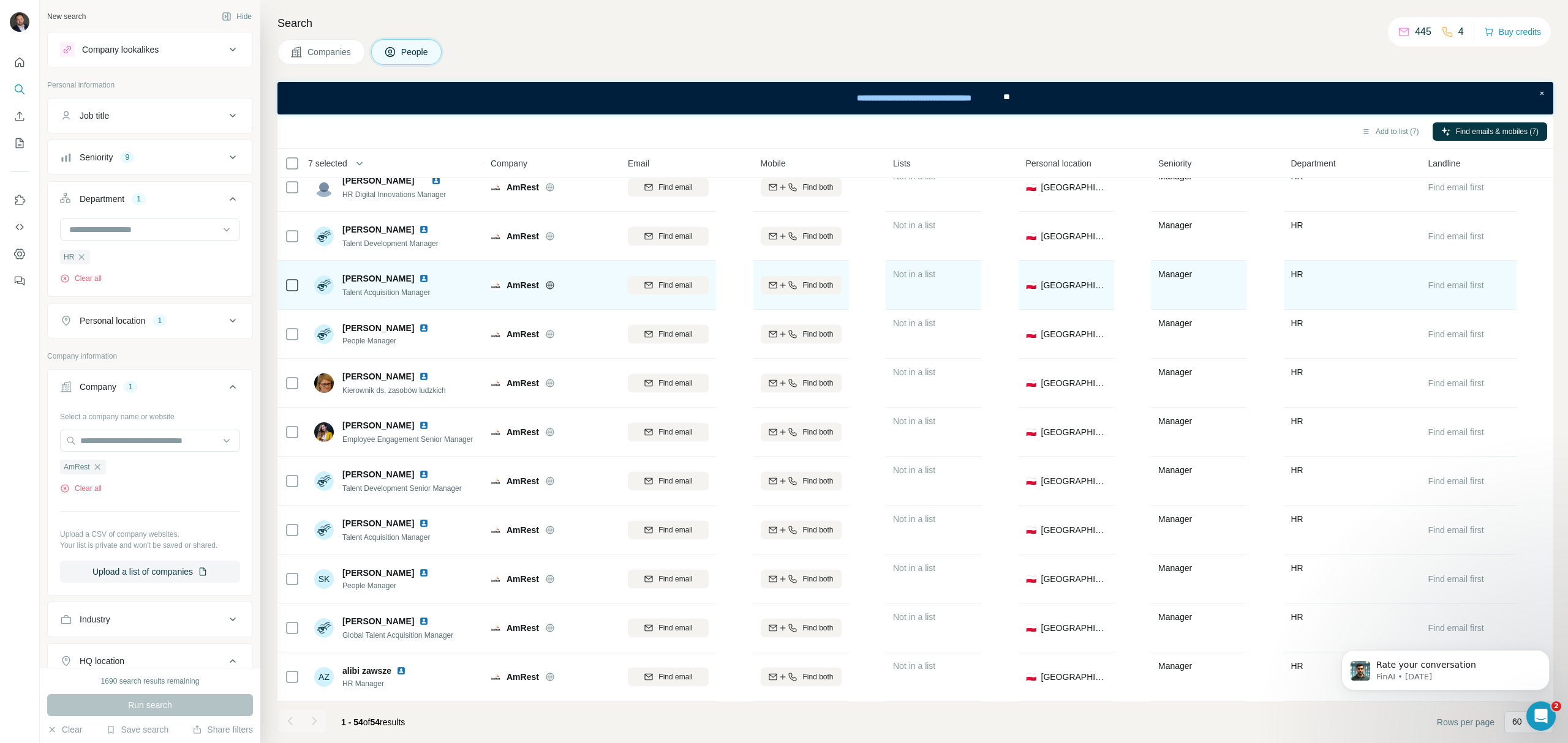
click at [426, 277] on img at bounding box center [424, 279] width 10 height 10
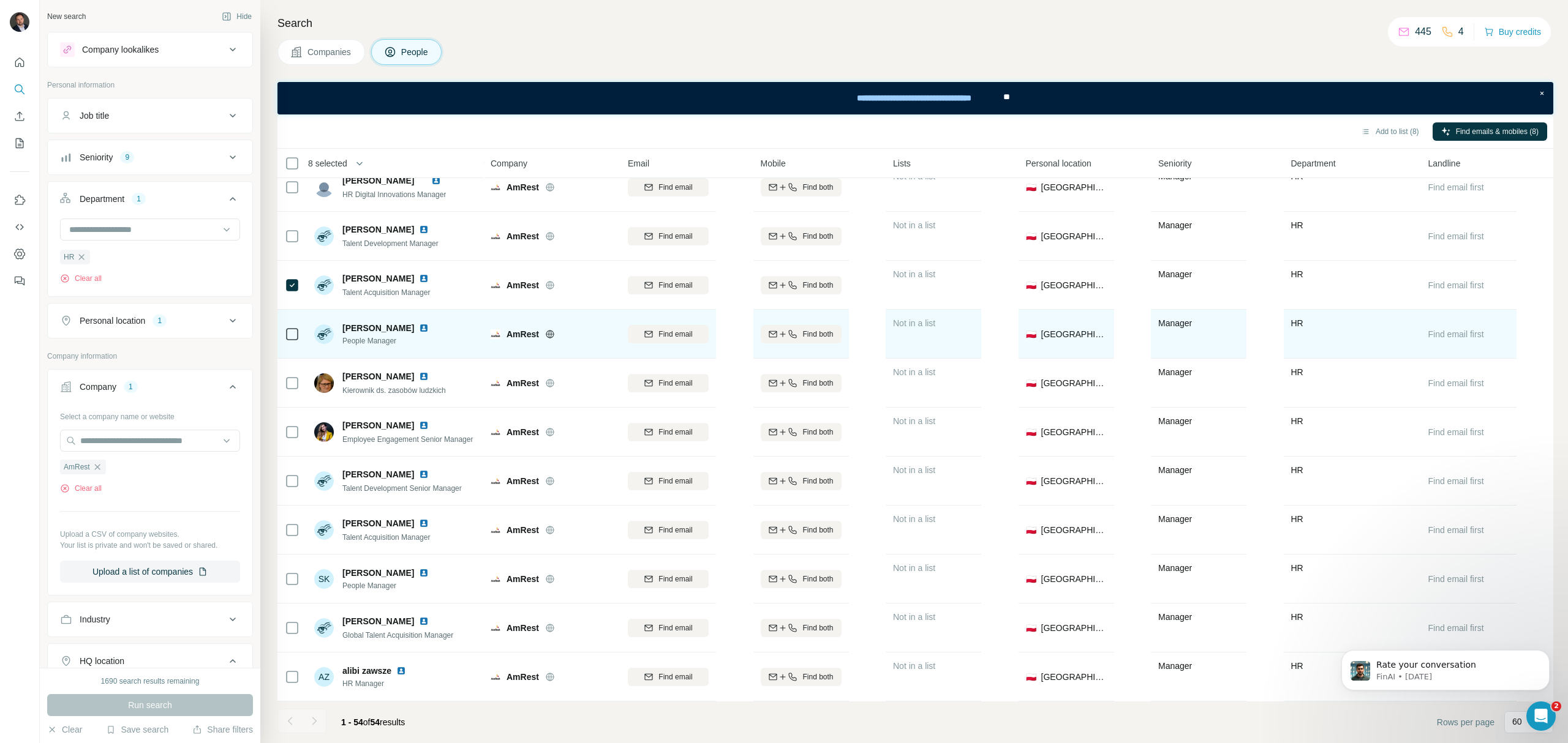
click at [422, 326] on img at bounding box center [424, 328] width 10 height 10
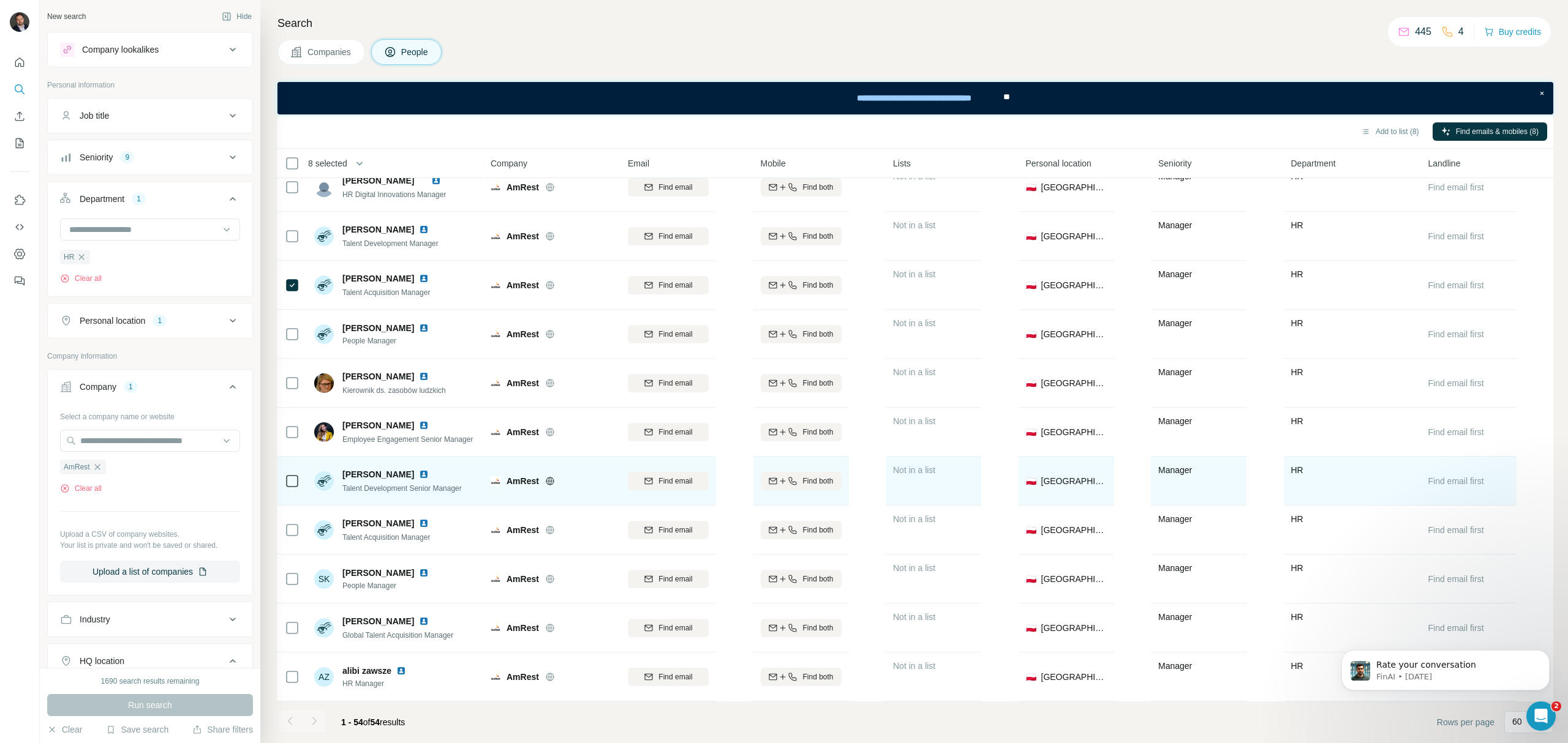
scroll to position [2129, 0]
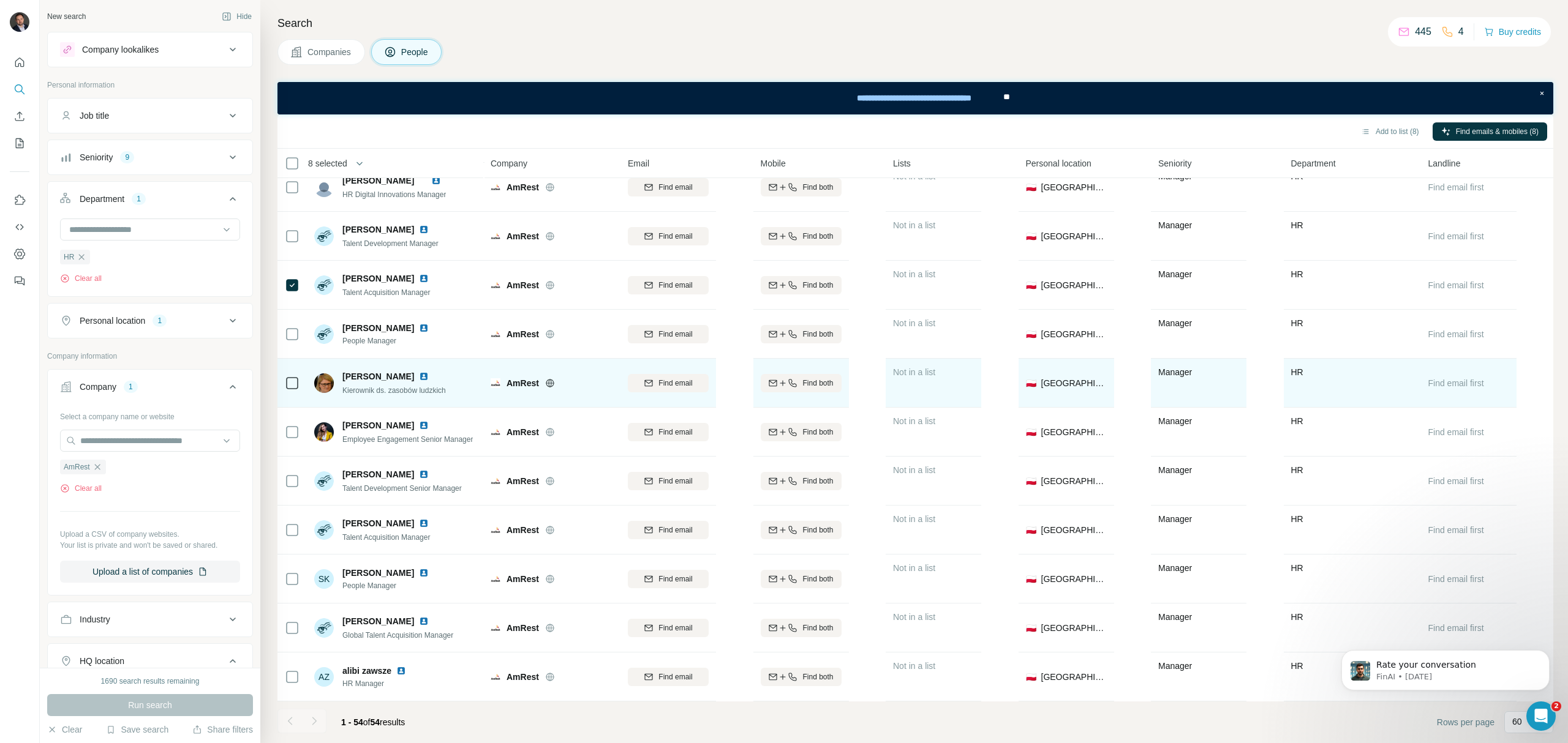
click at [423, 372] on img at bounding box center [424, 377] width 10 height 10
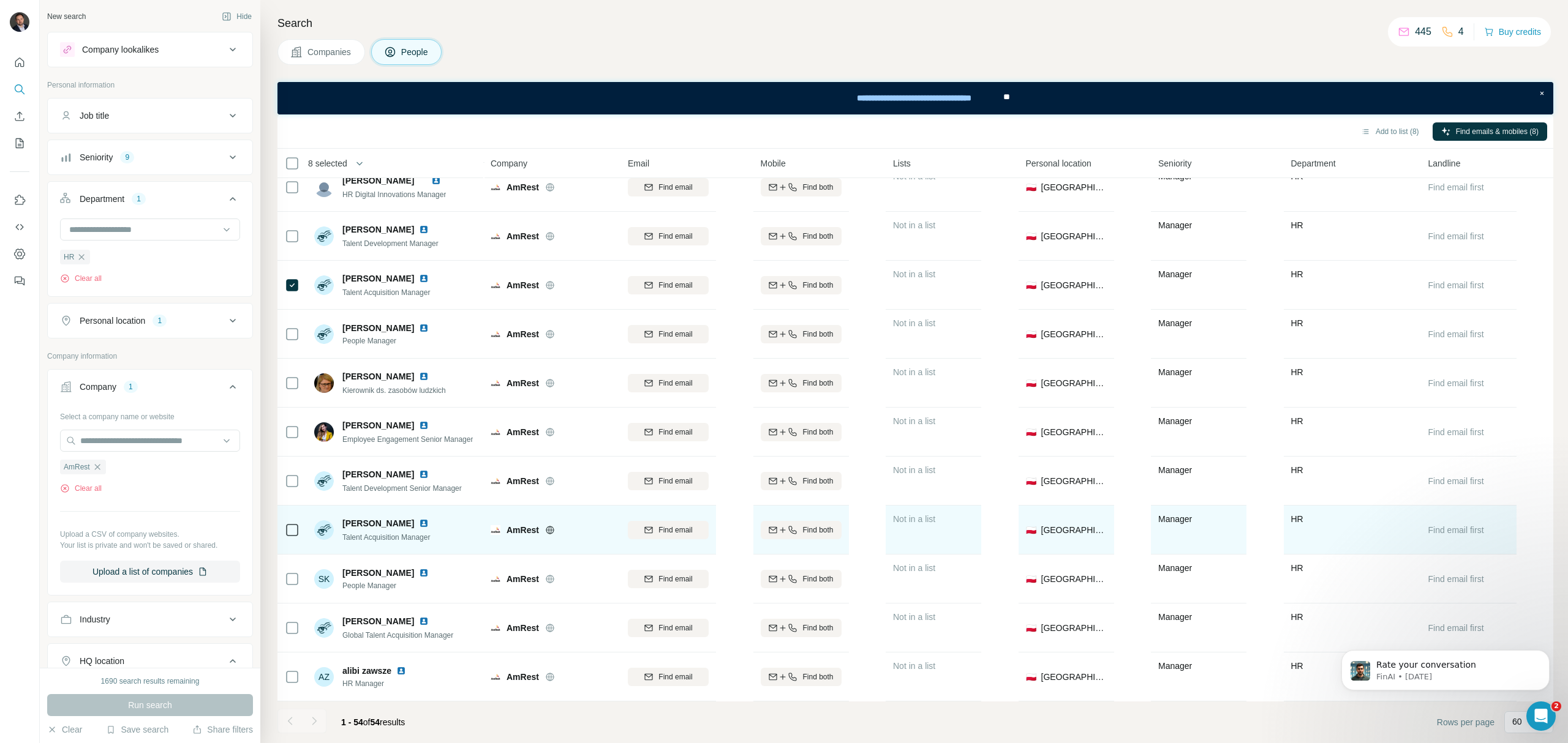
click at [419, 519] on img at bounding box center [424, 524] width 10 height 10
click at [796, 527] on div "Find both" at bounding box center [801, 530] width 81 height 11
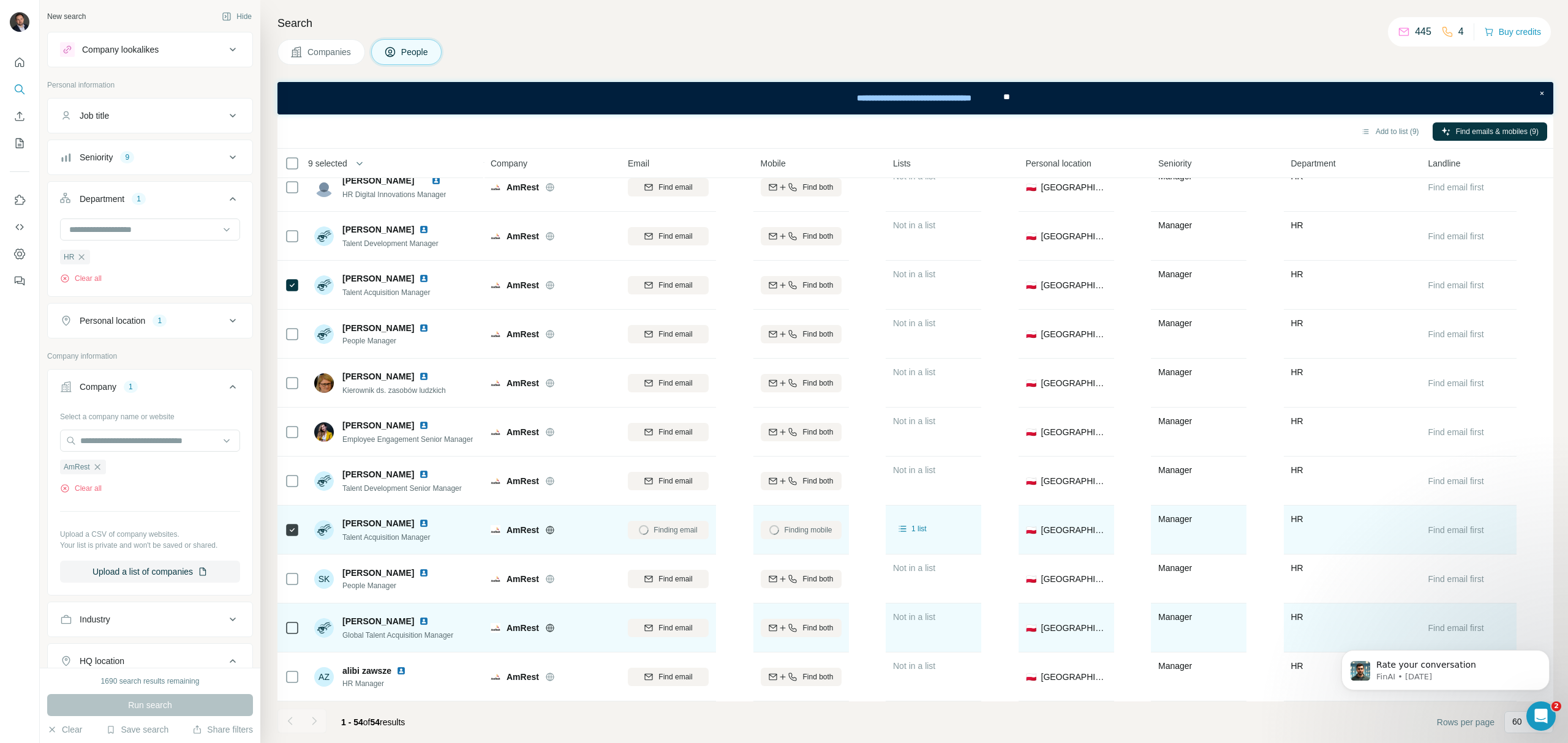
click at [420, 617] on img at bounding box center [424, 622] width 10 height 10
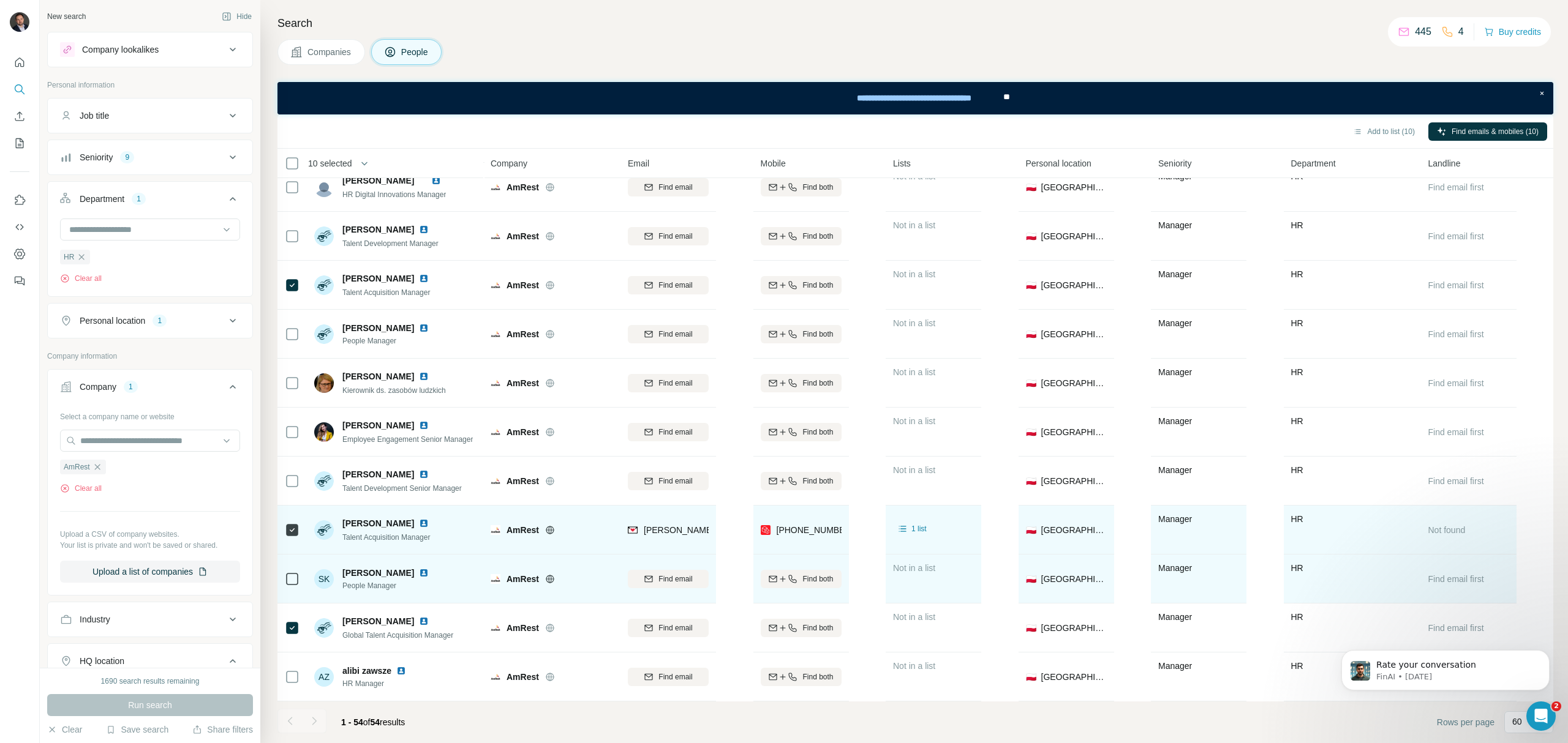
click at [421, 568] on img at bounding box center [424, 573] width 10 height 10
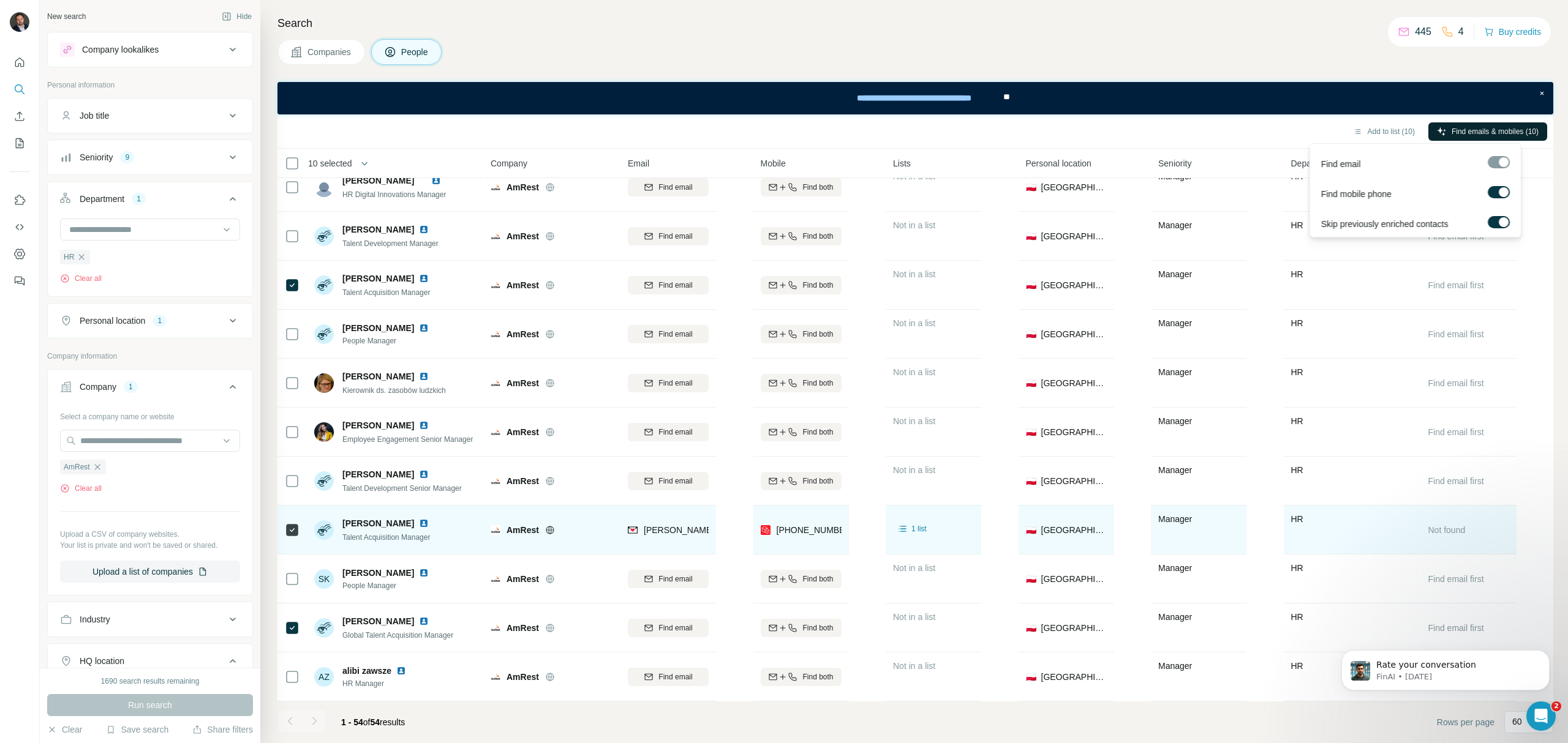
drag, startPoint x: 1477, startPoint y: 133, endPoint x: 1500, endPoint y: 133, distance: 23.0
click at [1500, 133] on span "Find emails & mobiles (10)" at bounding box center [1495, 132] width 87 height 11
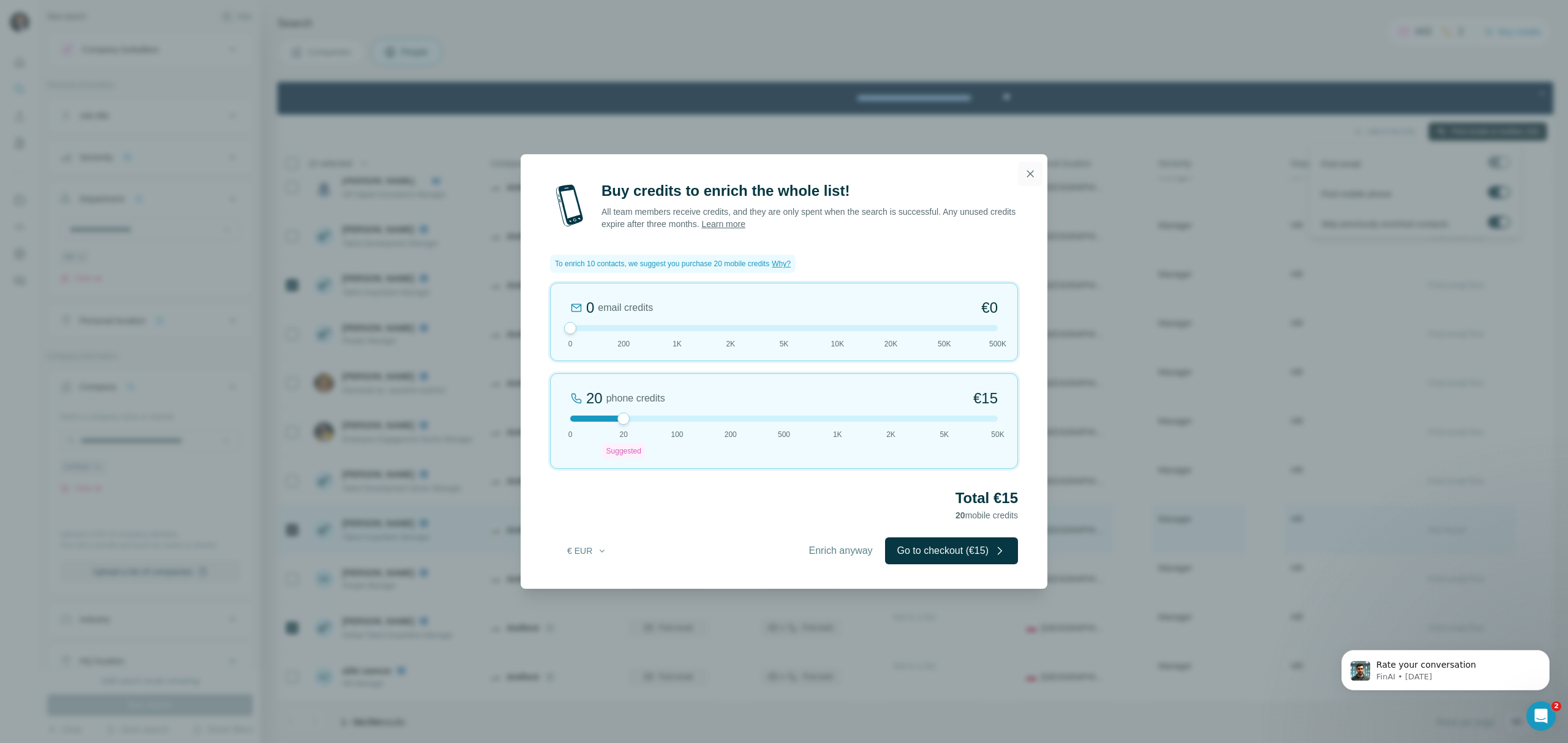
click at [1032, 164] on button "button" at bounding box center [1030, 174] width 24 height 24
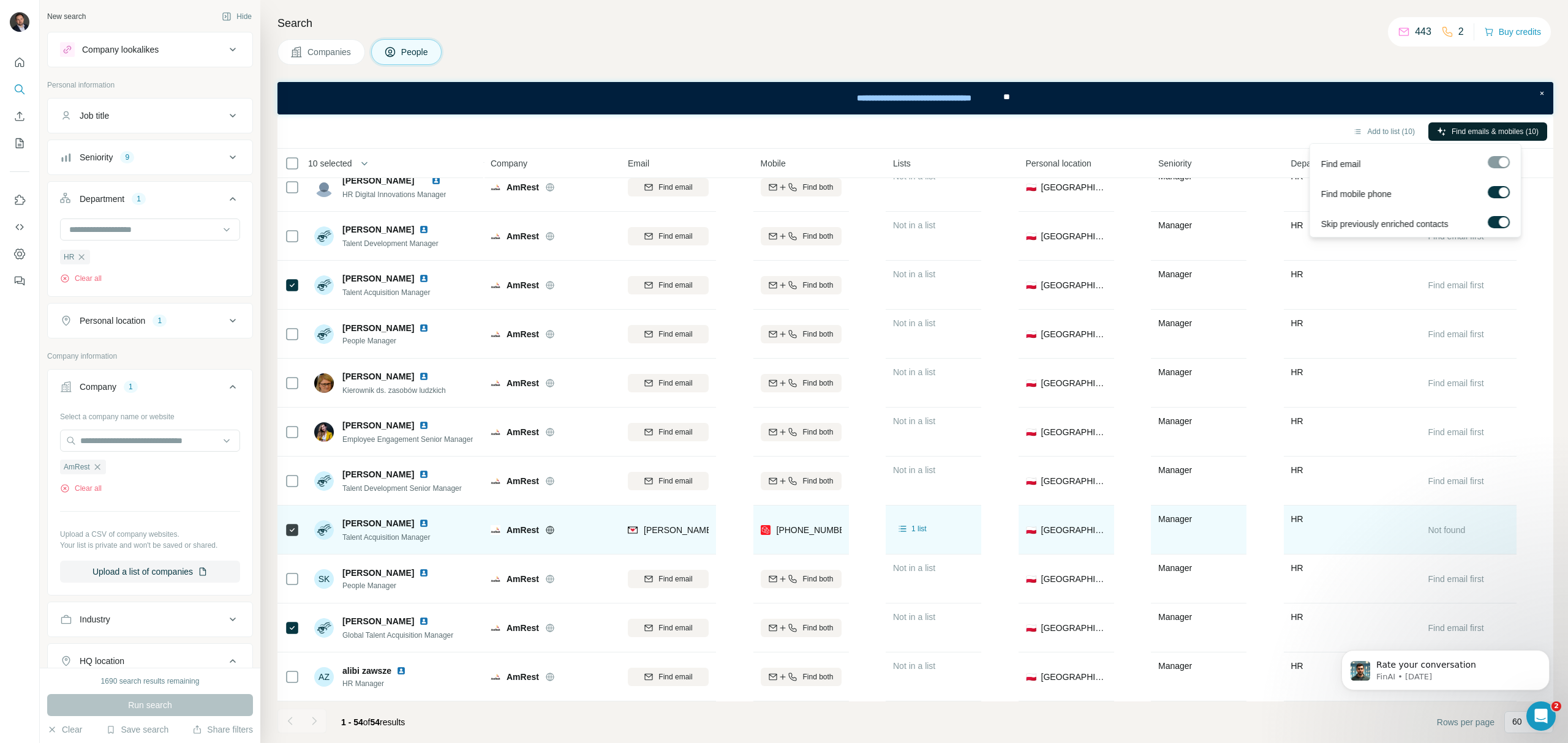
click at [1496, 222] on label at bounding box center [1498, 222] width 22 height 12
click at [1497, 163] on div at bounding box center [1498, 161] width 22 height 12
click at [1500, 191] on div at bounding box center [1503, 192] width 10 height 10
click at [1502, 161] on div at bounding box center [1498, 161] width 22 height 12
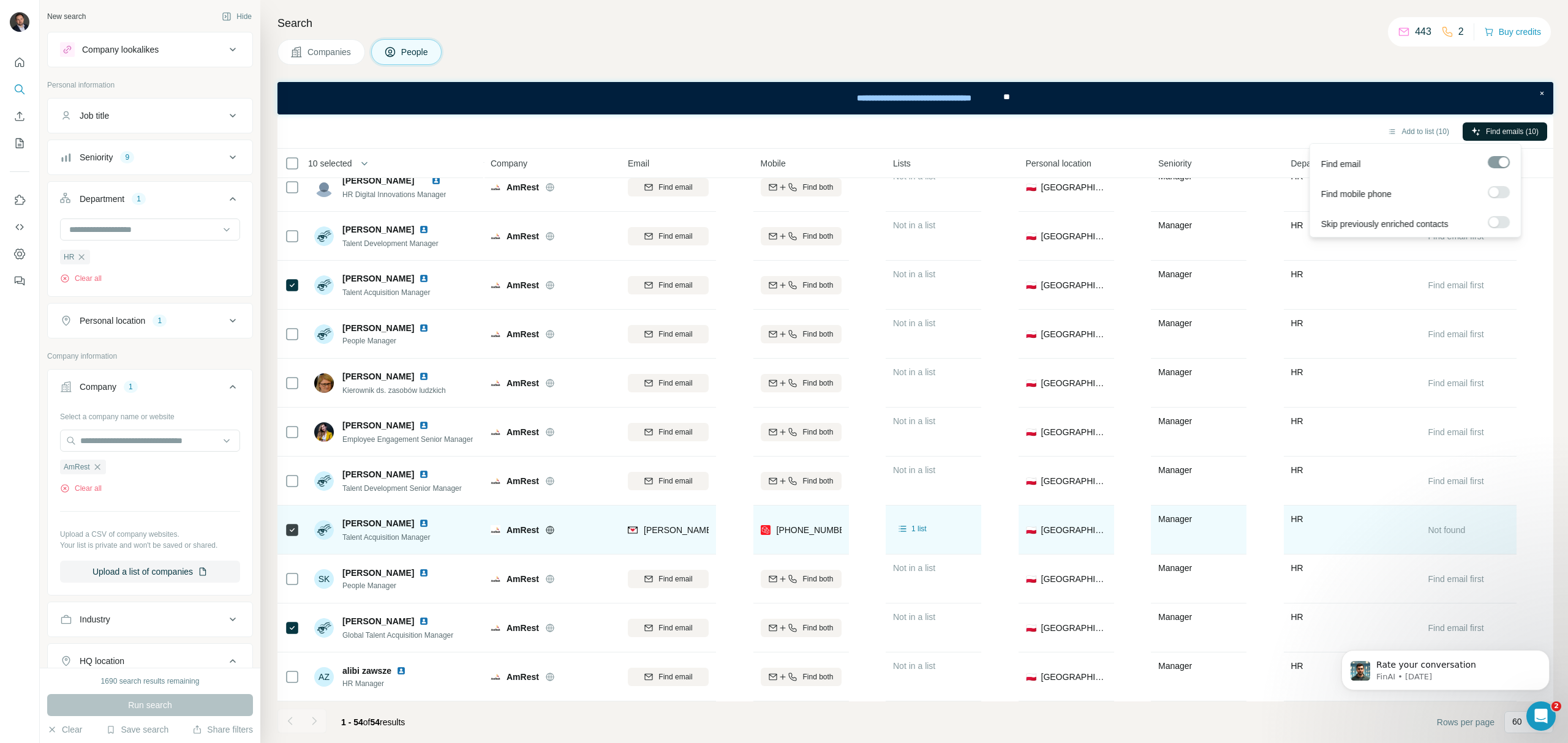
click at [1502, 161] on div at bounding box center [1498, 161] width 22 height 12
click at [1513, 131] on span "Find emails (10)" at bounding box center [1513, 132] width 53 height 11
click at [100, 465] on icon "button" at bounding box center [97, 467] width 10 height 10
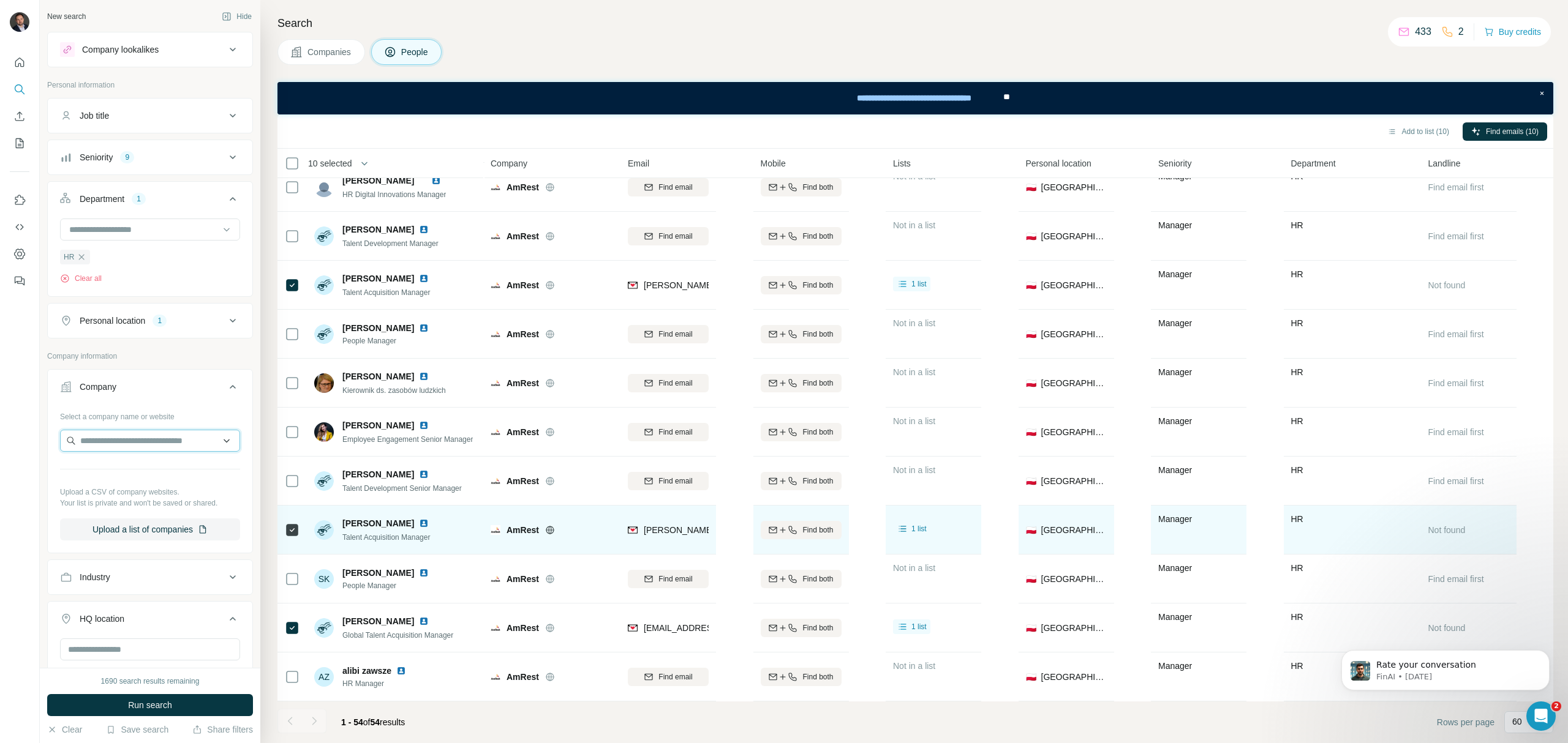
paste input "**********"
click at [219, 444] on input "**********" at bounding box center [150, 440] width 180 height 22
type input "**********"
click at [135, 472] on p "KiK Polska" at bounding box center [125, 471] width 59 height 12
click at [215, 700] on button "Run search" at bounding box center [150, 704] width 206 height 22
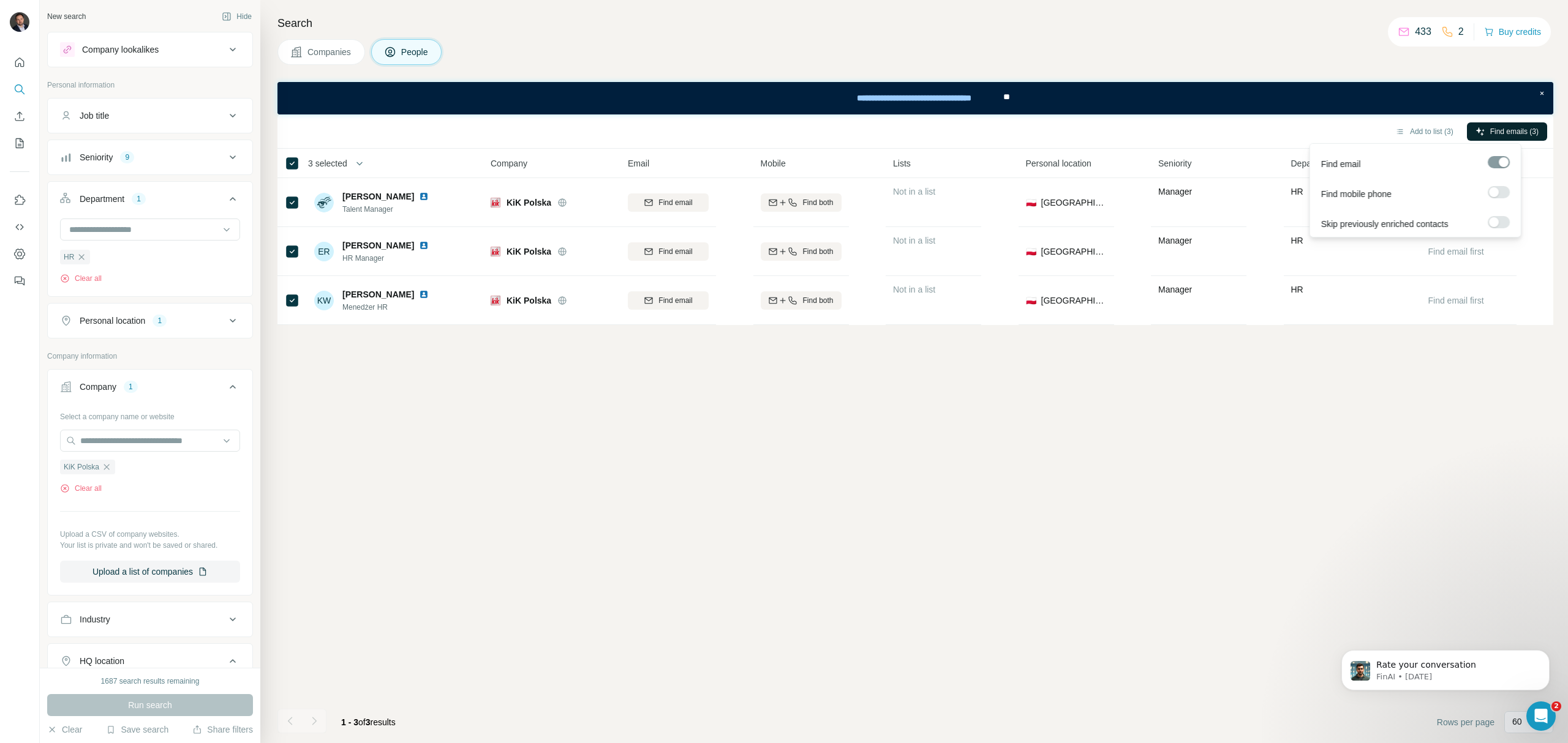
click at [1513, 133] on span "Find emails (3)" at bounding box center [1514, 132] width 48 height 11
click at [104, 468] on icon "button" at bounding box center [107, 467] width 10 height 10
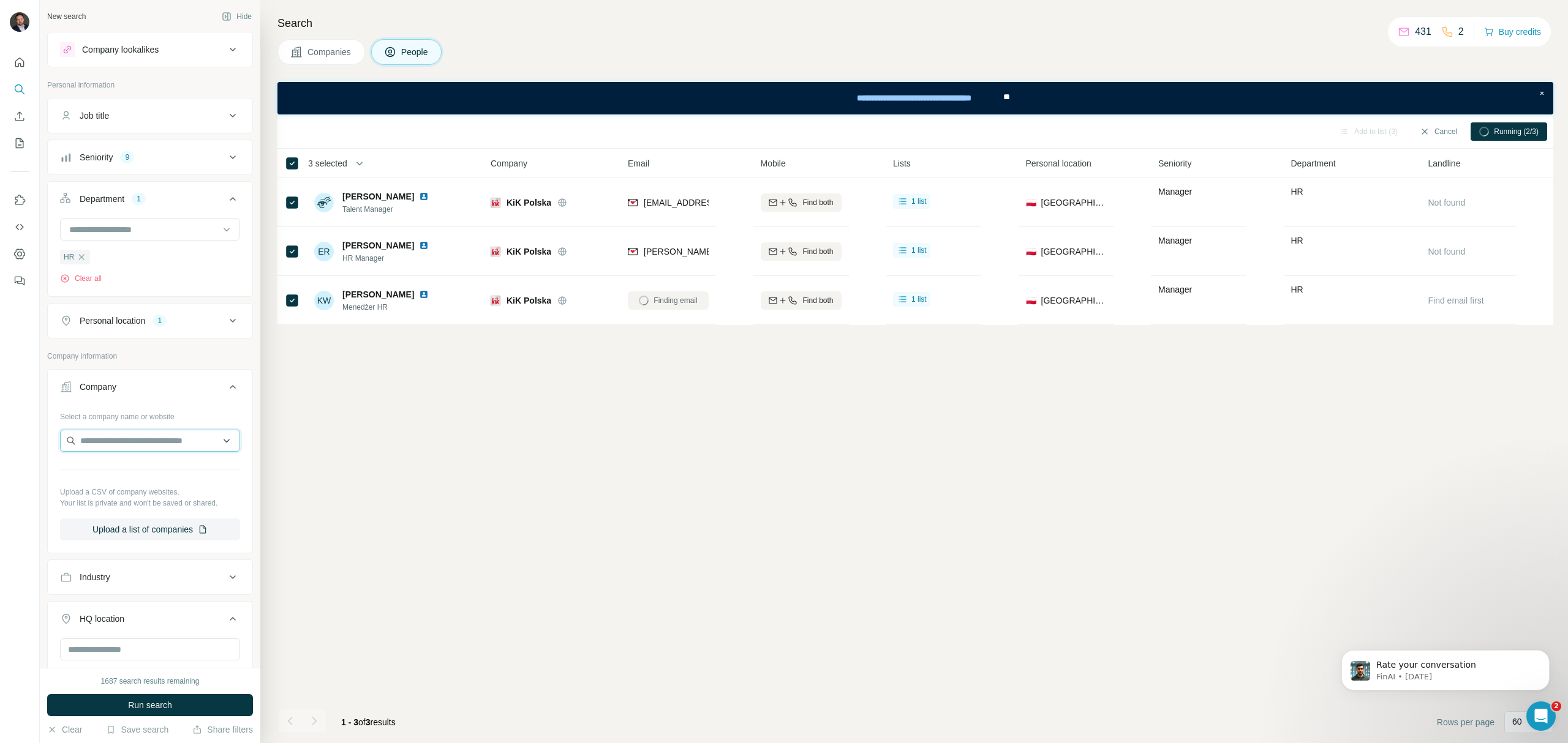
click at [101, 439] on input "text" at bounding box center [150, 440] width 180 height 22
type input "**********"
click at [182, 467] on p "Fabryka Mebli BODZIO" at bounding box center [140, 471] width 89 height 12
click at [241, 705] on button "Run search" at bounding box center [150, 704] width 206 height 22
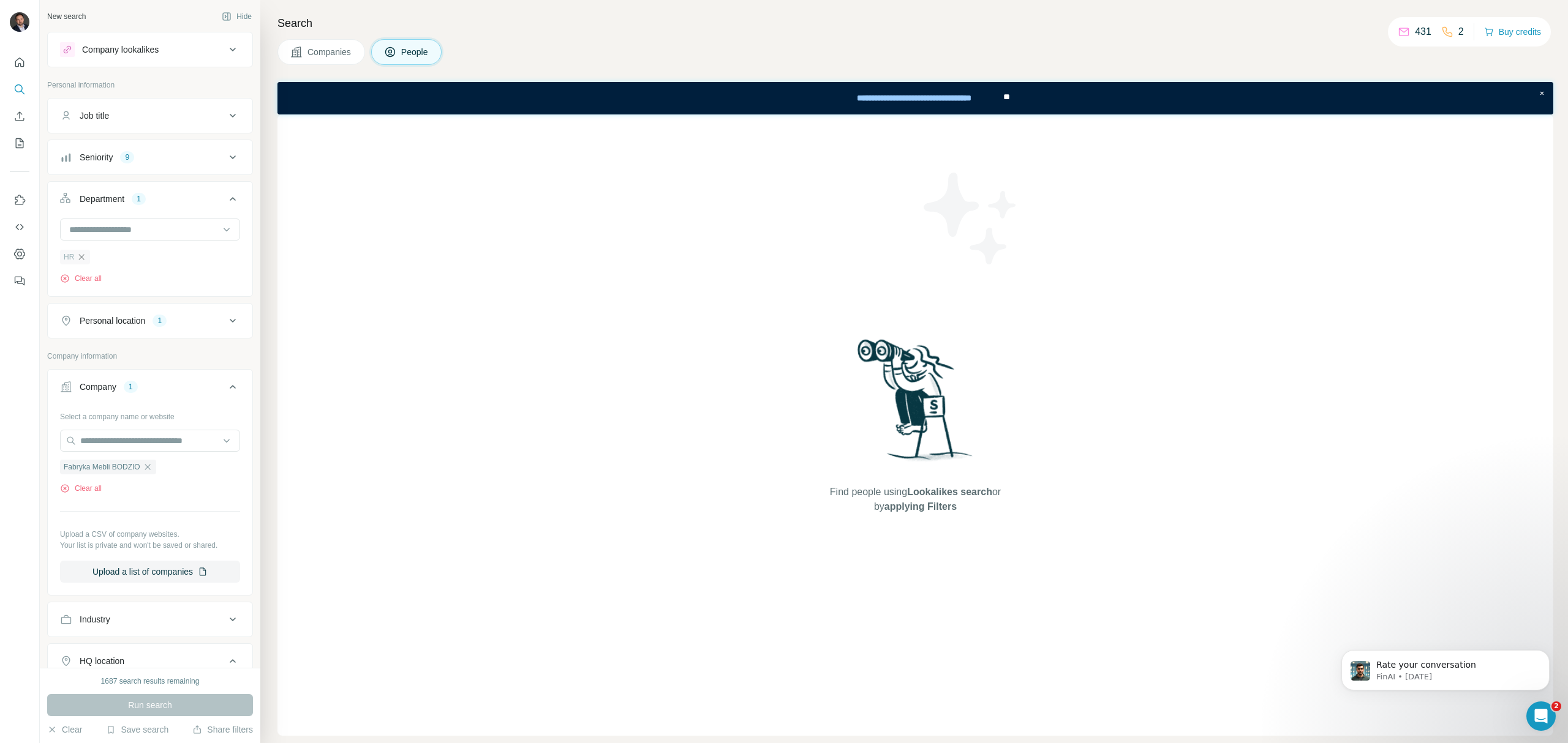
click at [84, 254] on icon "button" at bounding box center [81, 257] width 10 height 10
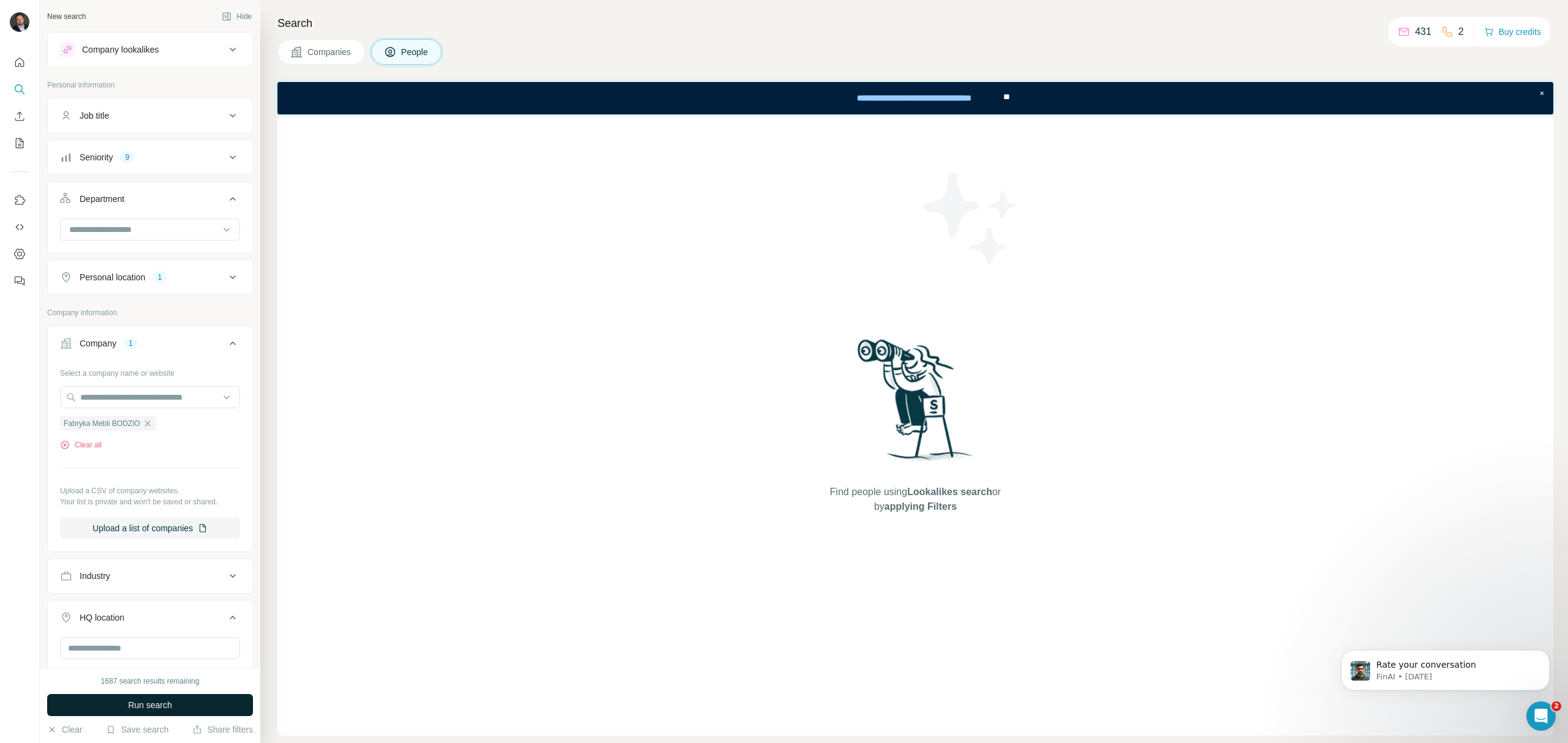
click at [197, 699] on button "Run search" at bounding box center [150, 704] width 206 height 22
click at [154, 712] on div "Run search" at bounding box center [150, 704] width 206 height 22
click at [149, 429] on icon "button" at bounding box center [148, 423] width 10 height 10
click at [129, 399] on input "text" at bounding box center [150, 397] width 180 height 22
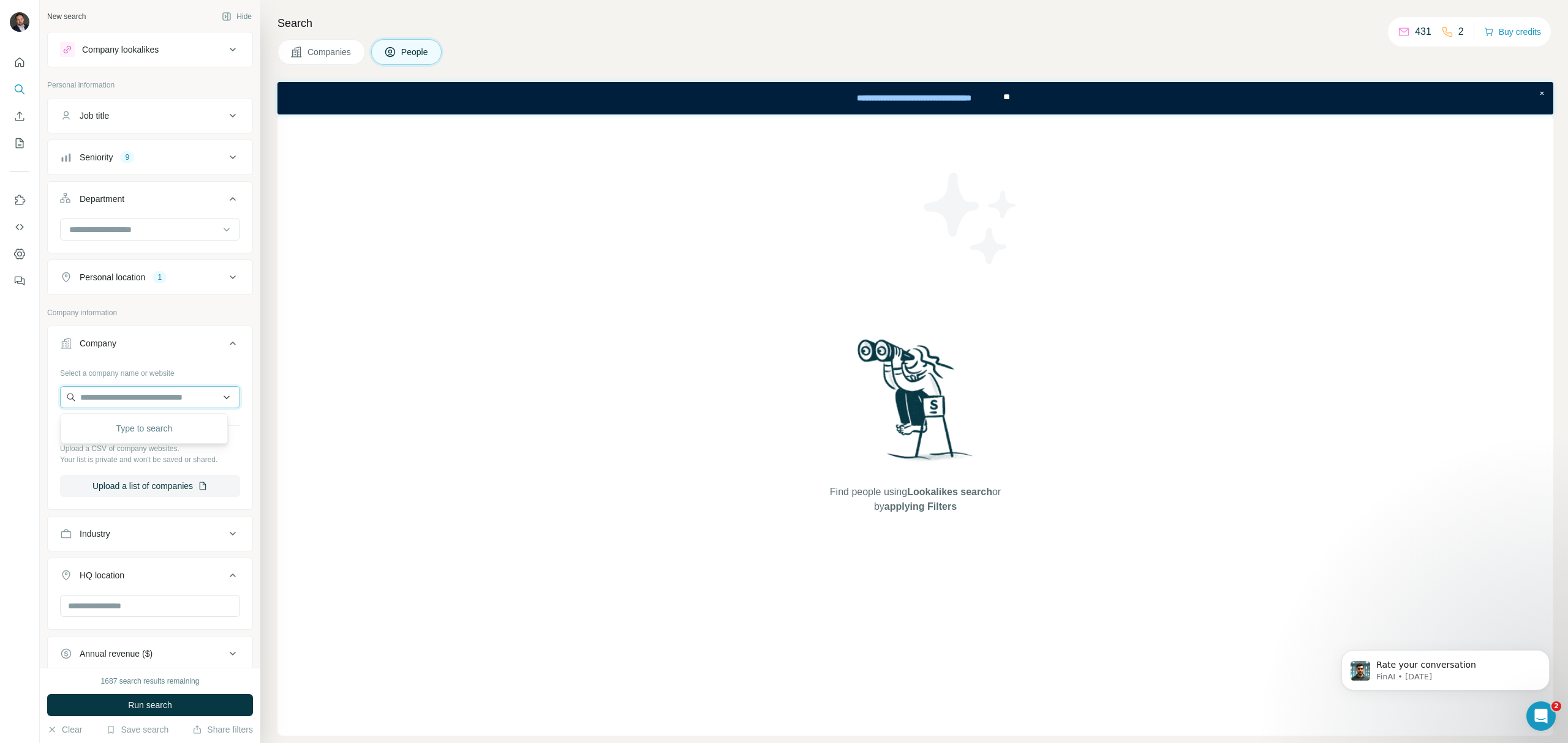
paste input "**********"
type input "**********"
click at [177, 426] on div "Greenbrier-[GEOGRAPHIC_DATA] [DOMAIN_NAME]" at bounding box center [144, 439] width 161 height 45
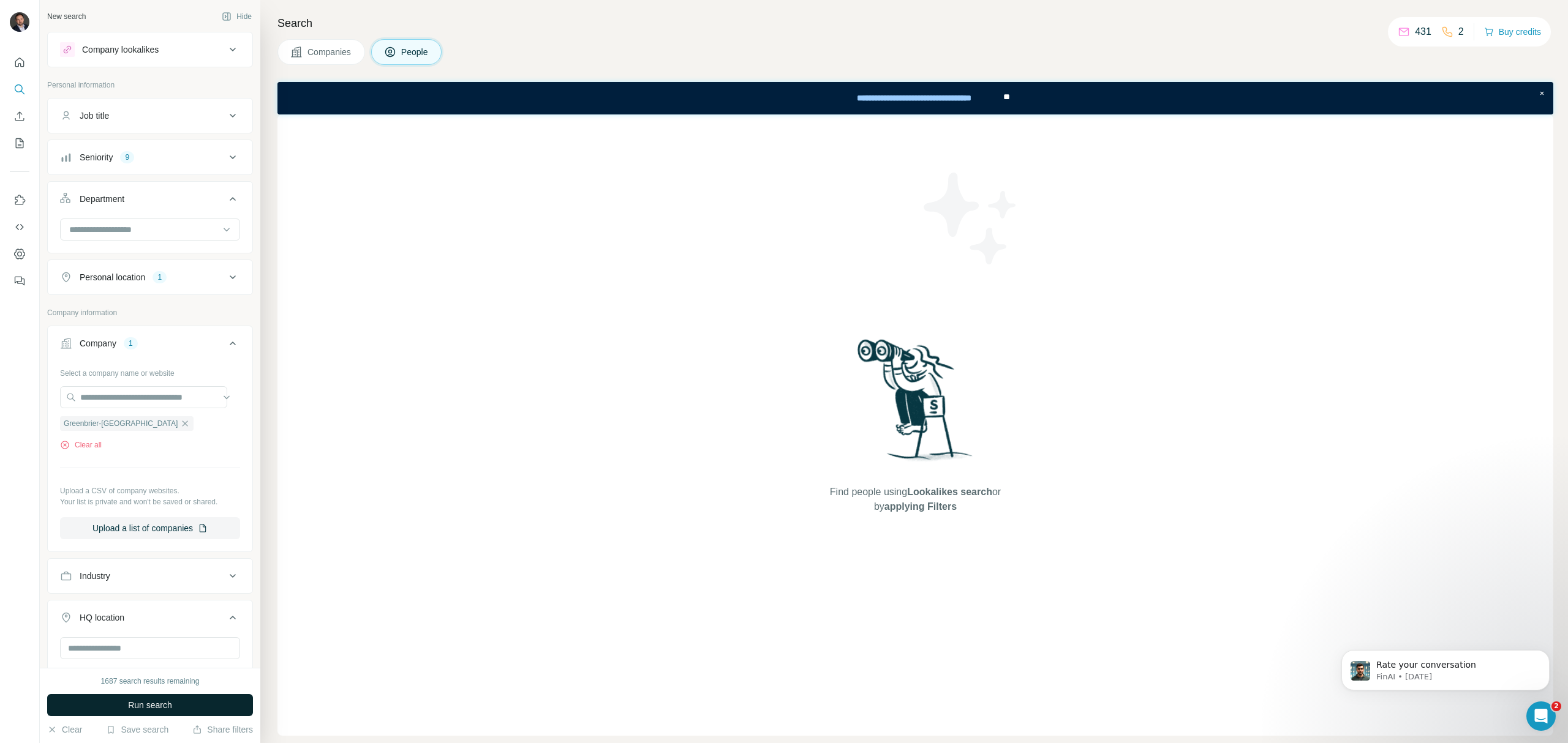
click at [180, 704] on button "Run search" at bounding box center [150, 704] width 206 height 22
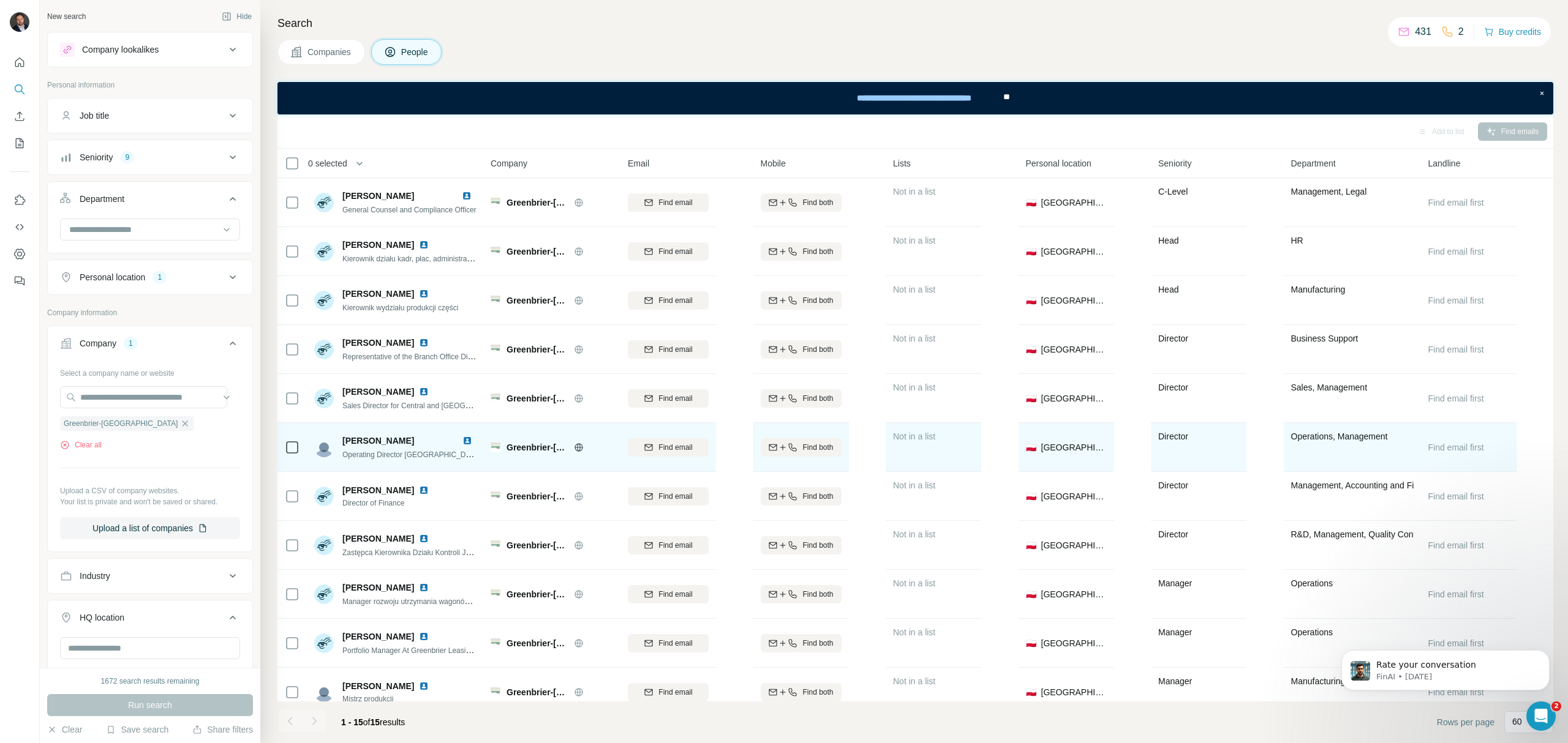
click at [462, 442] on img at bounding box center [467, 441] width 10 height 10
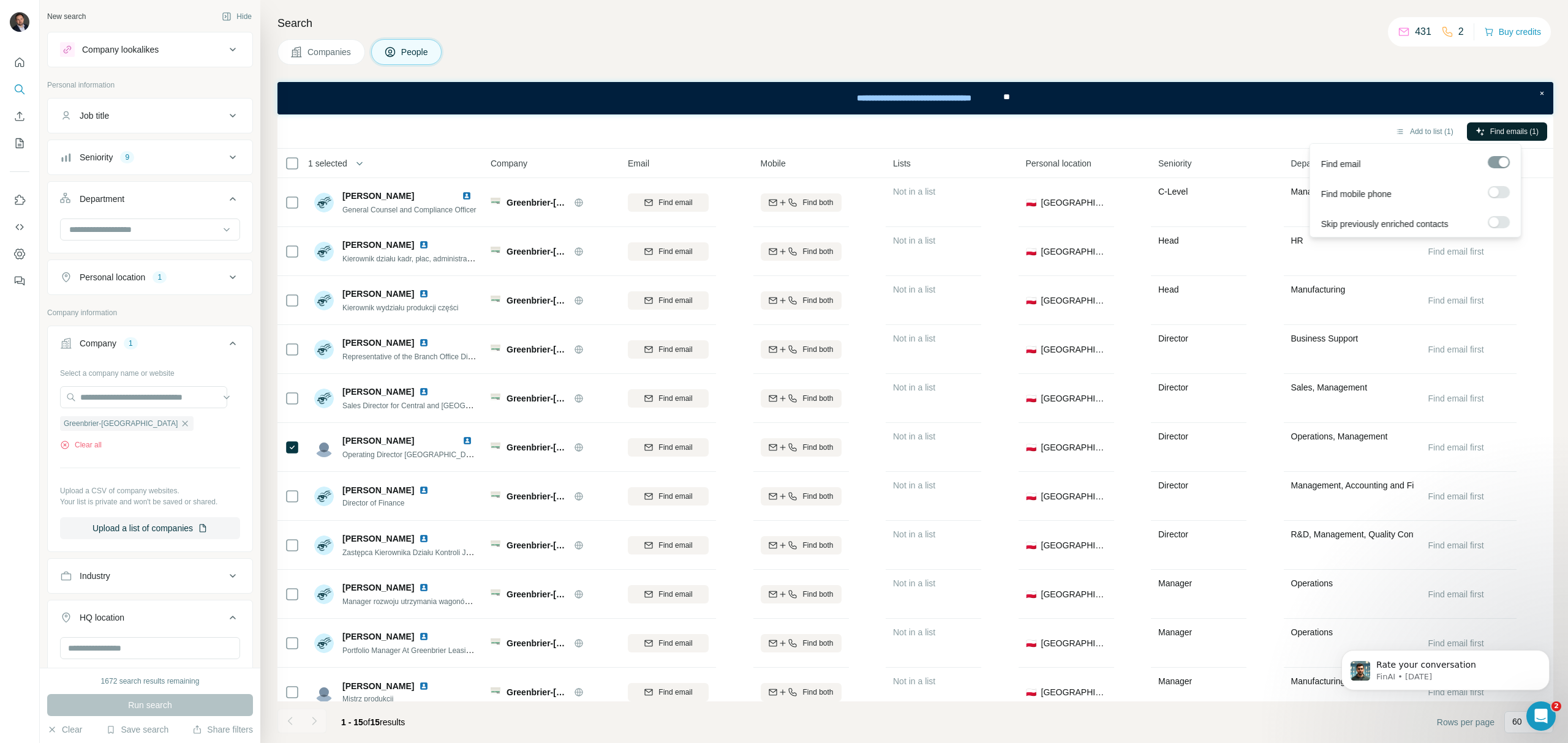
click at [1495, 133] on span "Find emails (1)" at bounding box center [1514, 132] width 48 height 11
click at [1522, 128] on span "Find emails (1)" at bounding box center [1514, 132] width 48 height 11
click at [592, 92] on div "**********" at bounding box center [915, 98] width 1276 height 32
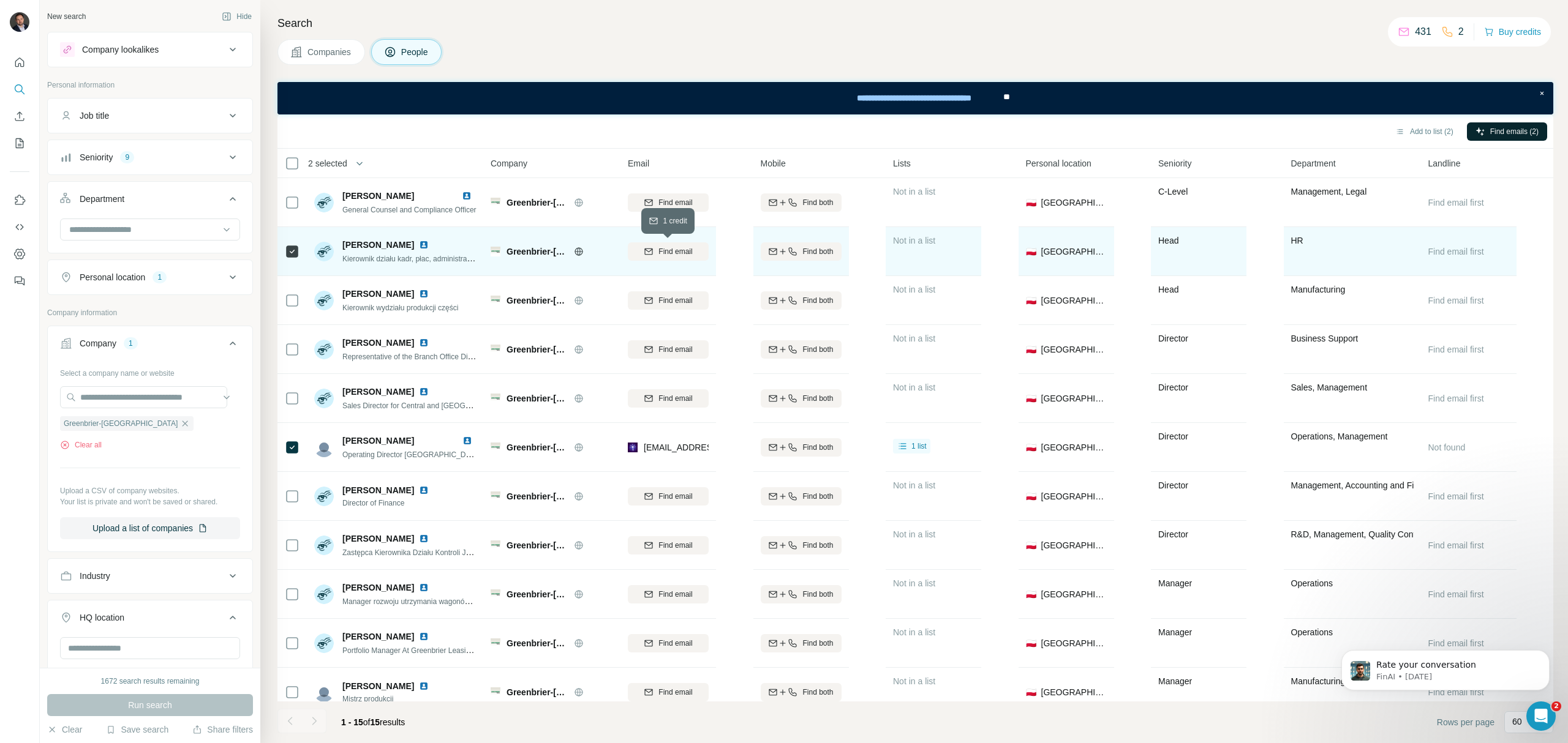
click at [685, 254] on span "Find email" at bounding box center [675, 251] width 34 height 11
click at [180, 429] on icon "button" at bounding box center [185, 423] width 10 height 10
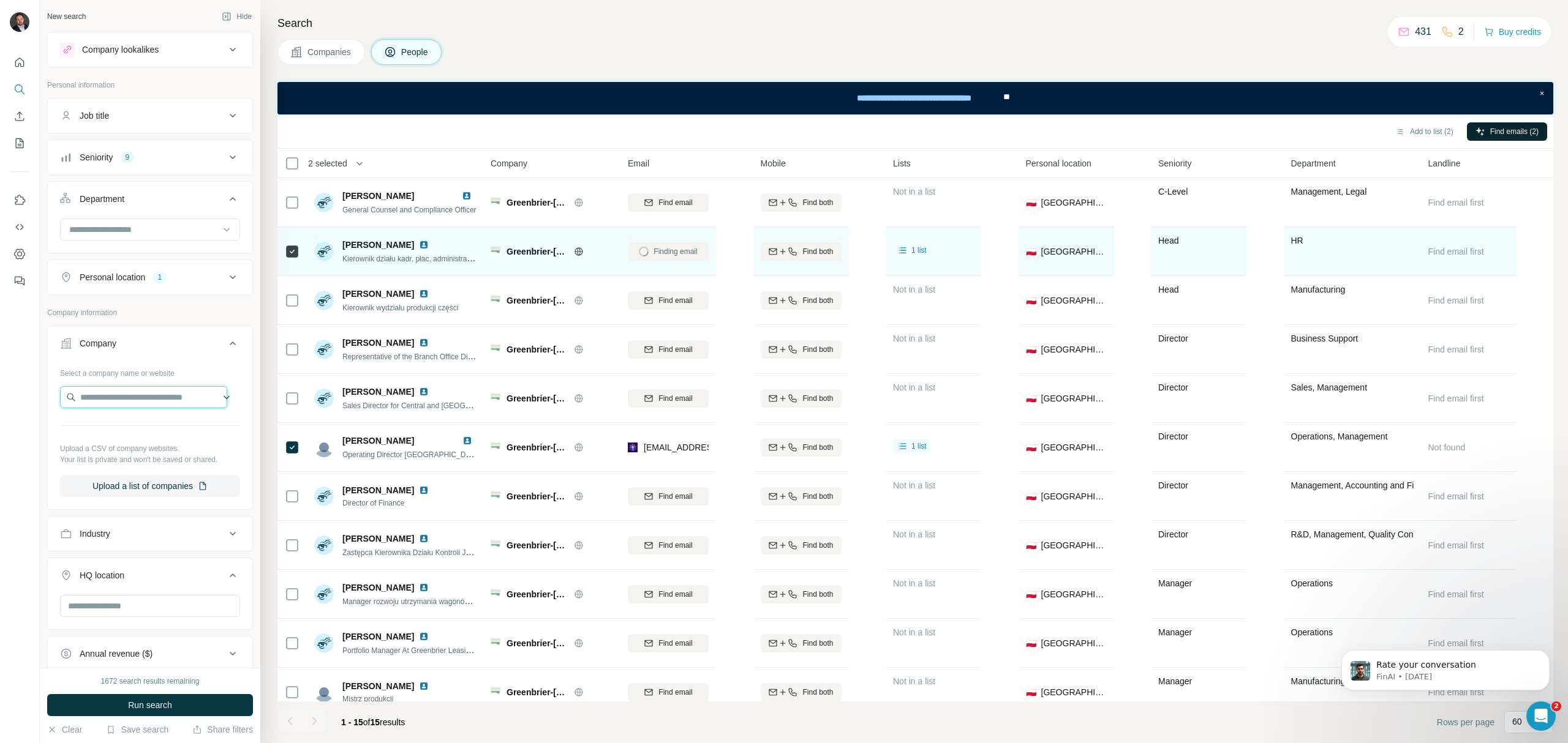
click at [128, 404] on input "text" at bounding box center [144, 397] width 167 height 22
type input "**********"
click at [163, 432] on div "[DOMAIN_NAME] [DOMAIN_NAME]" at bounding box center [144, 432] width 161 height 33
click at [170, 699] on button "Run search" at bounding box center [150, 704] width 206 height 22
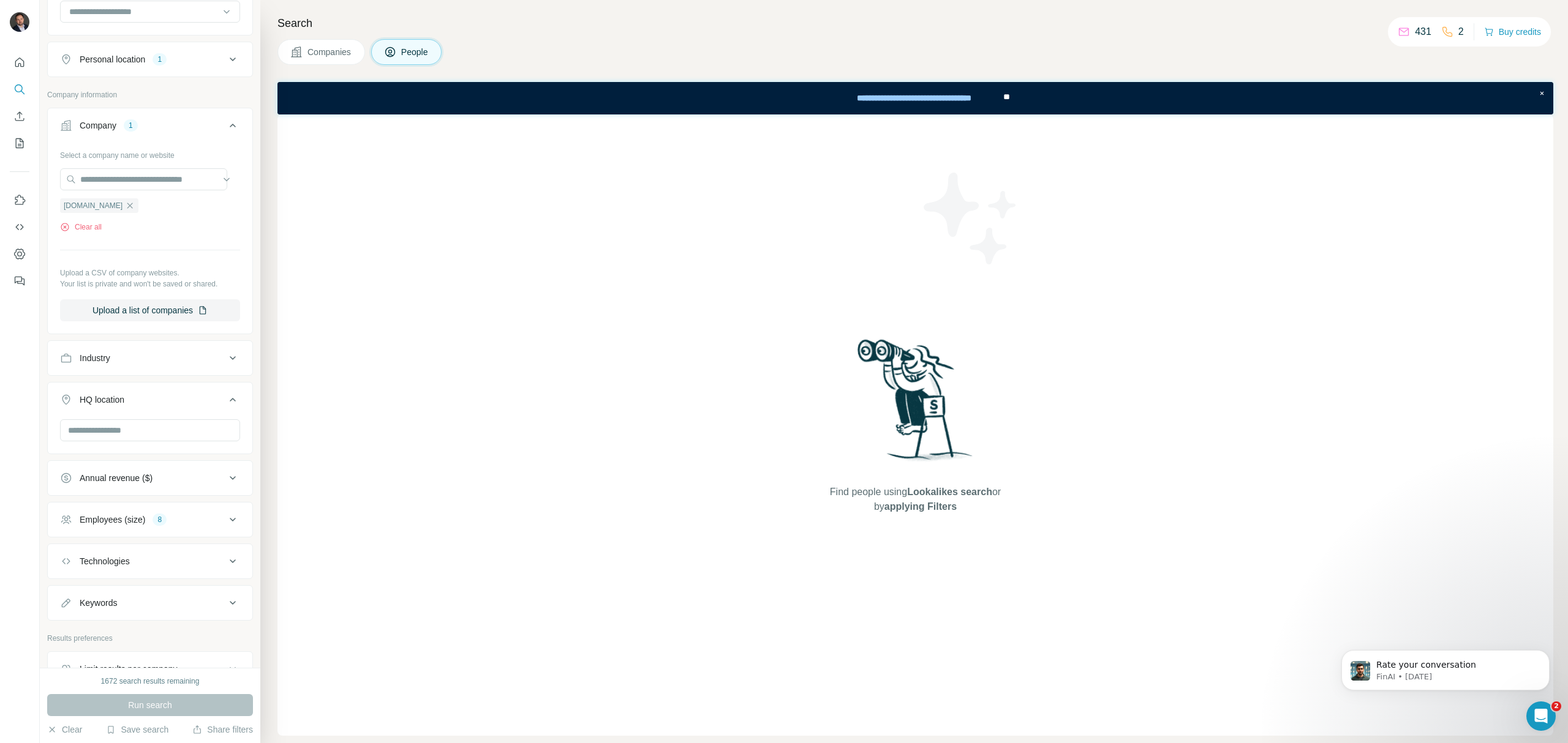
scroll to position [245, 0]
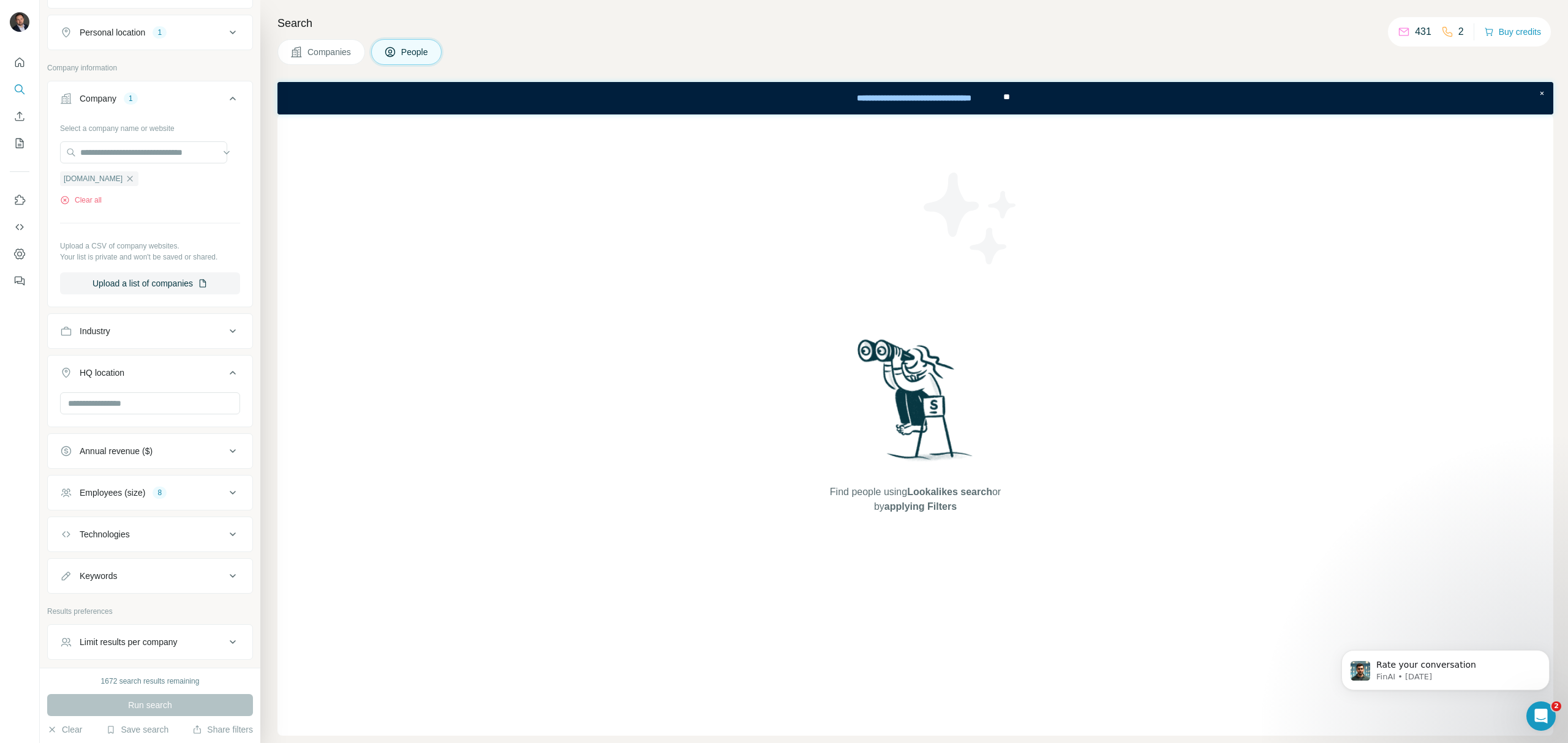
click at [197, 499] on div "Employees (size) 8" at bounding box center [143, 492] width 166 height 12
click at [66, 595] on icon at bounding box center [68, 588] width 14 height 14
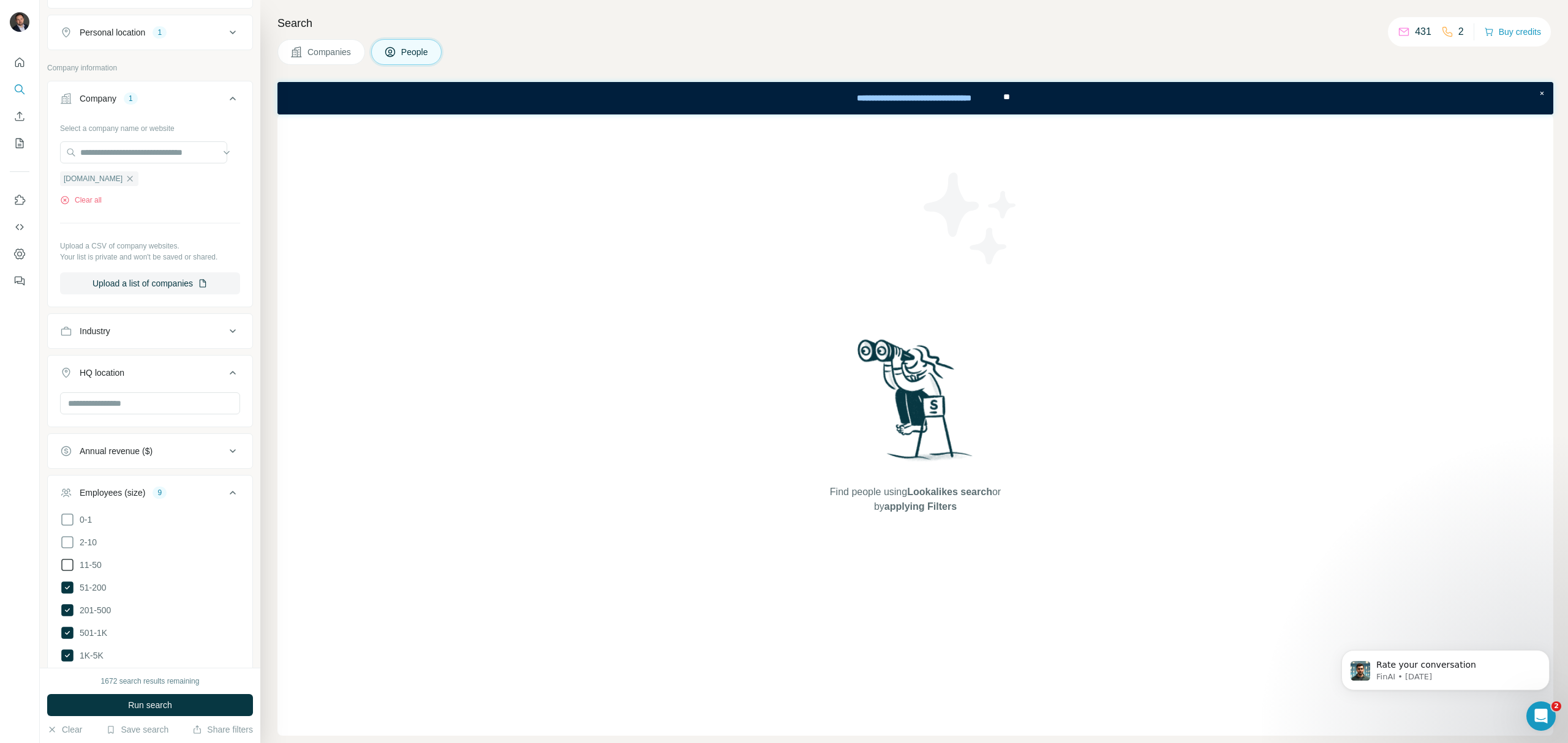
click at [71, 573] on icon at bounding box center [68, 565] width 14 height 14
click at [162, 704] on span "Run search" at bounding box center [149, 704] width 44 height 12
click at [69, 549] on icon at bounding box center [68, 542] width 14 height 14
click at [68, 527] on icon at bounding box center [68, 520] width 14 height 14
click at [170, 701] on span "Run search" at bounding box center [149, 704] width 44 height 12
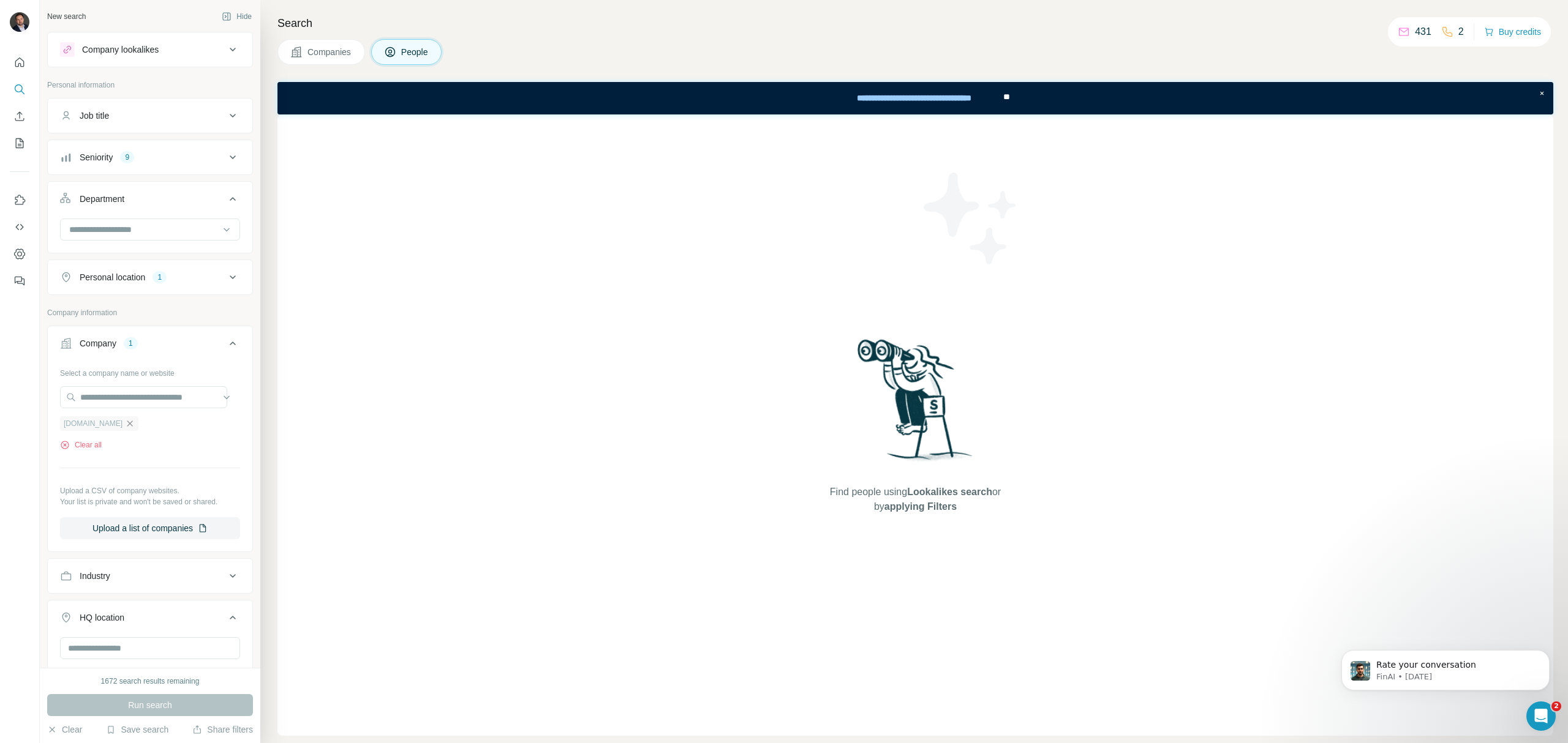
click at [125, 425] on icon "button" at bounding box center [129, 423] width 10 height 10
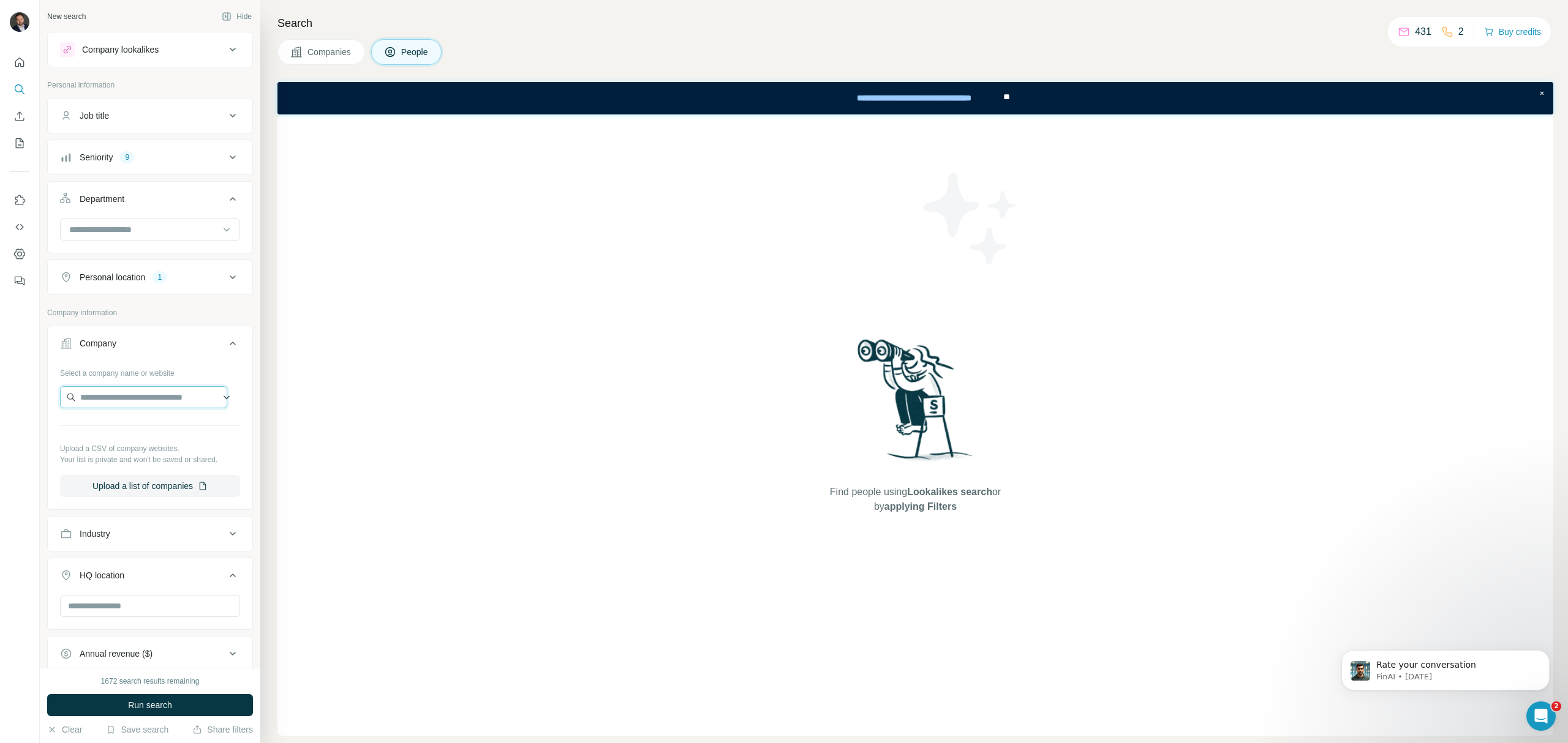
click at [117, 403] on input "text" at bounding box center [144, 397] width 167 height 22
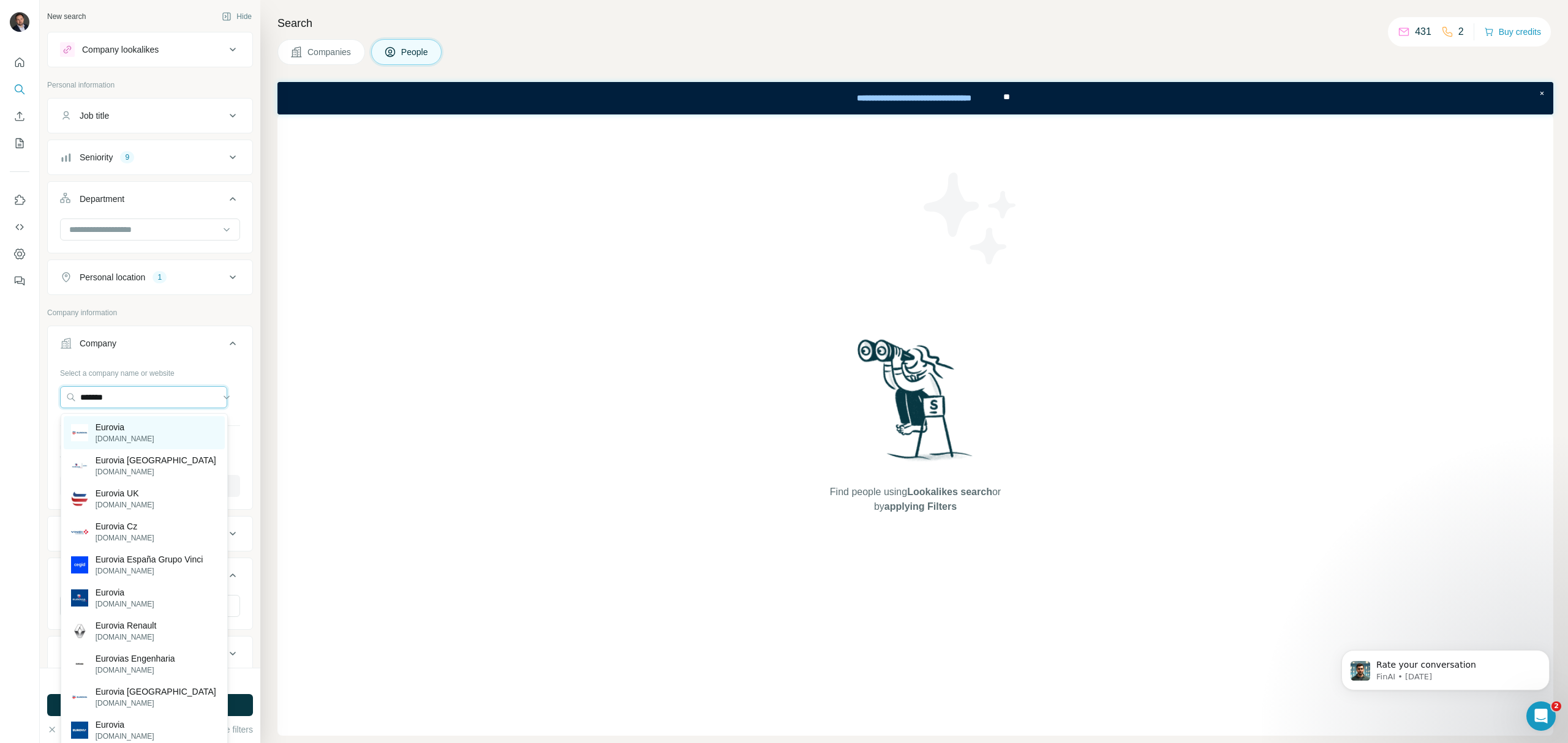
type input "*******"
click at [161, 442] on div "Eurovia [DOMAIN_NAME]" at bounding box center [144, 432] width 161 height 33
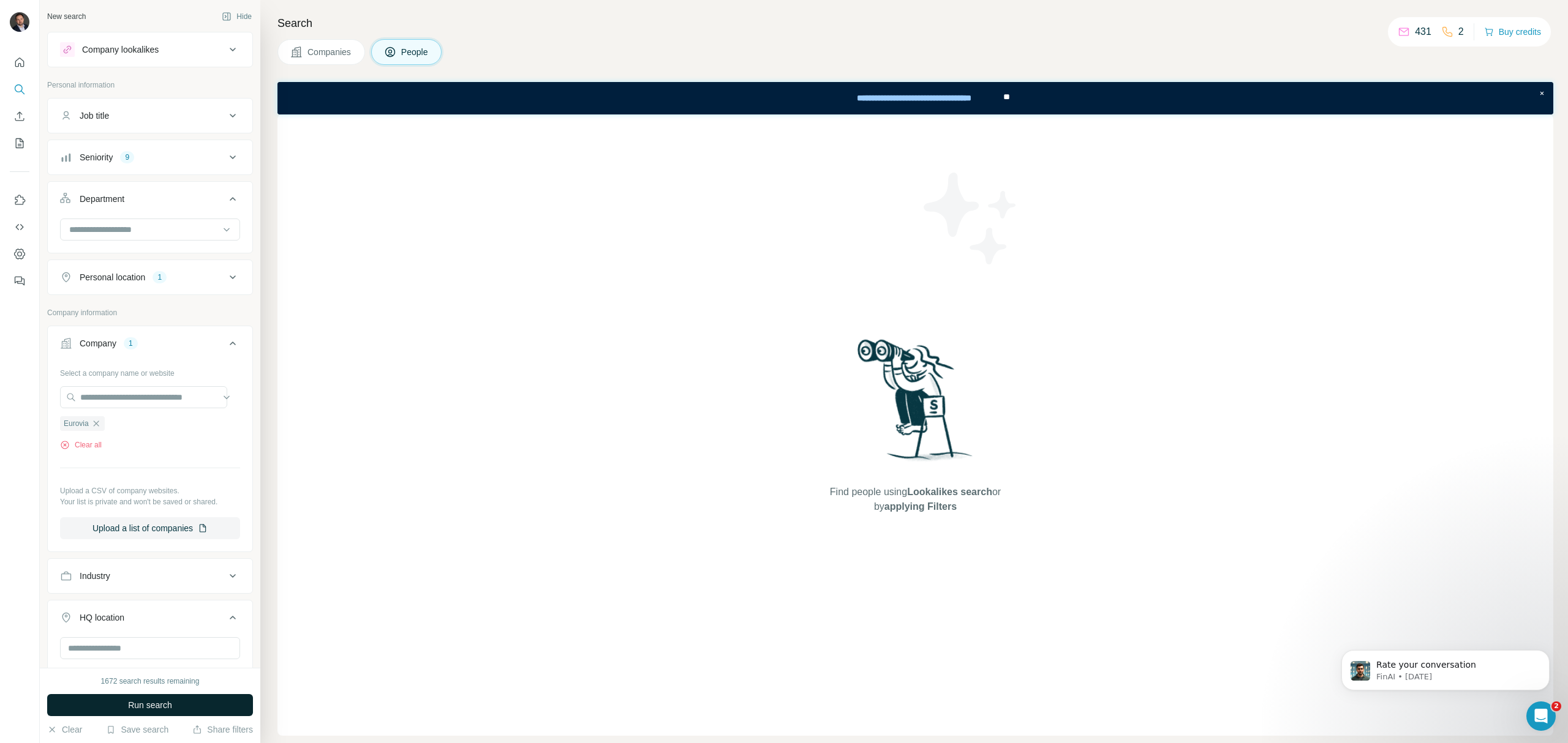
click at [167, 706] on span "Run search" at bounding box center [149, 704] width 44 height 12
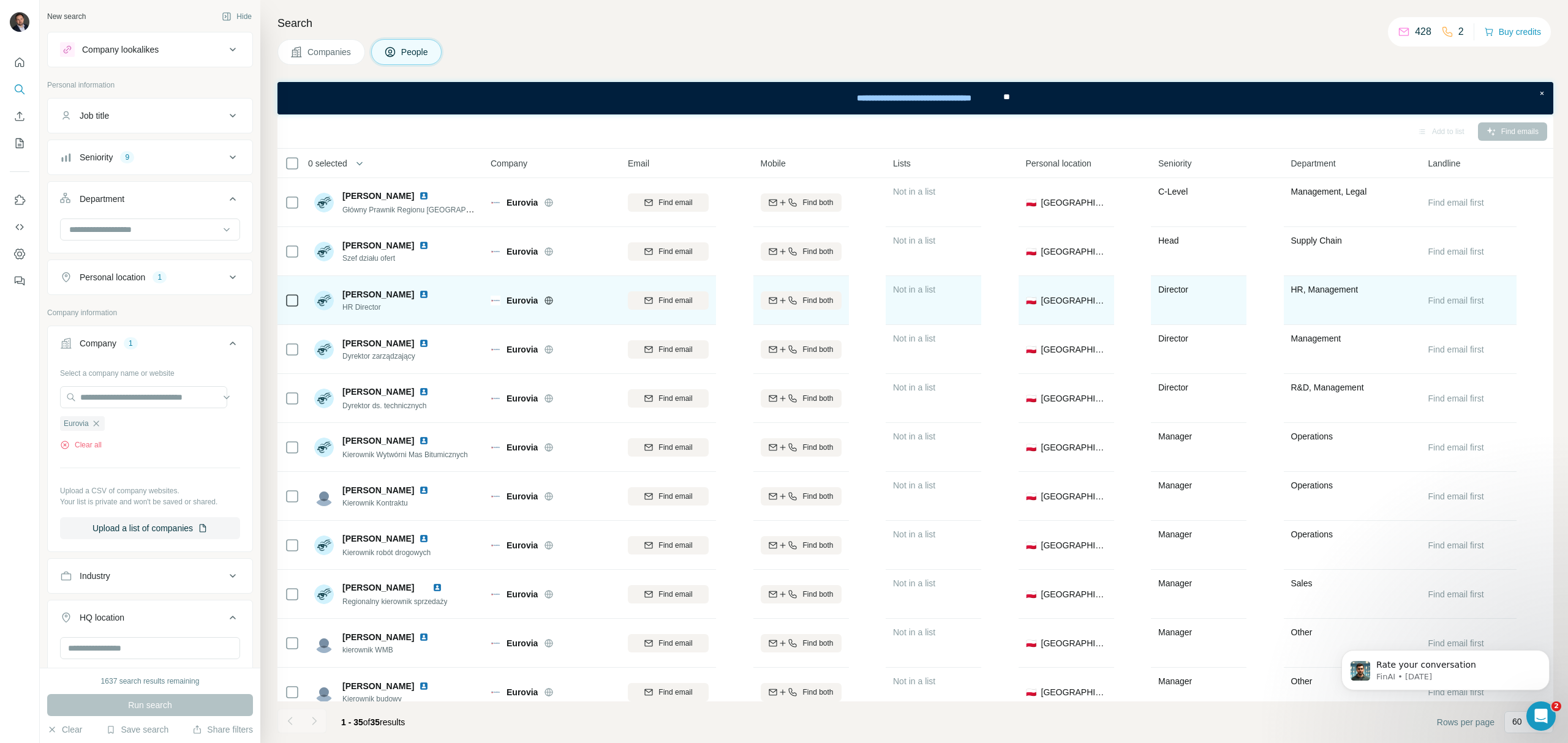
click at [427, 294] on img at bounding box center [424, 295] width 10 height 10
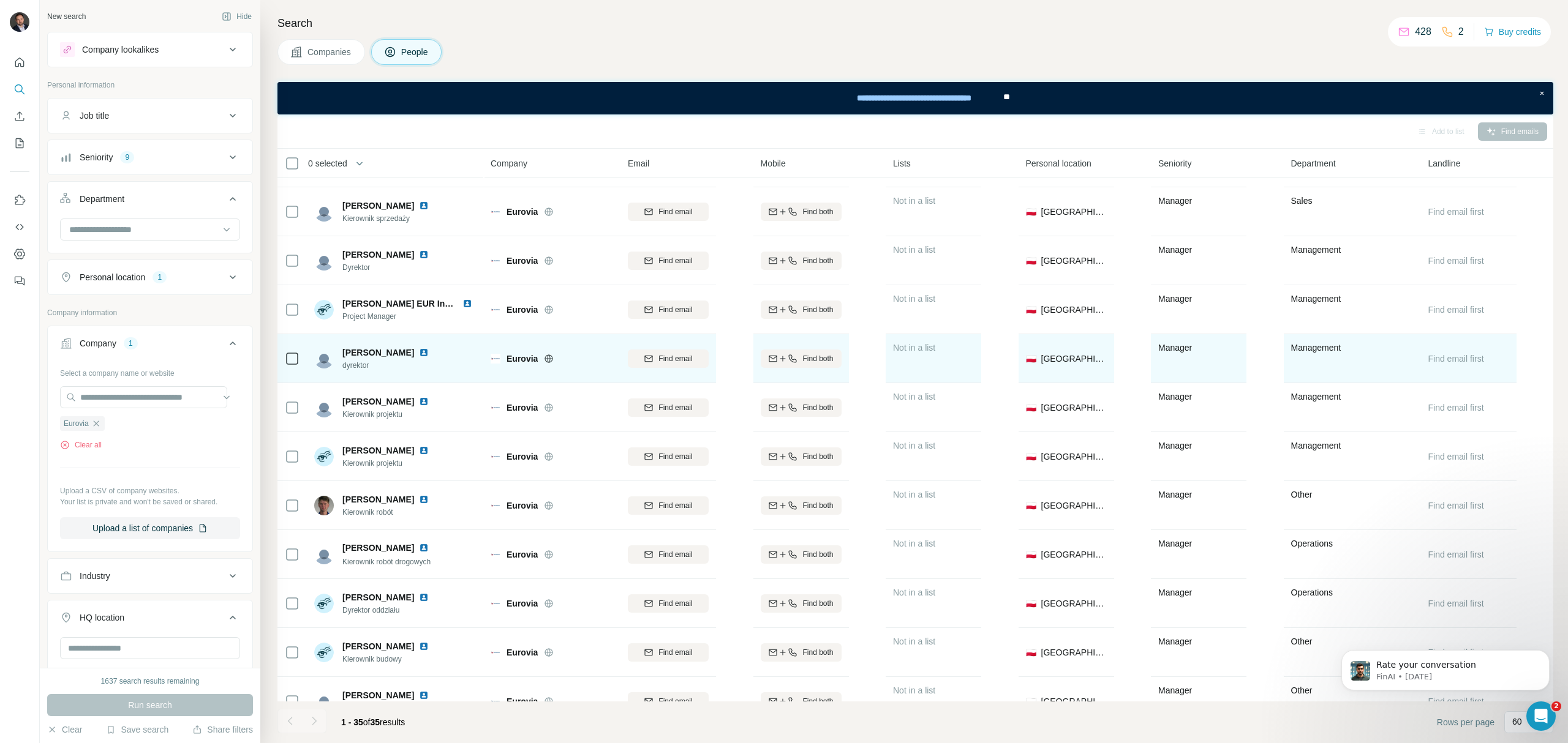
scroll to position [1036, 0]
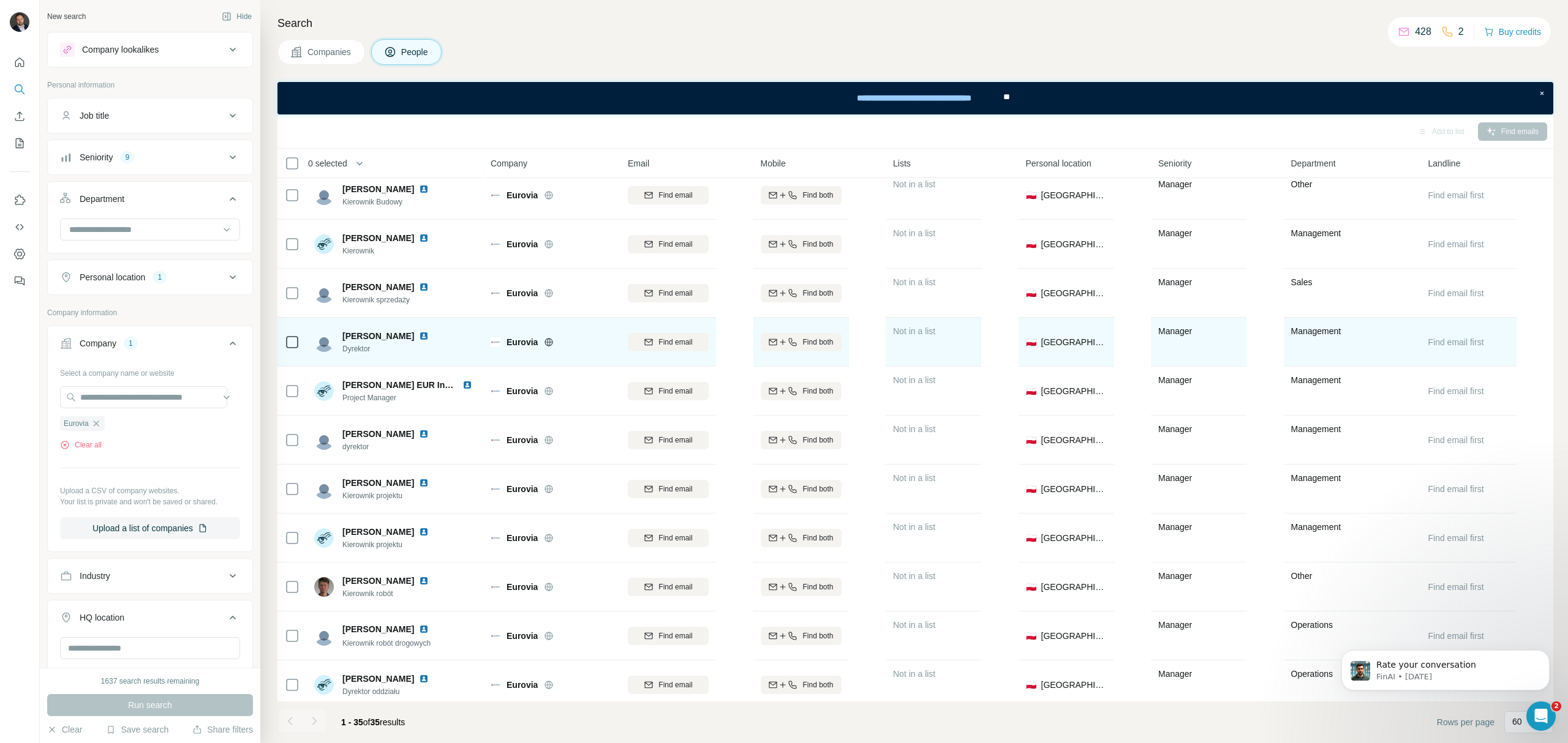
click at [429, 333] on img at bounding box center [424, 336] width 10 height 10
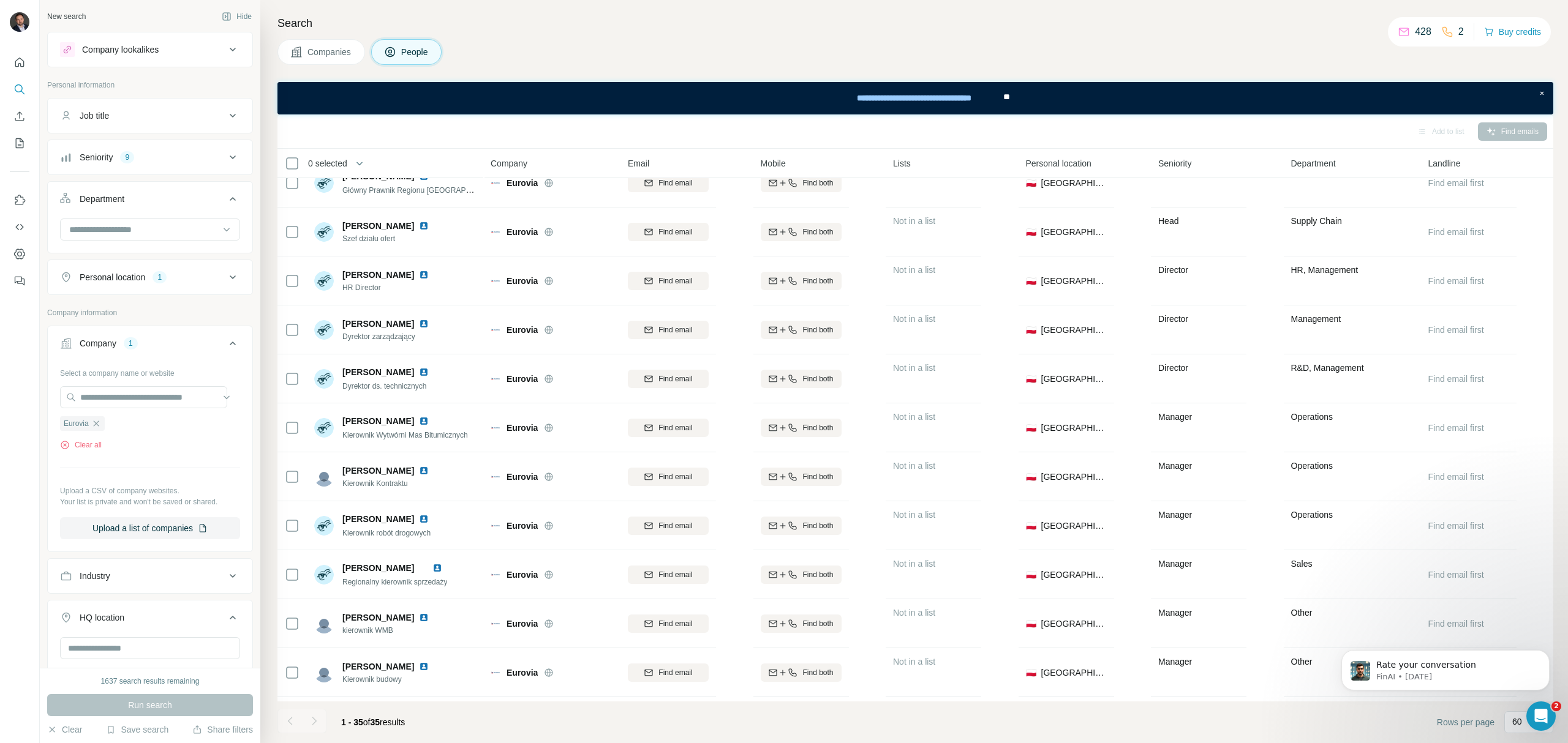
scroll to position [0, 0]
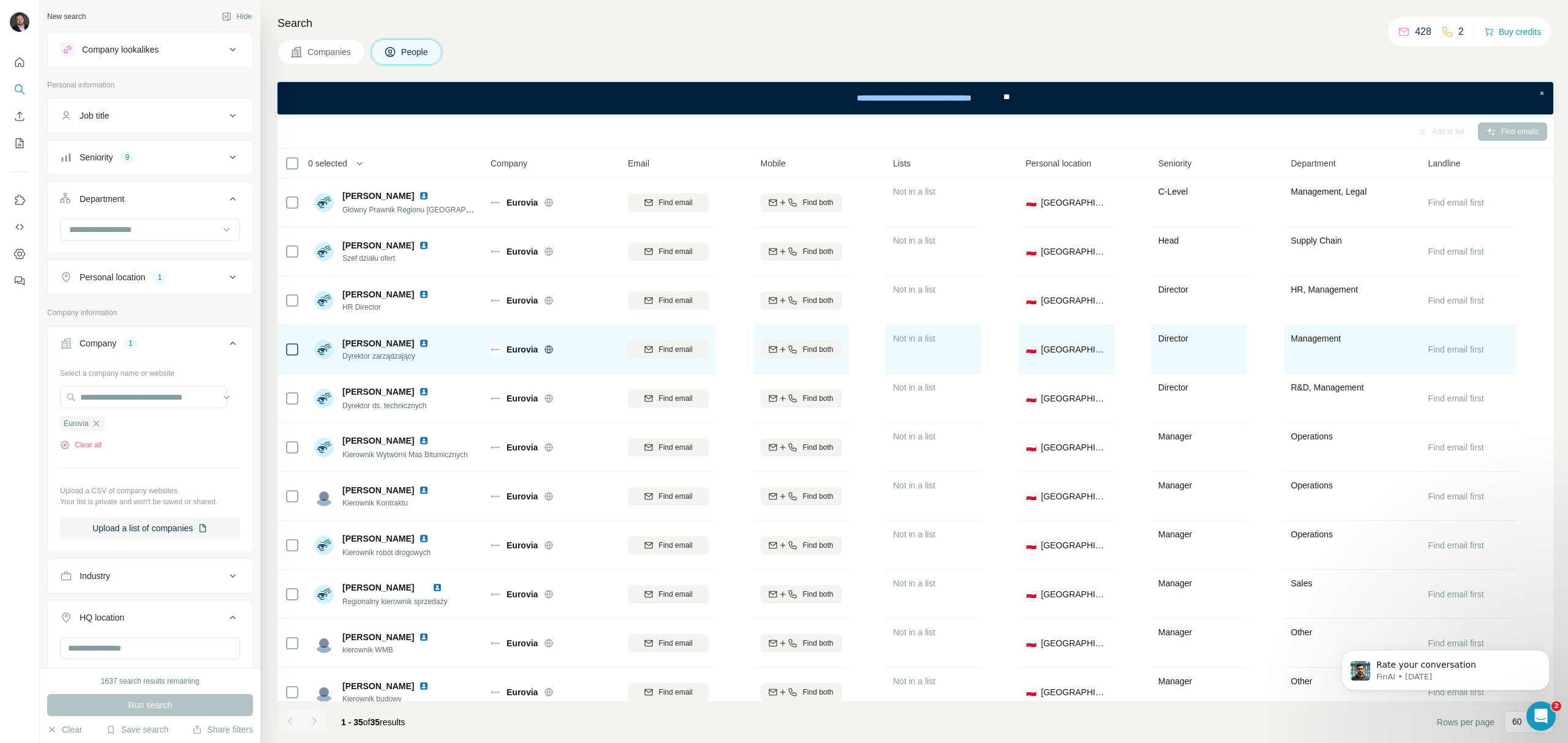
click at [419, 345] on img at bounding box center [424, 344] width 10 height 10
click at [671, 346] on span "Find email" at bounding box center [675, 349] width 34 height 11
click at [813, 352] on span "Find both" at bounding box center [817, 349] width 31 height 11
drag, startPoint x: 99, startPoint y: 427, endPoint x: 101, endPoint y: 403, distance: 24.1
click at [99, 426] on icon "button" at bounding box center [96, 423] width 6 height 6
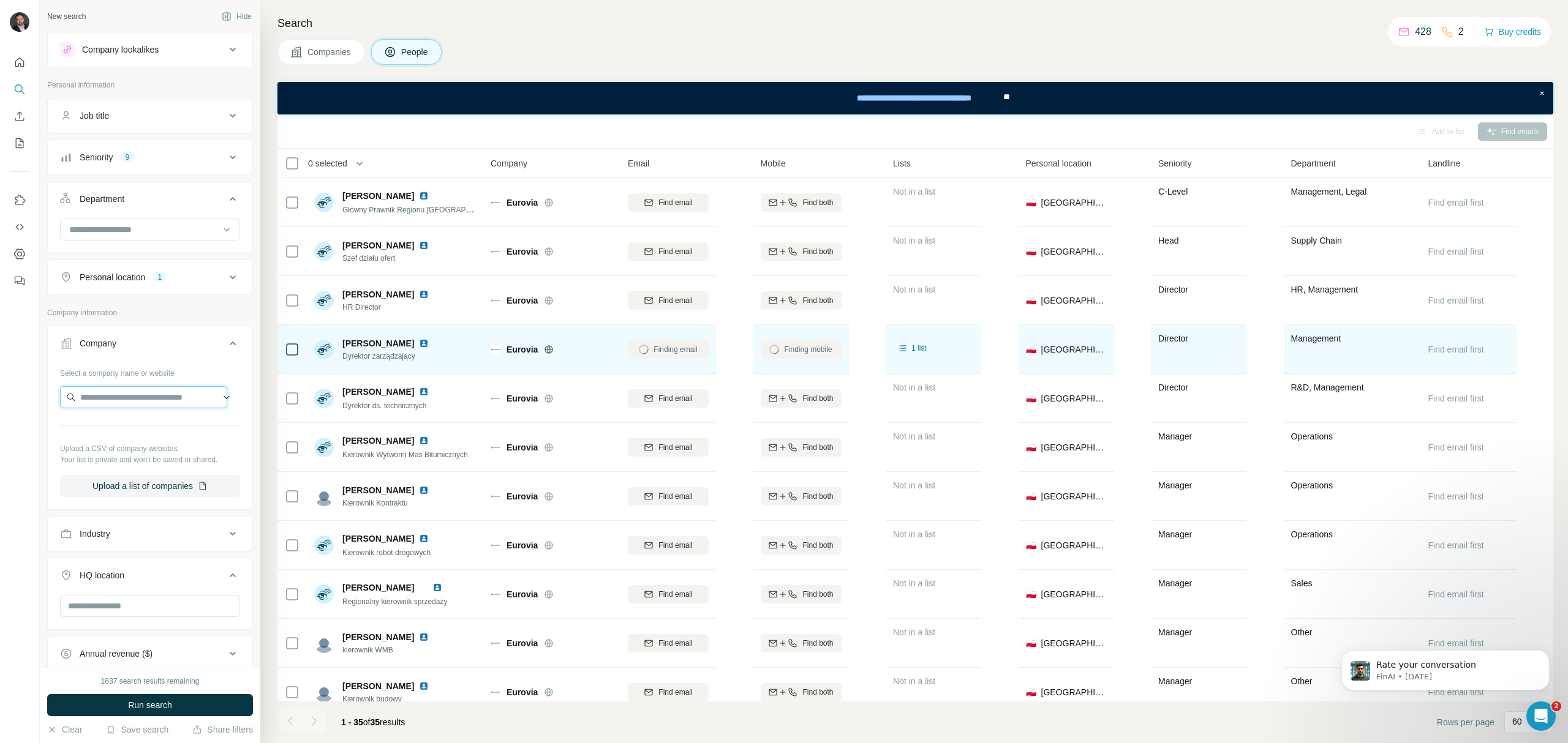
click at [103, 400] on input "text" at bounding box center [144, 397] width 167 height 22
type input "**********"
click at [152, 426] on p "Gotec Group" at bounding box center [125, 427] width 59 height 12
click at [162, 704] on span "Run search" at bounding box center [149, 704] width 44 height 12
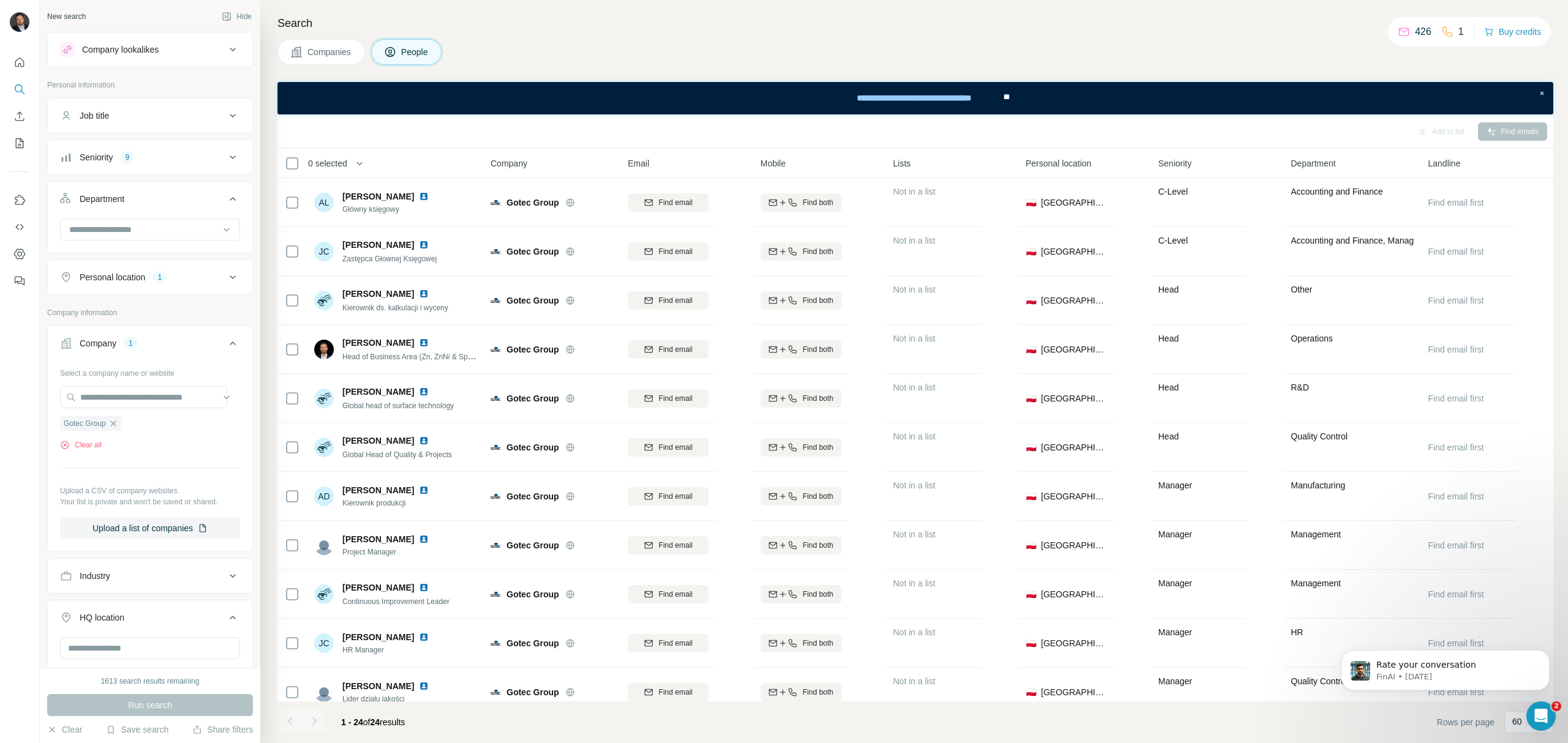
click at [145, 161] on div "Seniority 9" at bounding box center [143, 157] width 166 height 12
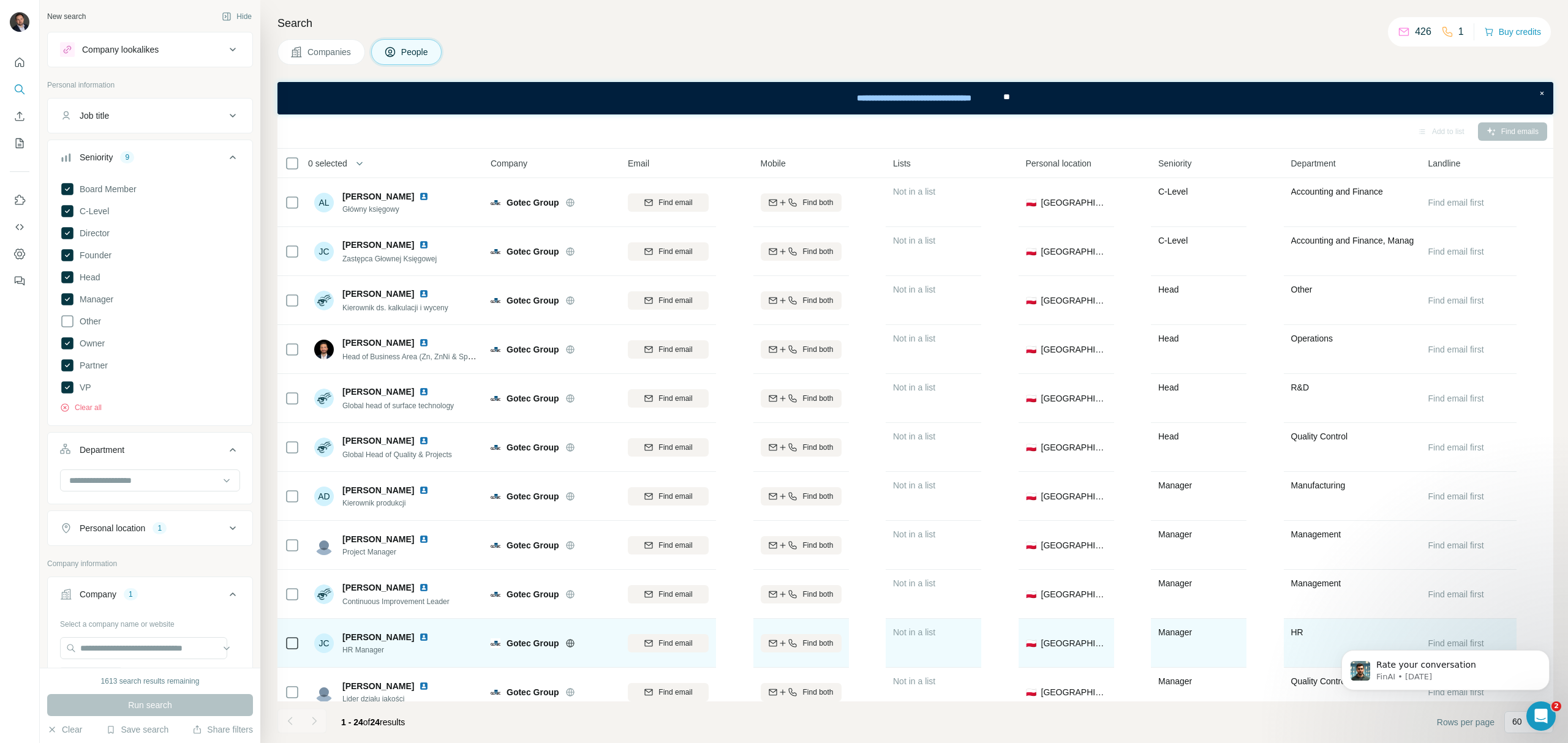
click at [419, 637] on img at bounding box center [424, 637] width 10 height 10
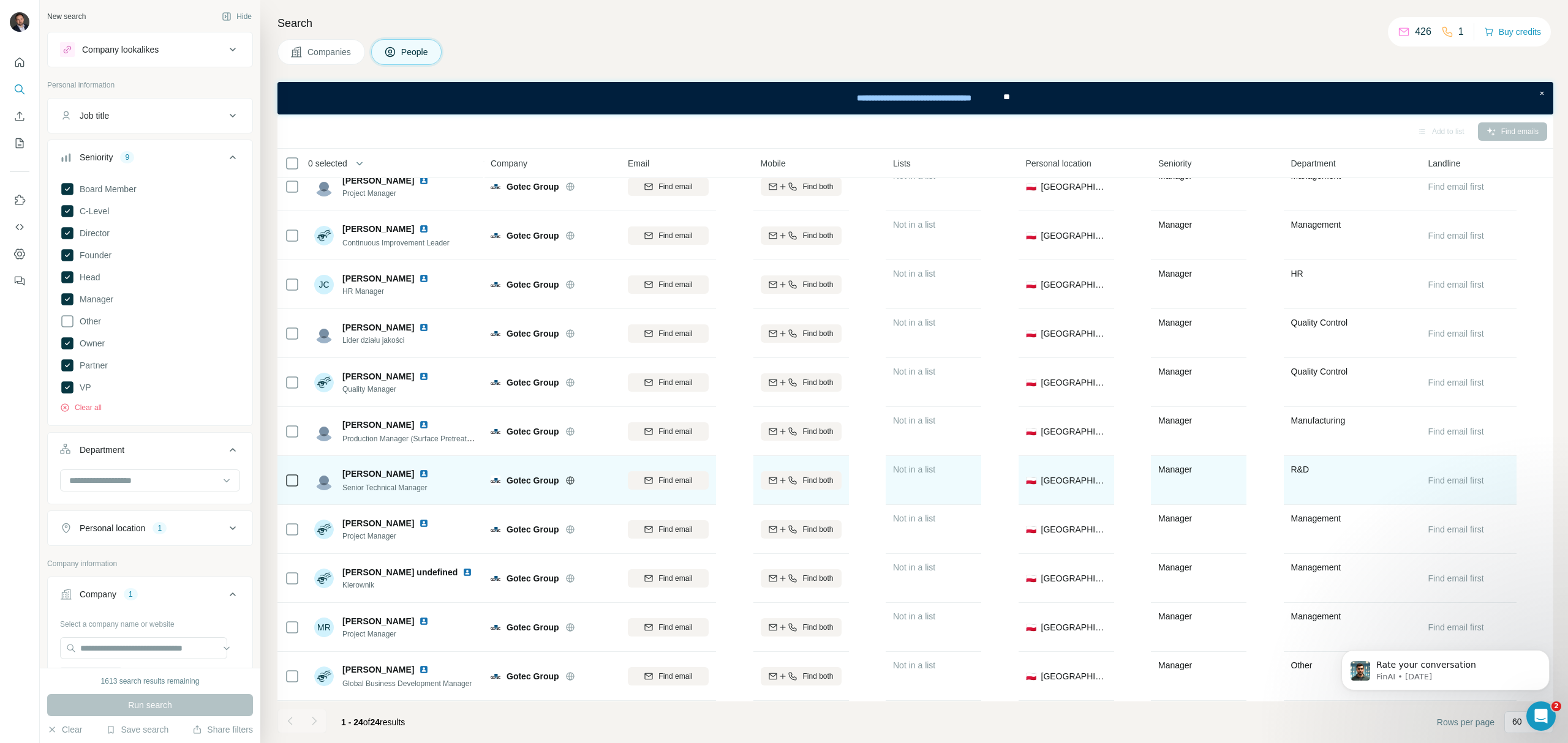
scroll to position [333, 0]
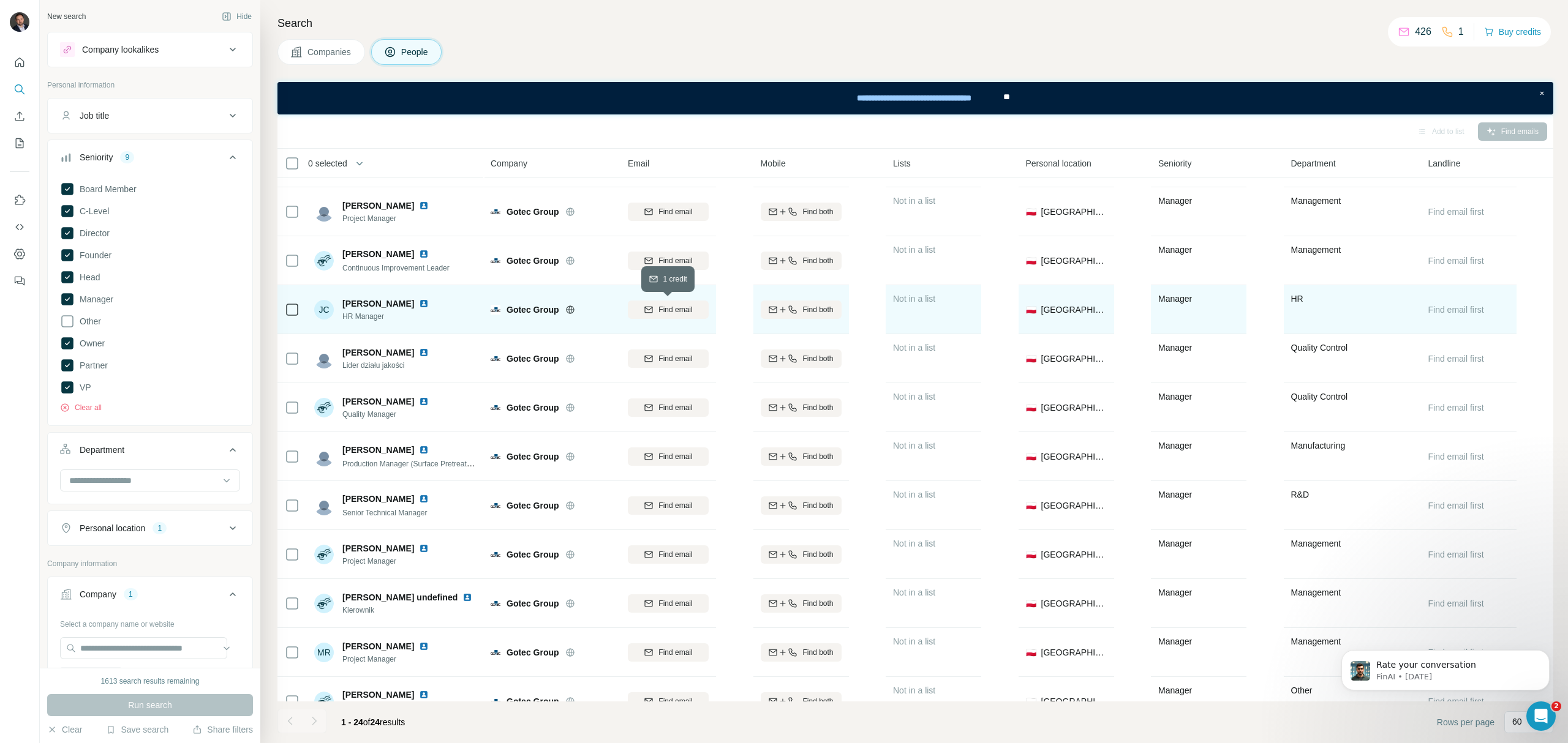
click at [701, 312] on div "Find email" at bounding box center [668, 310] width 81 height 11
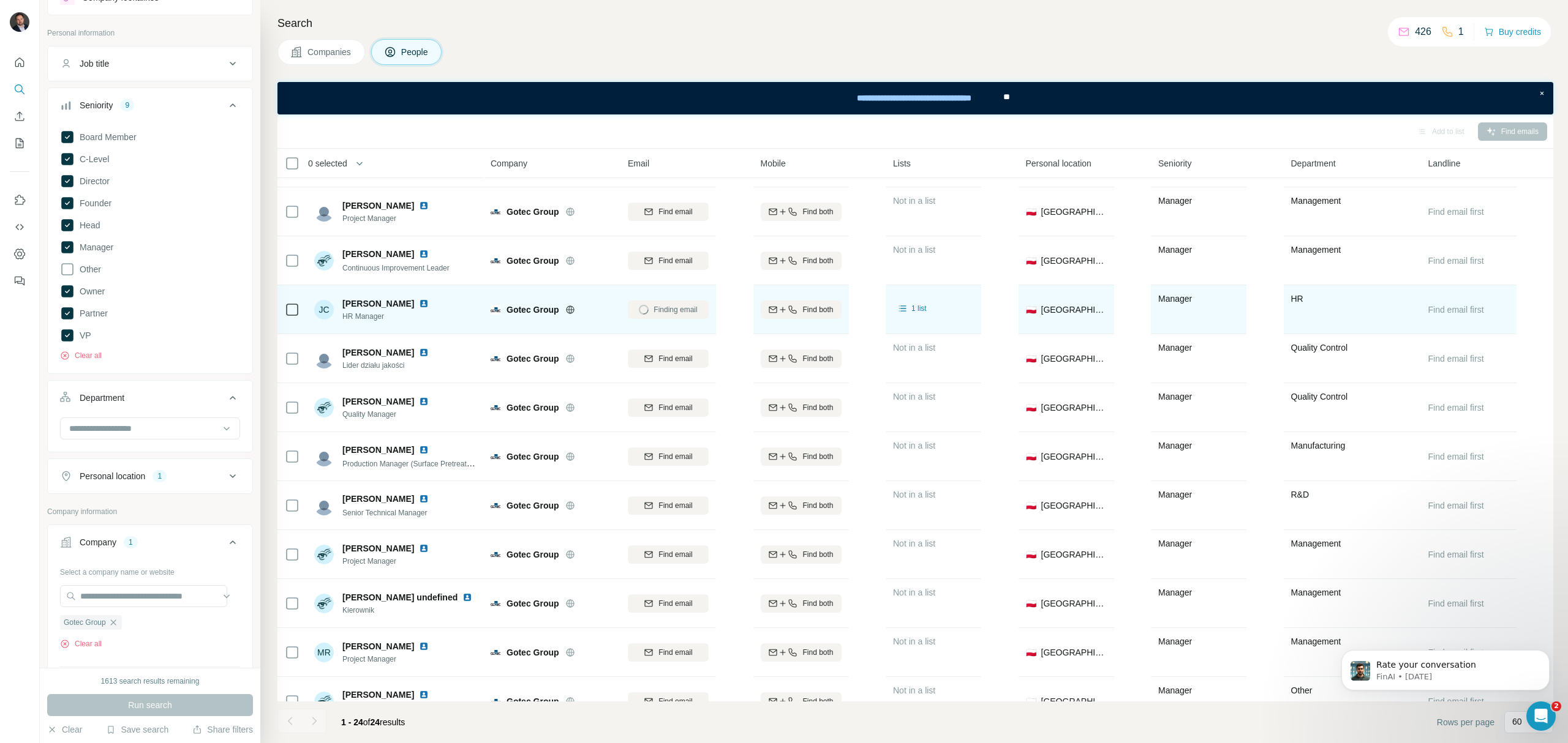
scroll to position [81, 0]
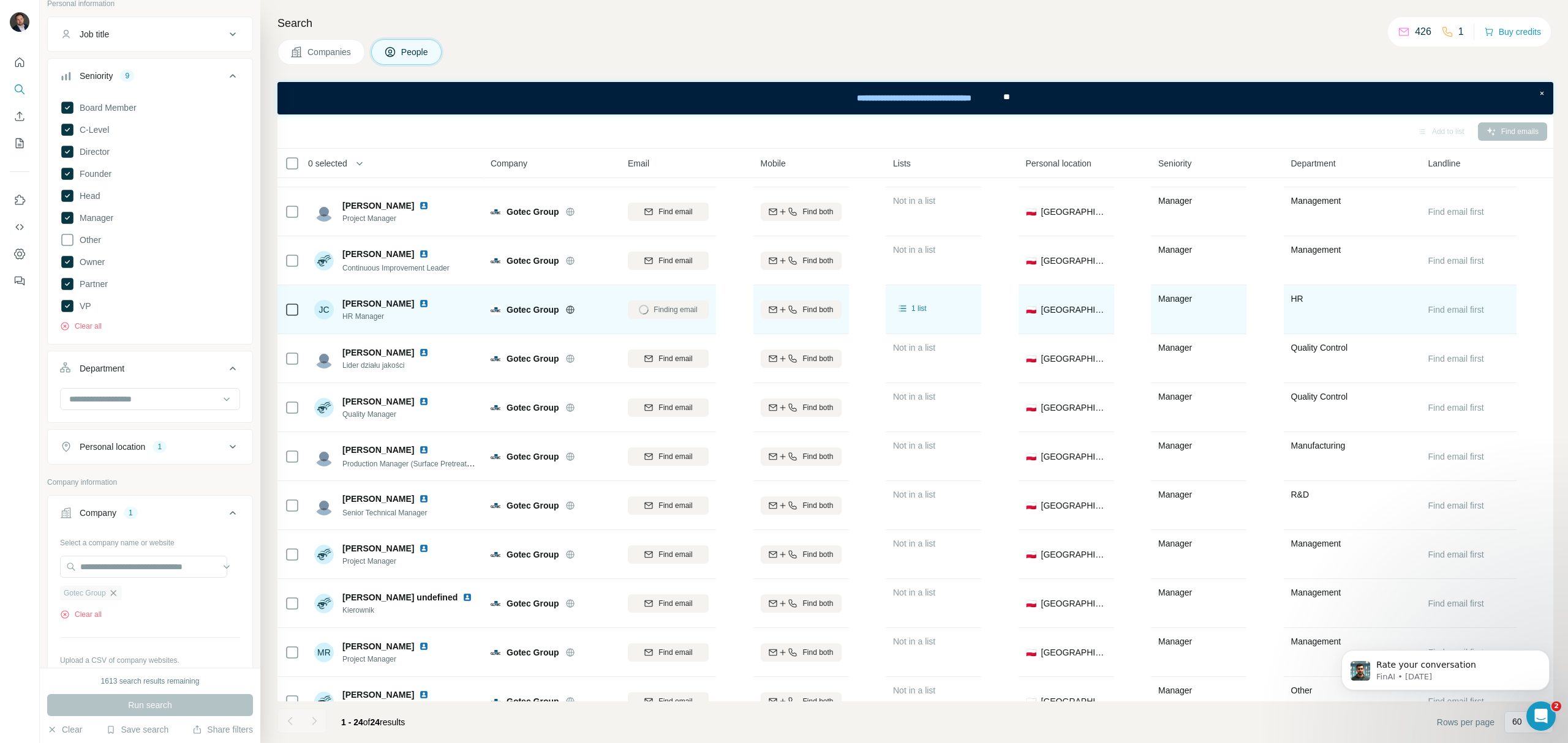
click at [116, 593] on icon "button" at bounding box center [113, 593] width 10 height 10
click at [84, 567] on input "text" at bounding box center [144, 566] width 167 height 22
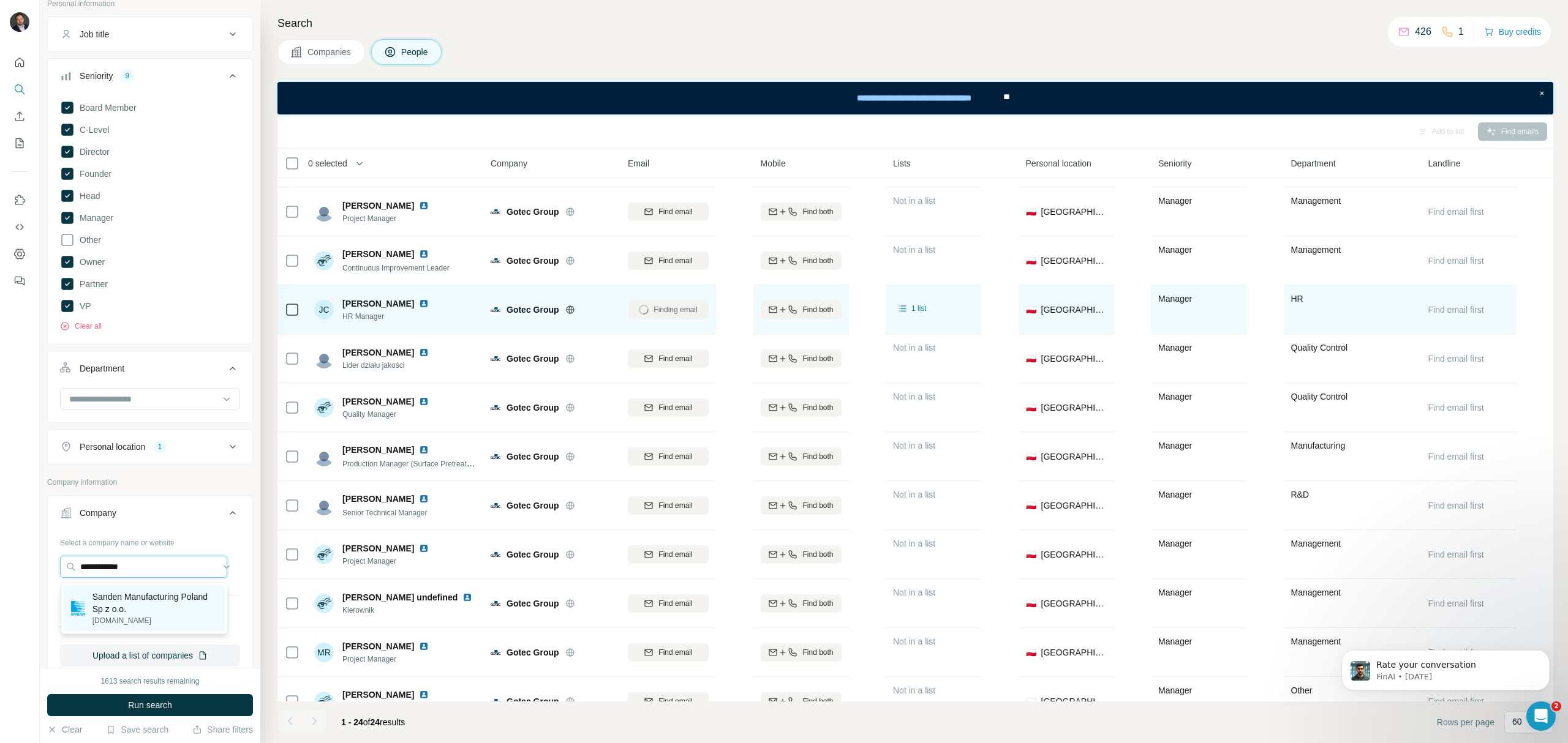
type input "**********"
click at [171, 606] on p "Sanden Manufacturing Poland Sp z o.o." at bounding box center [154, 603] width 125 height 24
click at [175, 701] on button "Run search" at bounding box center [150, 704] width 206 height 22
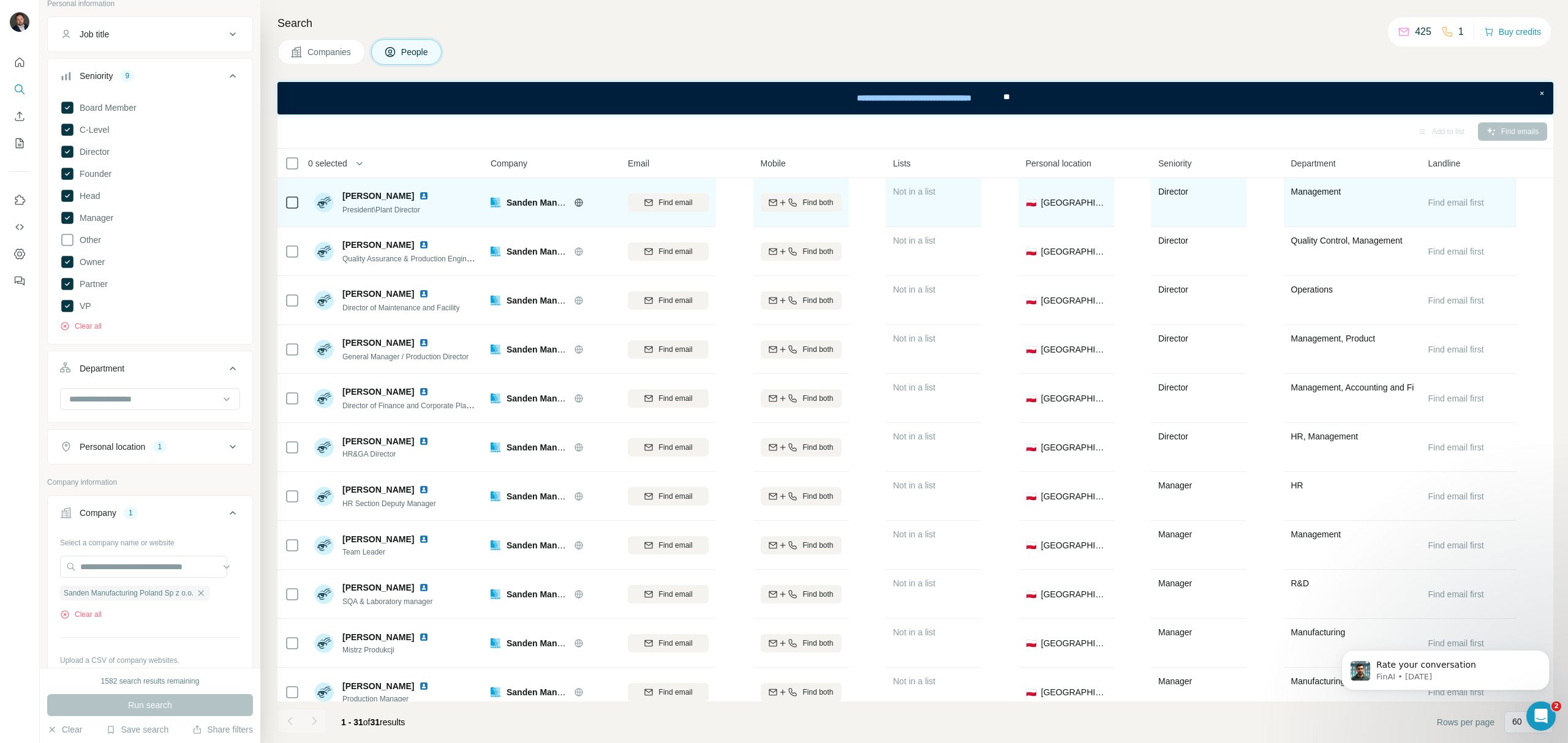
click at [429, 194] on img at bounding box center [424, 196] width 10 height 10
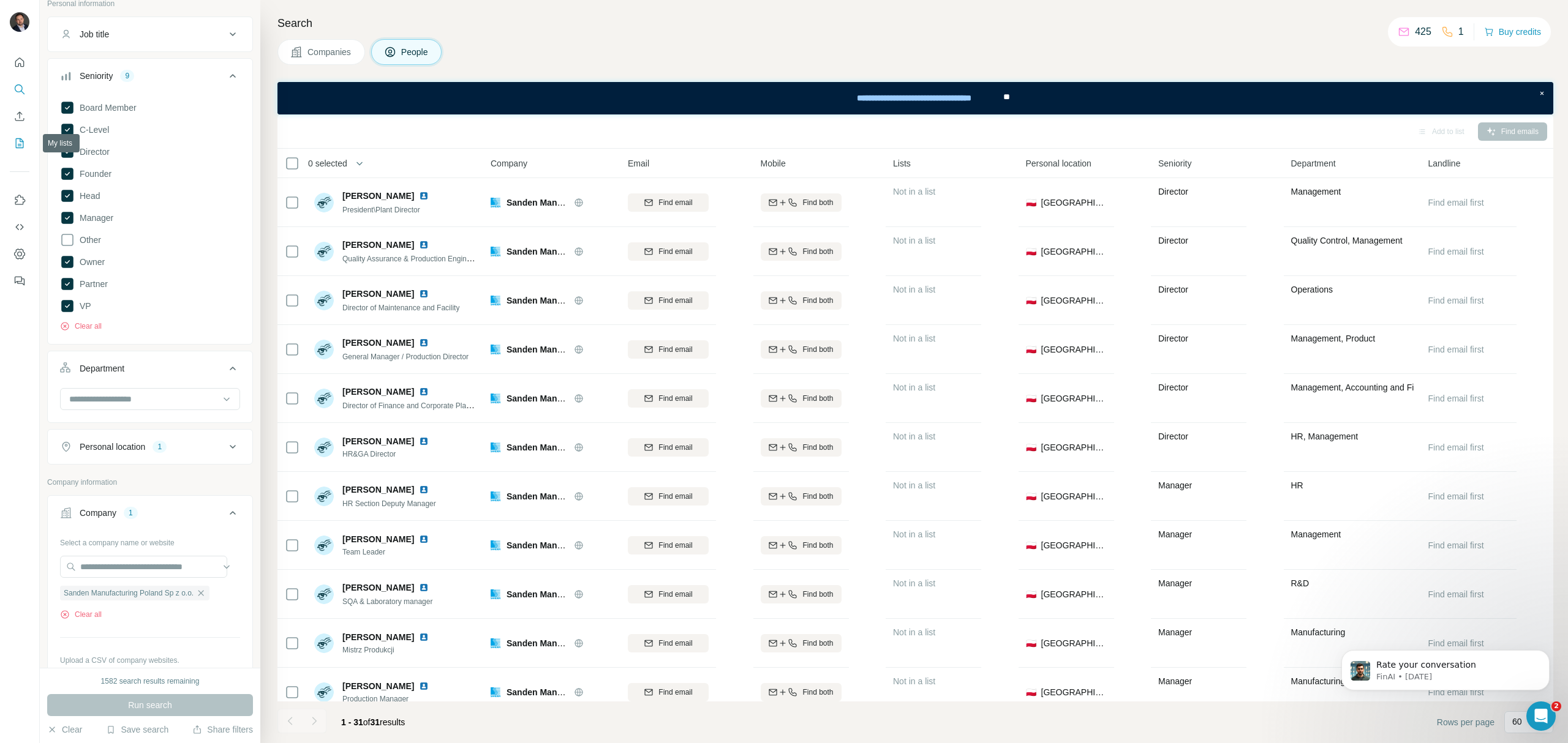
click at [22, 137] on icon "My lists" at bounding box center [19, 143] width 12 height 12
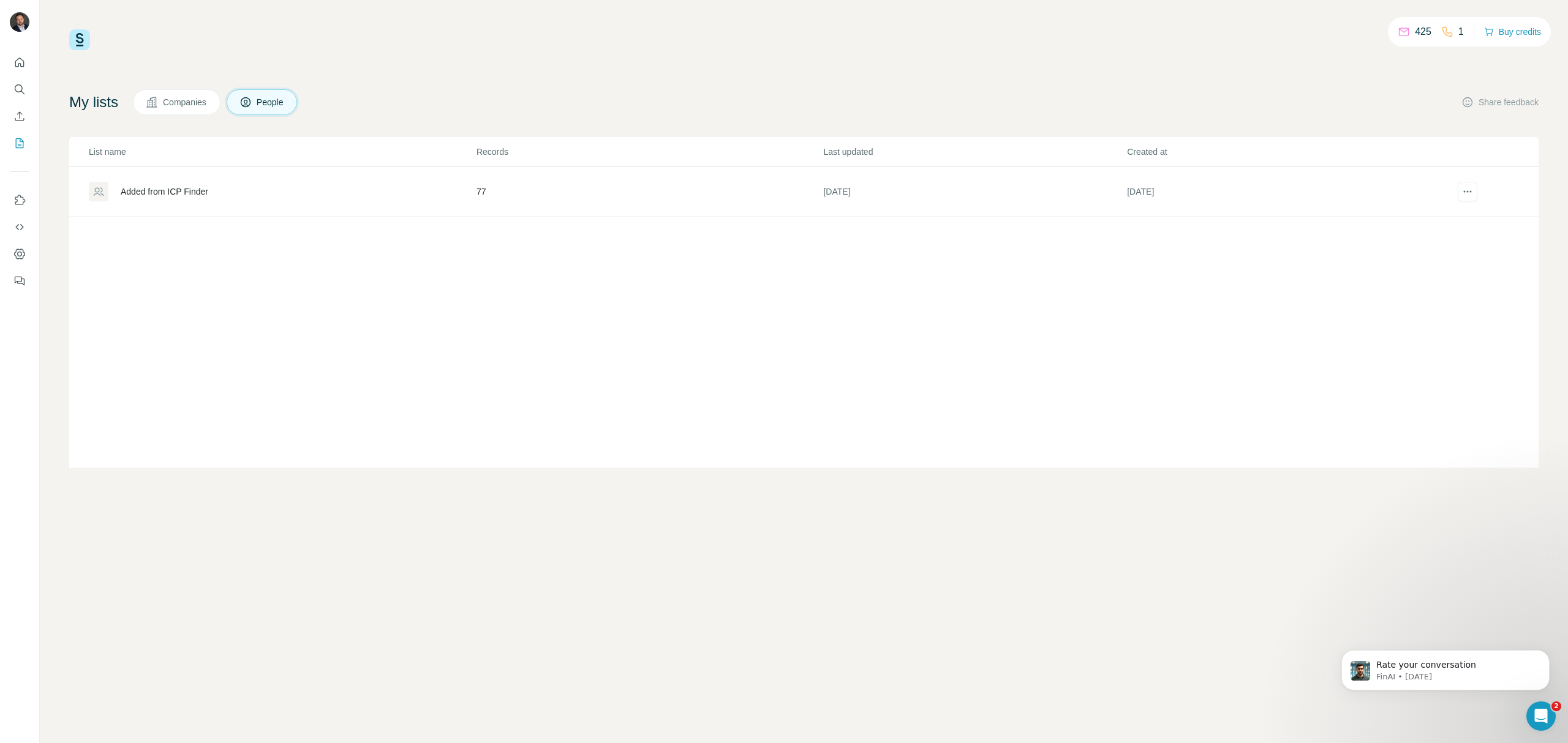
click at [416, 190] on div "Added from ICP Finder" at bounding box center [282, 191] width 387 height 19
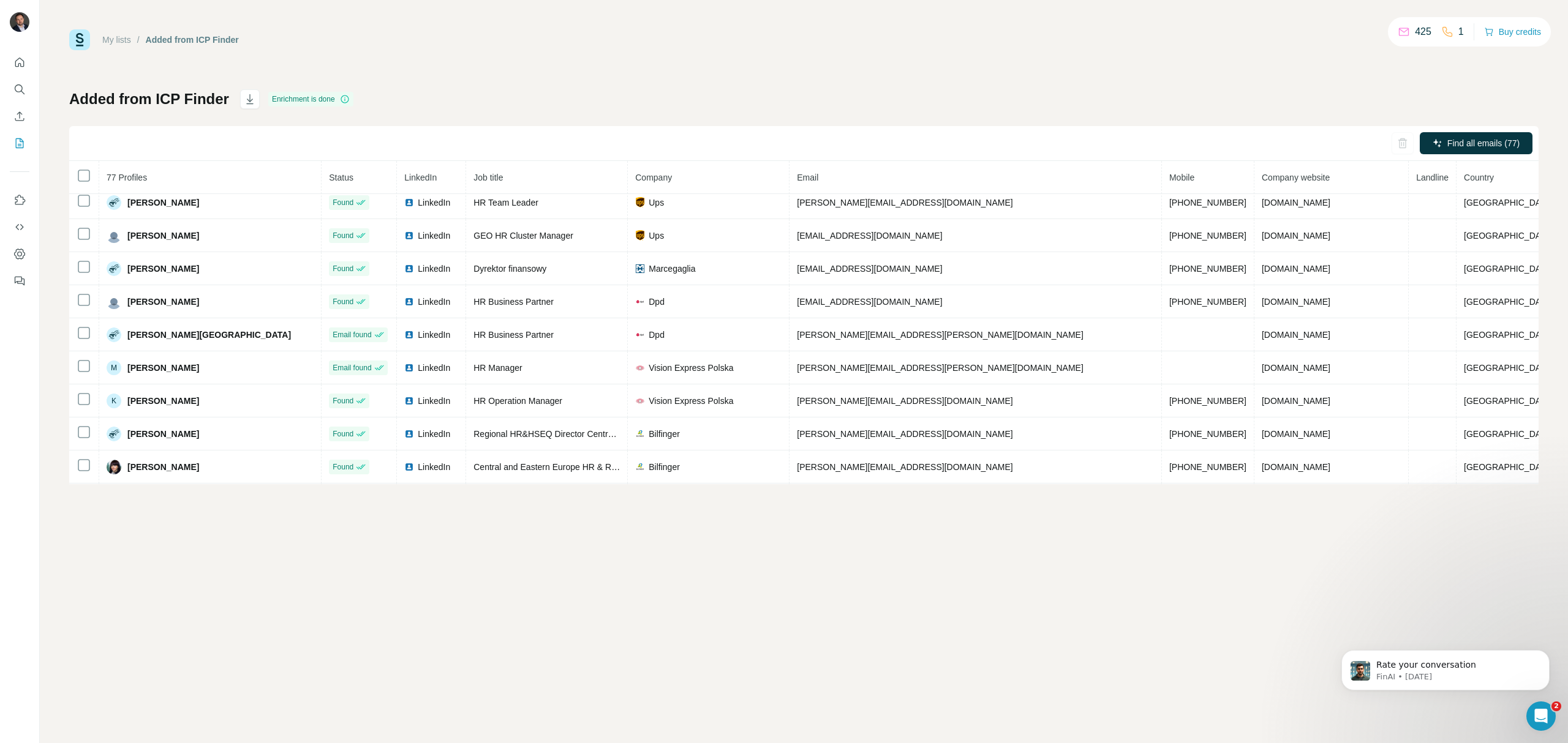
scroll to position [2288, 0]
